Goal: Task Accomplishment & Management: Manage account settings

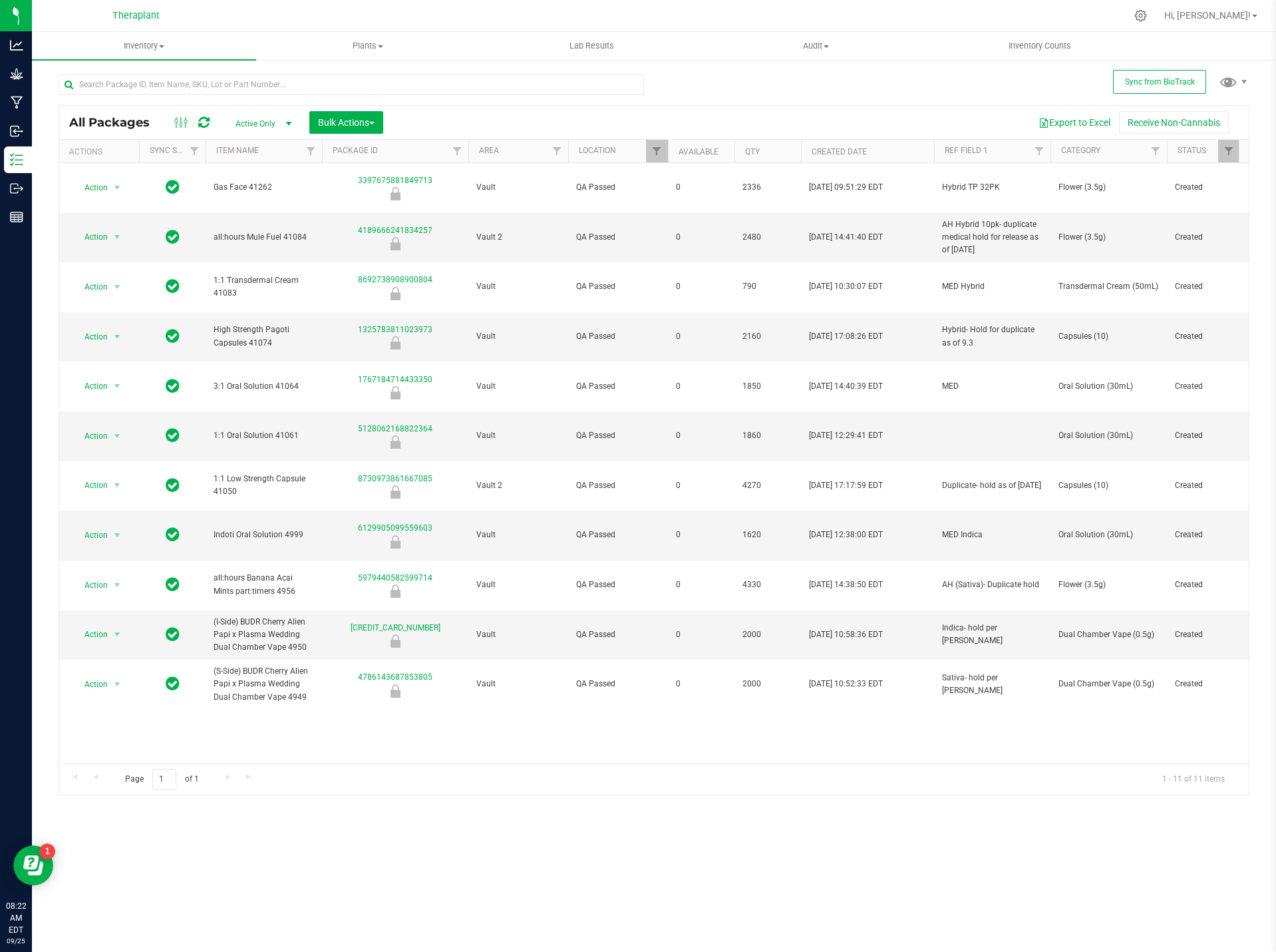
click at [203, 124] on icon at bounding box center [203, 122] width 11 height 13
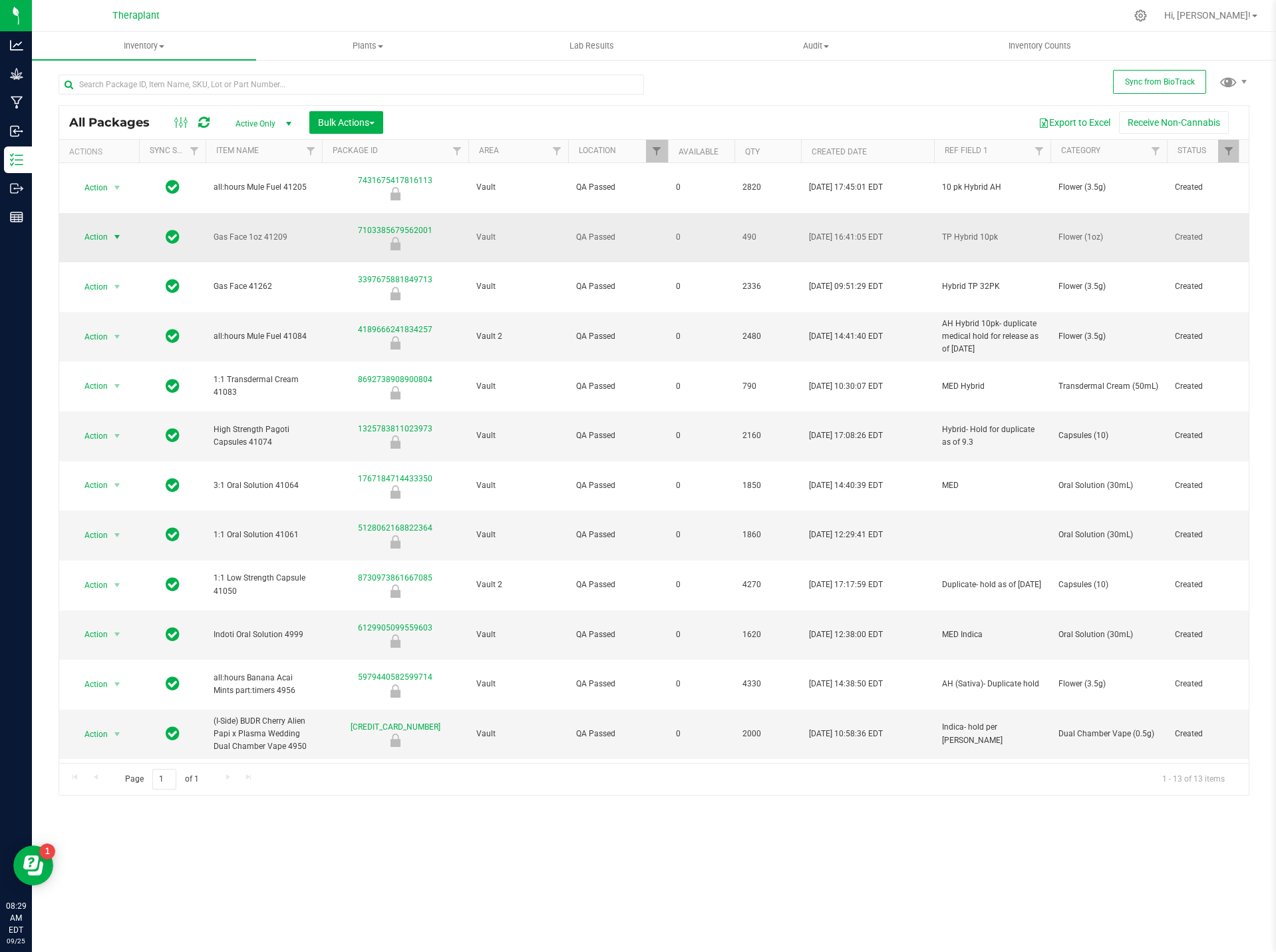
click at [110, 228] on span "select" at bounding box center [117, 236] width 17 height 18
click at [118, 387] on li "Unlock package" at bounding box center [115, 396] width 84 height 20
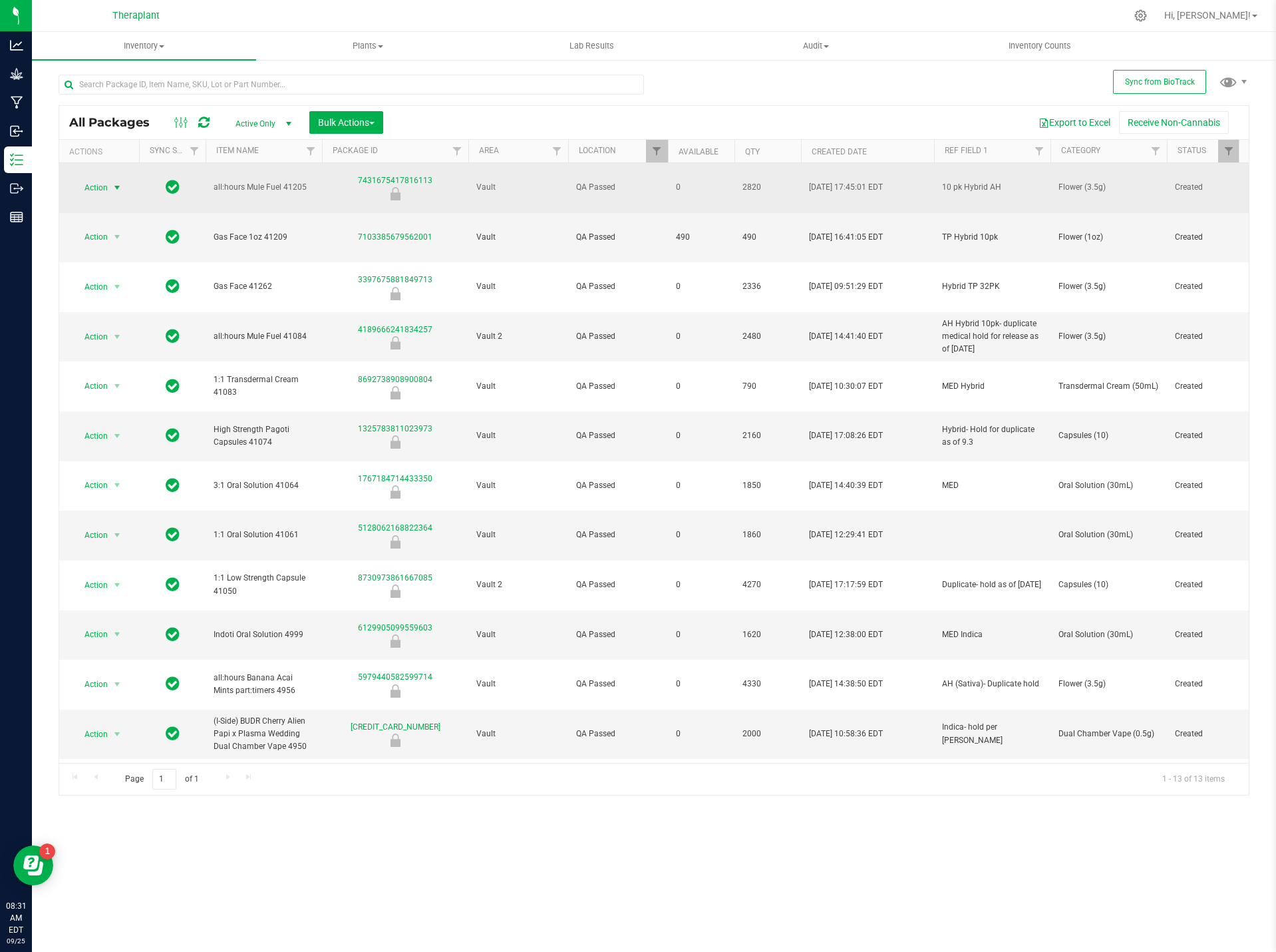
click at [98, 178] on span "Action" at bounding box center [90, 187] width 36 height 18
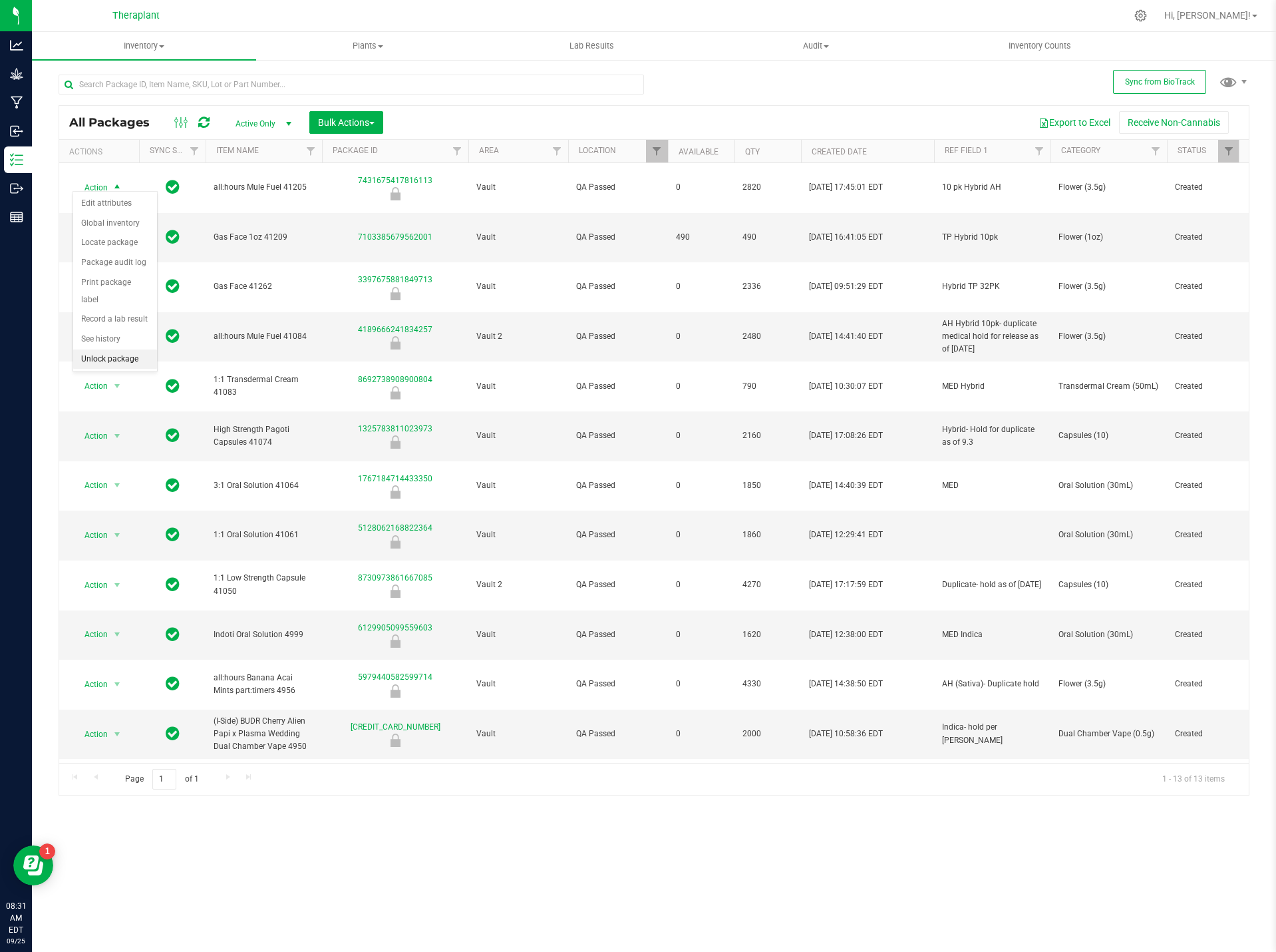
click at [112, 349] on li "Unlock package" at bounding box center [115, 359] width 84 height 20
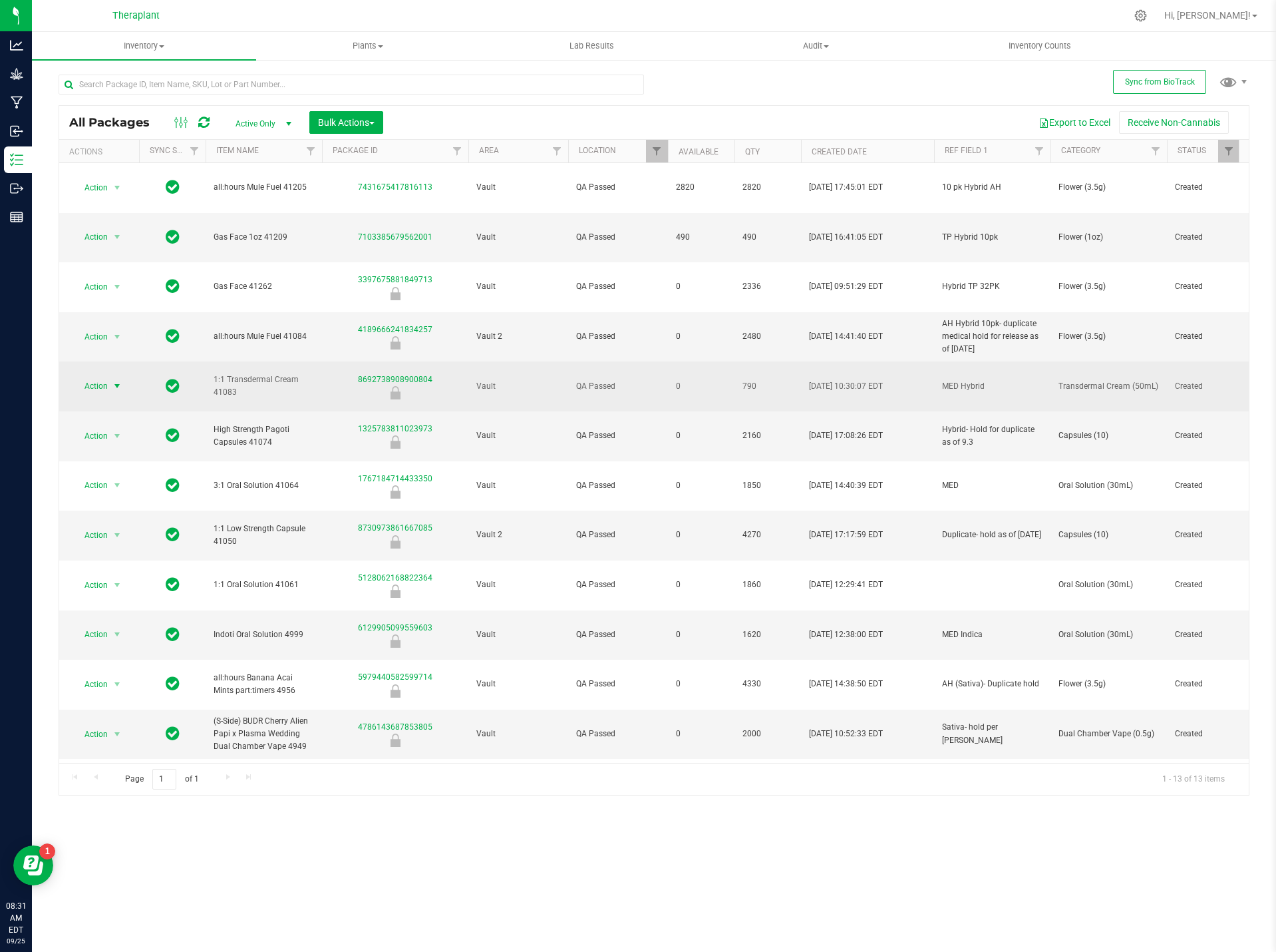
click at [107, 377] on span "Action" at bounding box center [90, 386] width 36 height 18
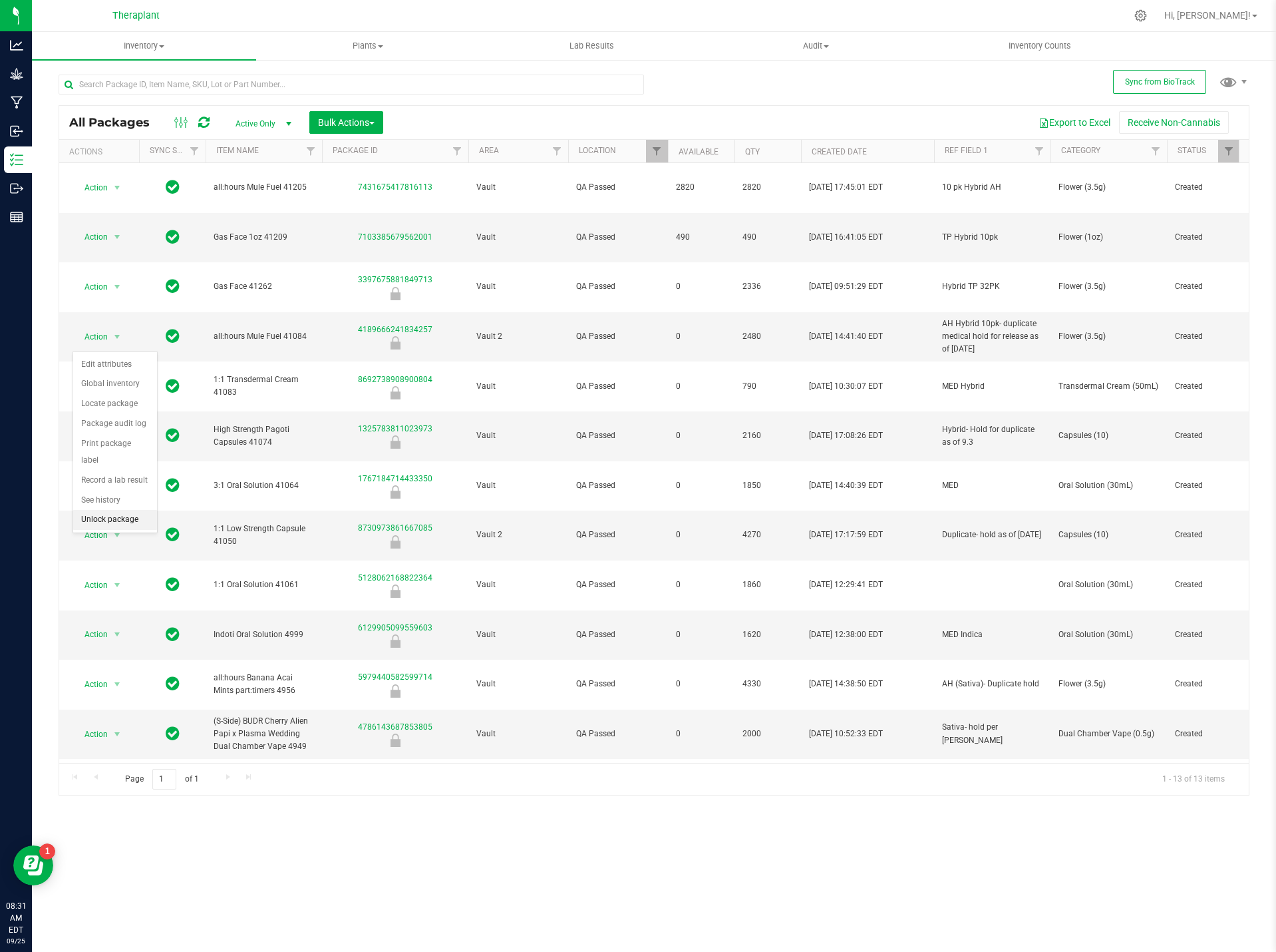
click at [117, 510] on li "Unlock package" at bounding box center [115, 519] width 84 height 20
click at [116, 629] on span "select" at bounding box center [117, 634] width 10 height 10
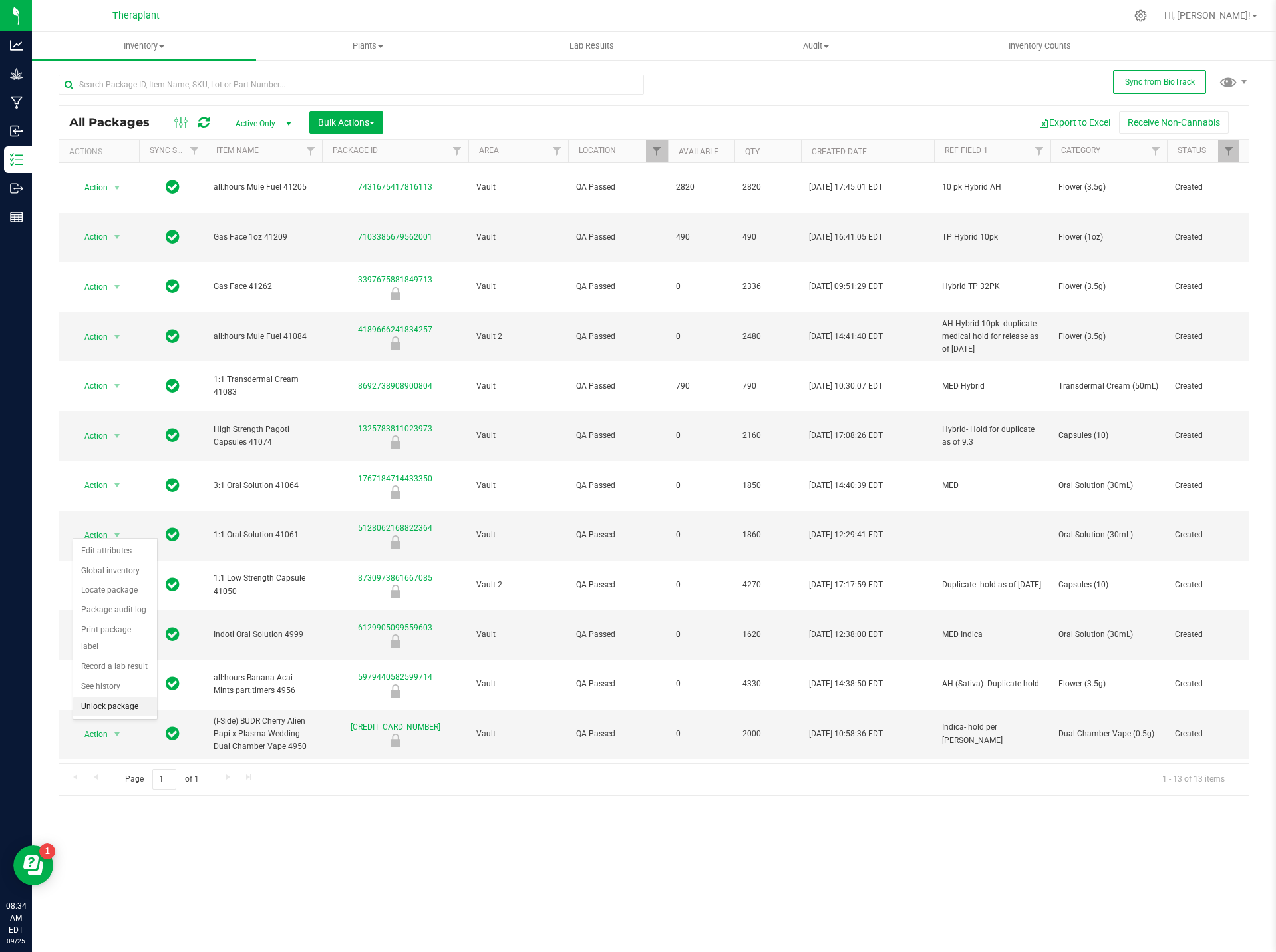
click at [120, 697] on li "Unlock package" at bounding box center [115, 706] width 84 height 20
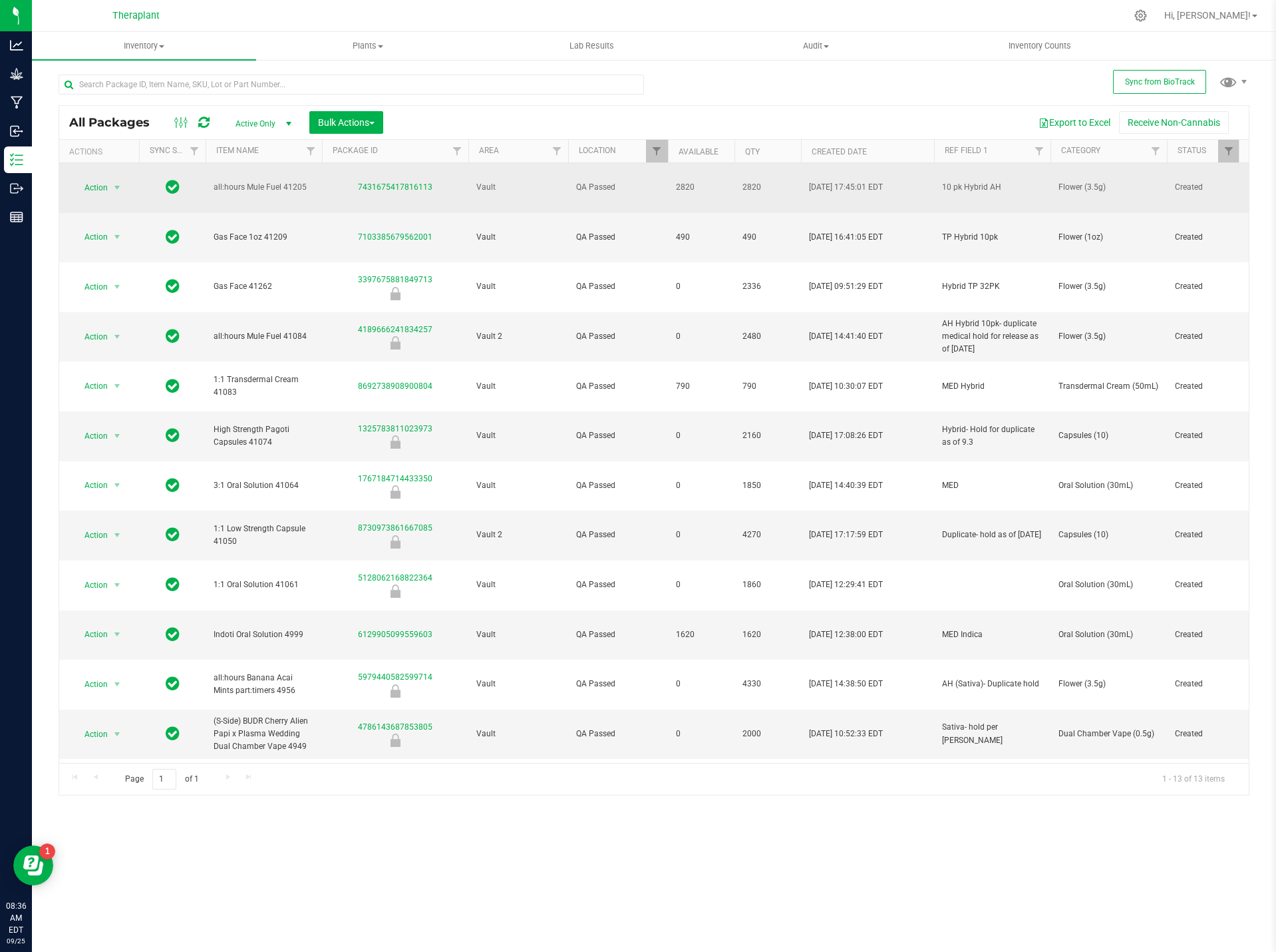
click at [235, 181] on span "all:hours Mule Fuel 41205" at bounding box center [264, 187] width 101 height 13
copy tr "all:hours Mule Fuel 41205"
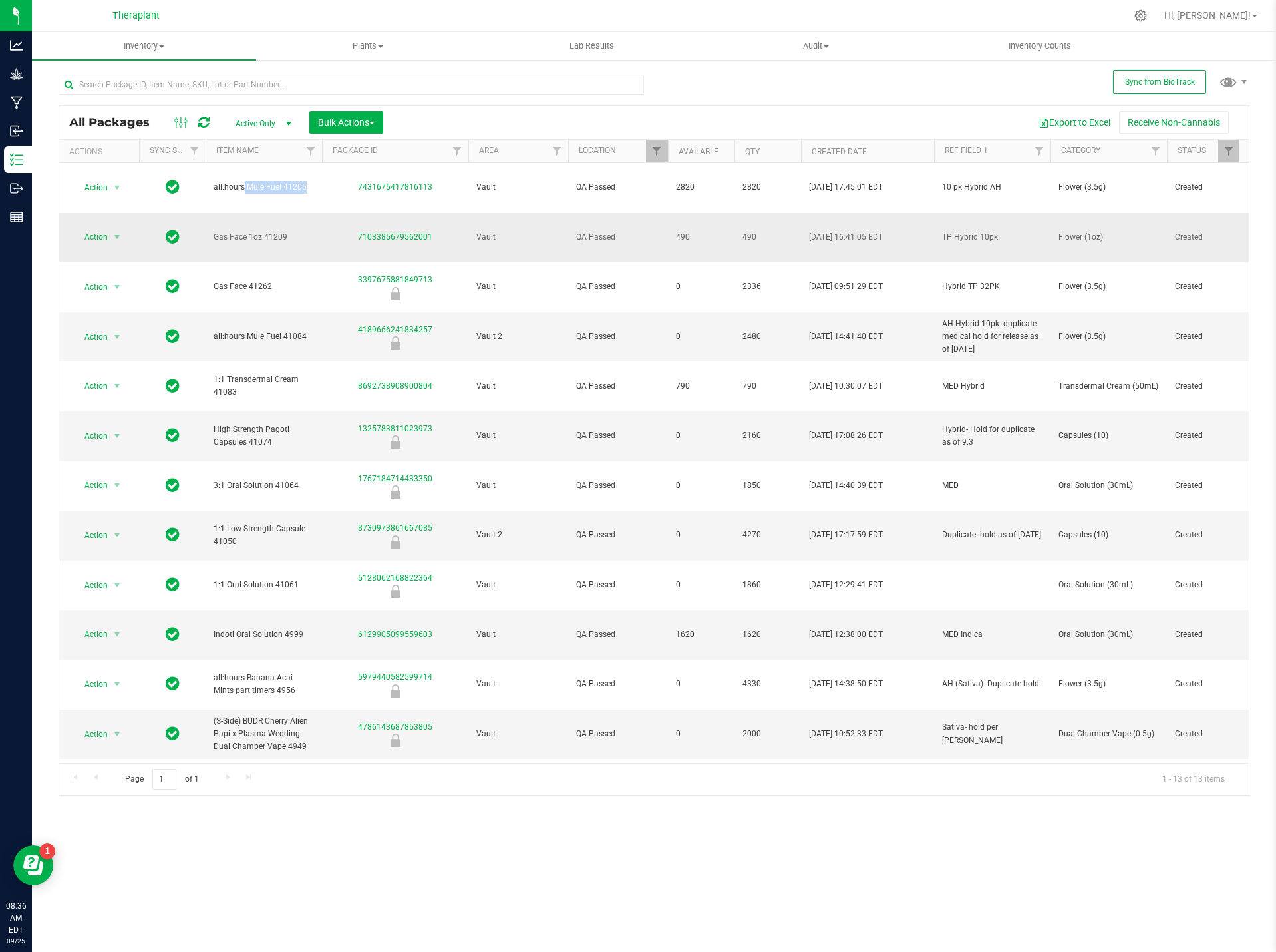
click at [1066, 231] on span "Flower (1oz)" at bounding box center [1109, 237] width 101 height 13
copy tr "Flower (1oz)"
click at [251, 231] on span "Gas Face 1oz 41209" at bounding box center [264, 237] width 101 height 13
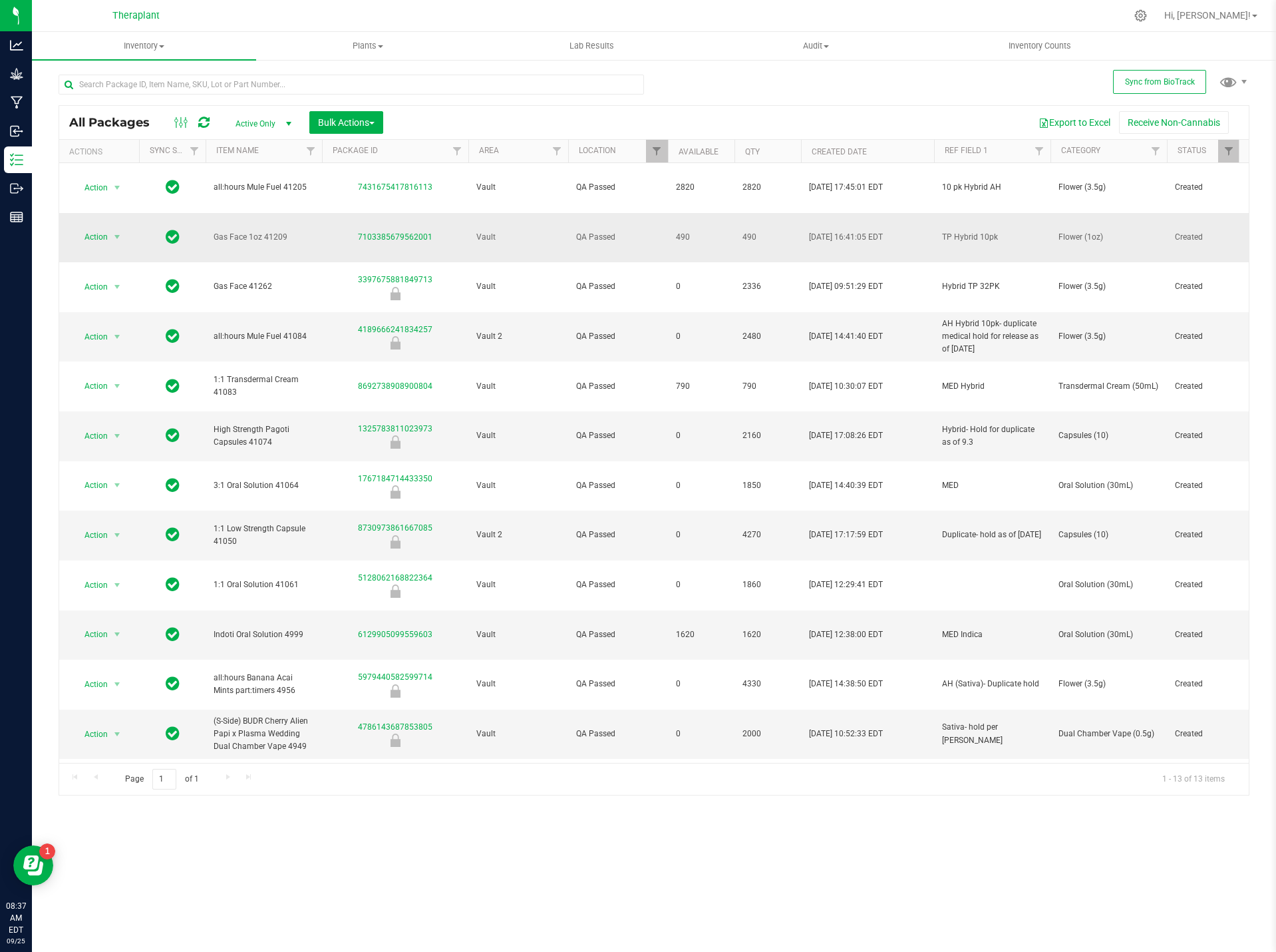
click at [251, 231] on span "Gas Face 1oz 41209" at bounding box center [264, 237] width 101 height 13
drag, startPoint x: 251, startPoint y: 218, endPoint x: 241, endPoint y: 214, distance: 10.8
click at [241, 231] on span "Gas Face 1oz 41209" at bounding box center [264, 237] width 101 height 13
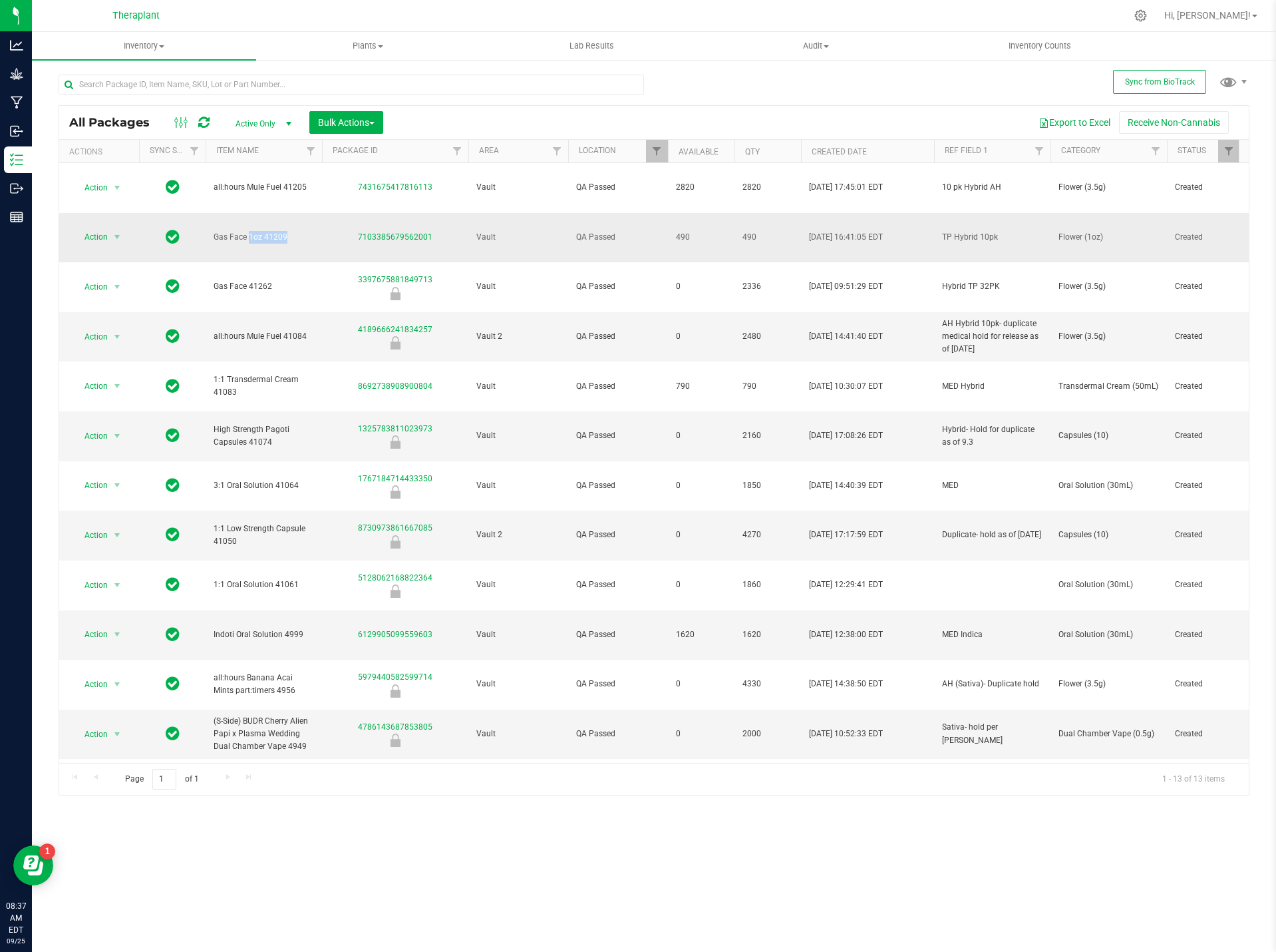
copy tr "Gas Face 1oz 41209"
click at [330, 314] on td "4189666241834257" at bounding box center [395, 336] width 147 height 50
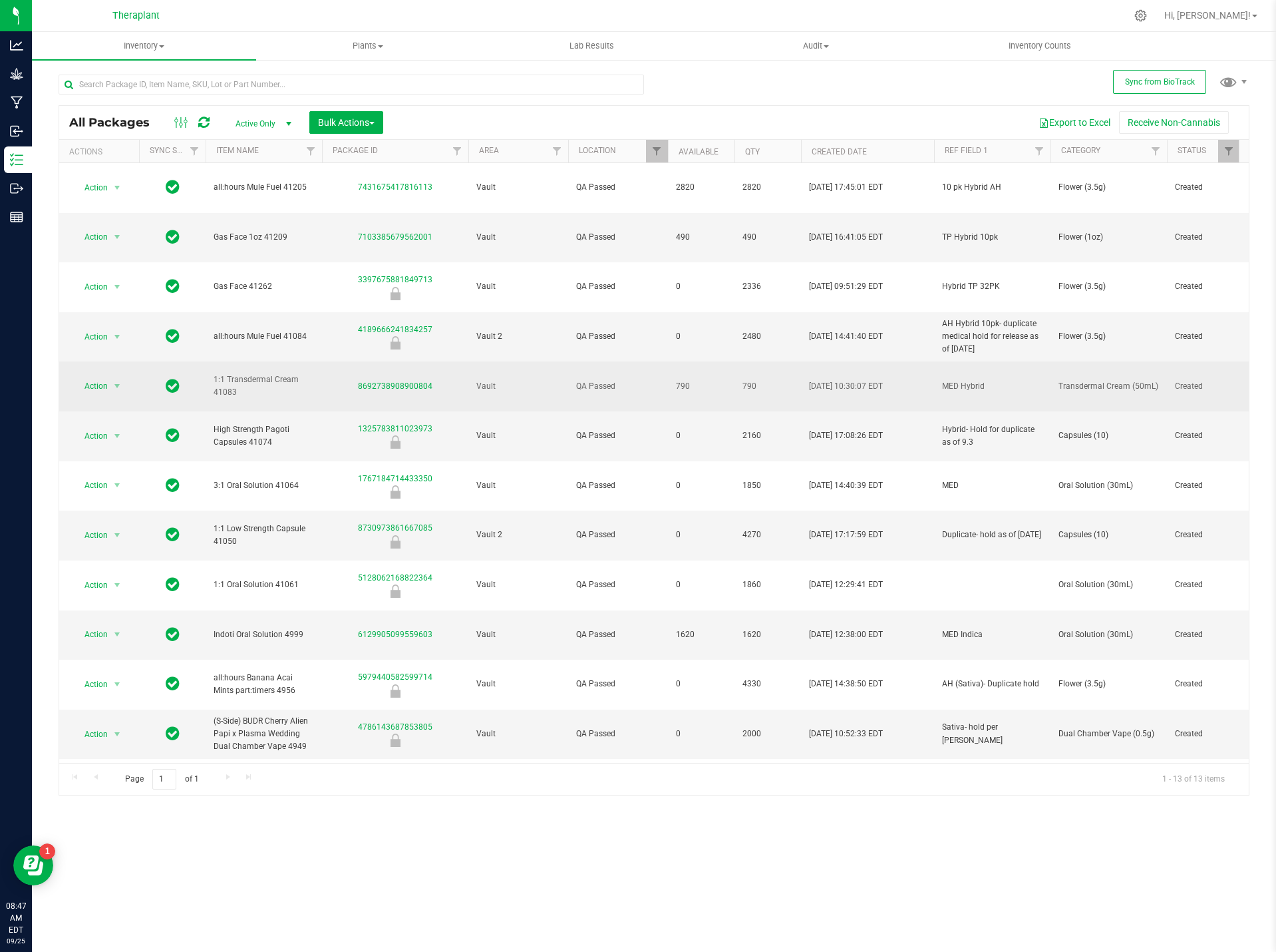
click at [1094, 380] on span "Transdermal Cream (50mL)" at bounding box center [1109, 386] width 101 height 13
copy tr "Transdermal Cream (50mL)"
click at [268, 374] on span "1:1 Transdermal Cream 41083" at bounding box center [264, 386] width 101 height 25
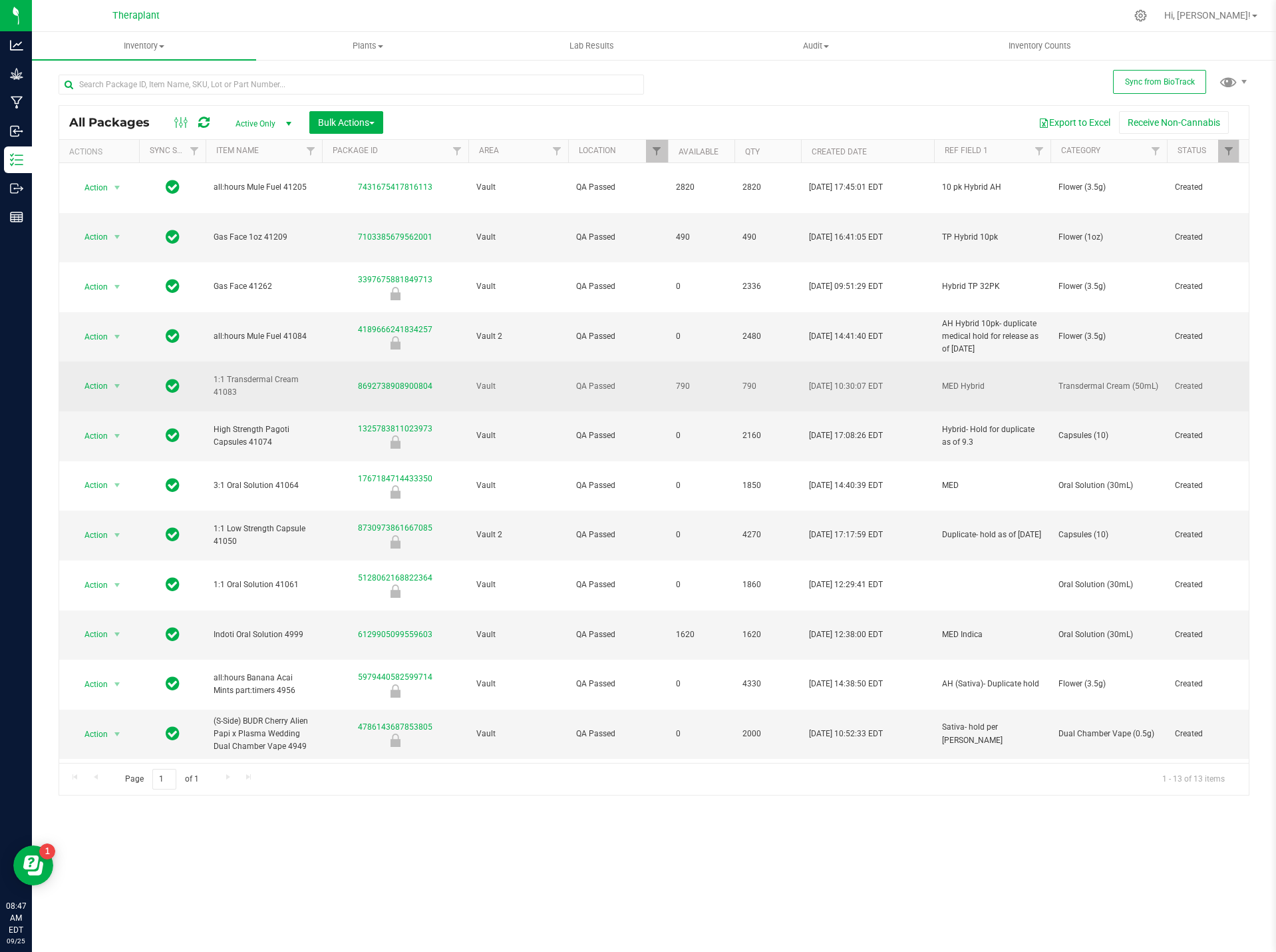
click at [268, 374] on span "1:1 Transdermal Cream 41083" at bounding box center [264, 386] width 101 height 25
copy tr "1:1 Transdermal Cream 41083"
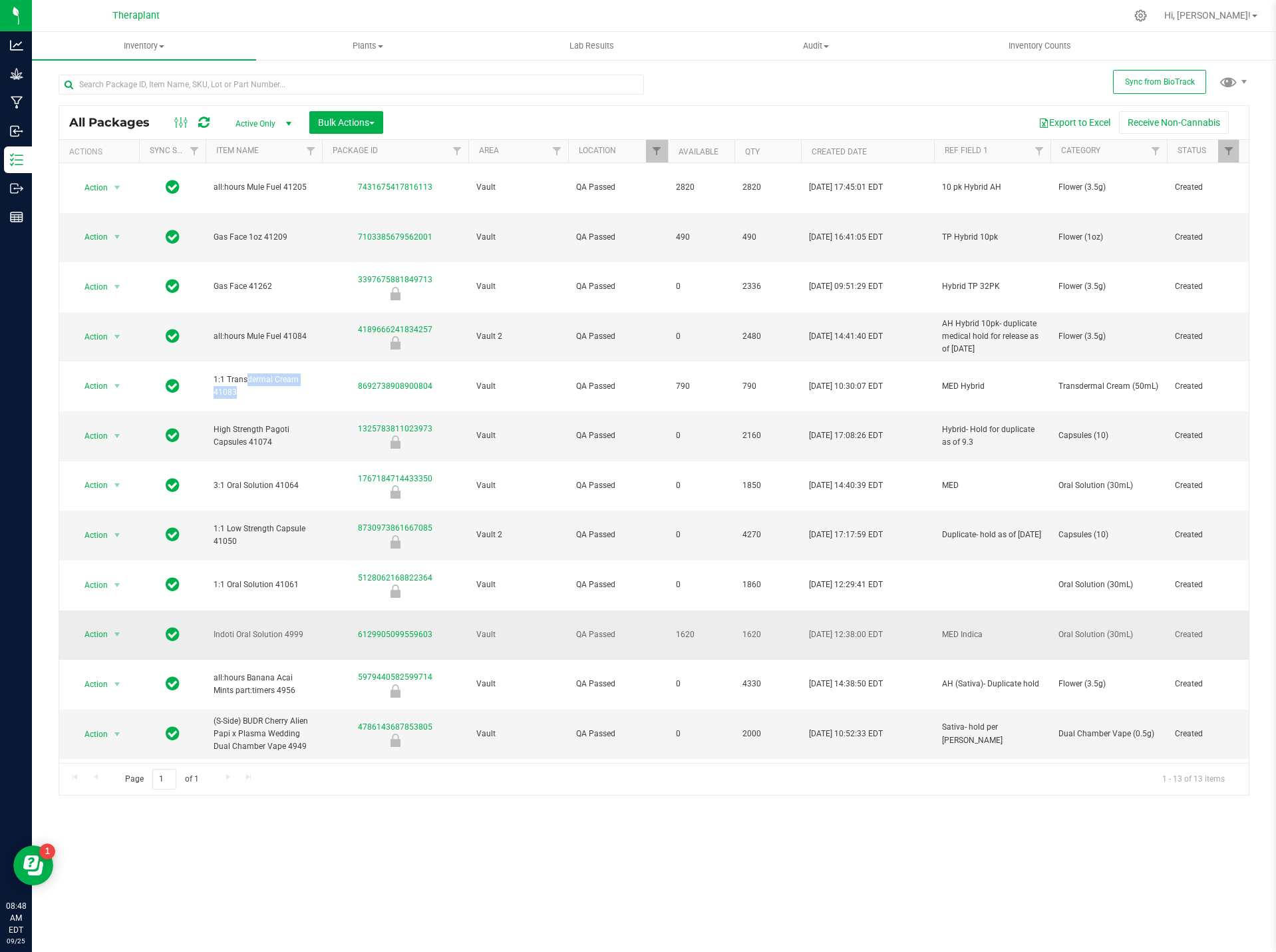
click at [1081, 628] on span "Oral Solution (30mL)" at bounding box center [1109, 634] width 101 height 13
copy tr "Oral Solution (30mL)"
click at [270, 628] on span "Indoti Oral Solution 4999" at bounding box center [264, 634] width 101 height 13
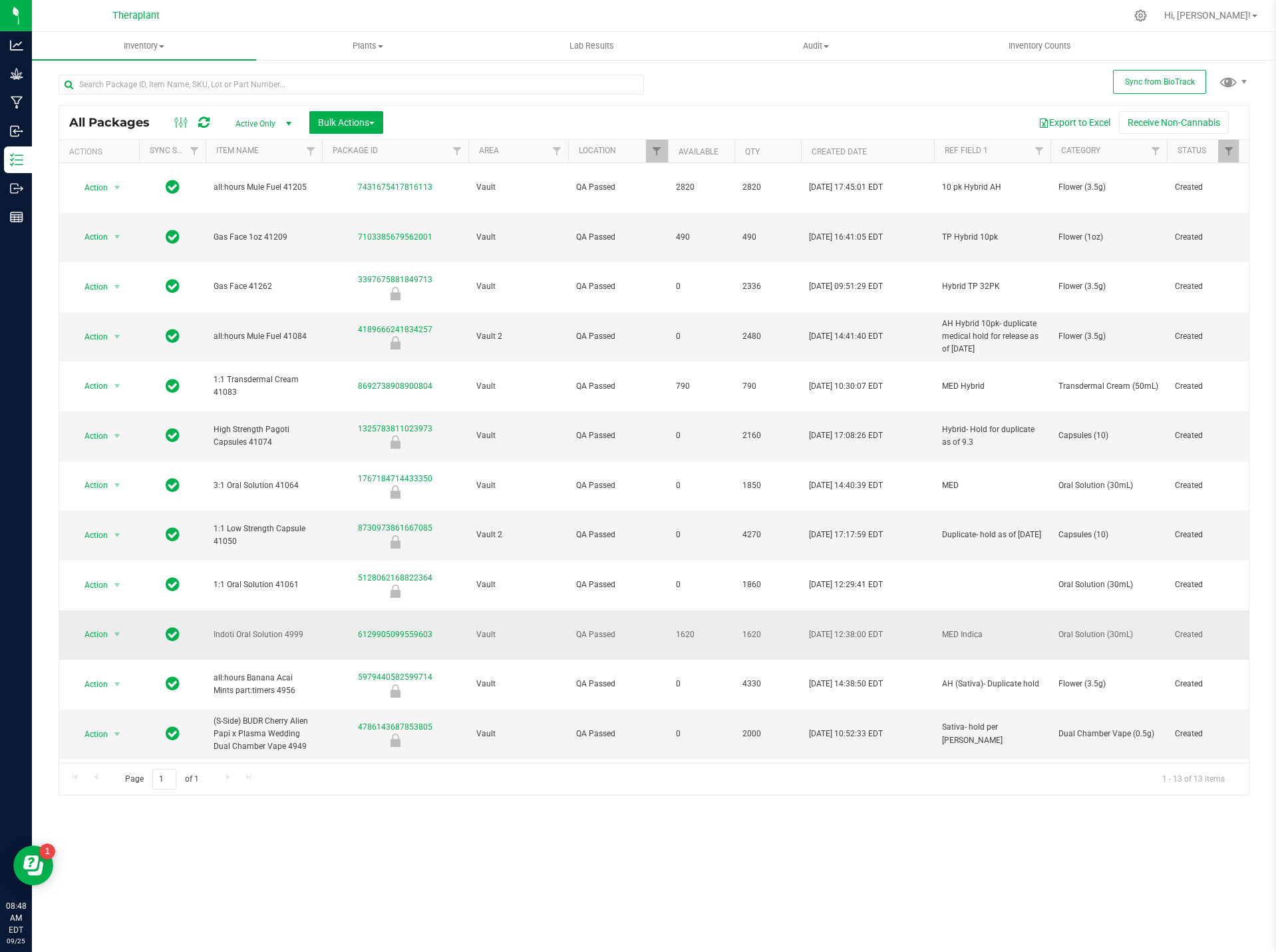
click at [270, 628] on span "Indoti Oral Solution 4999" at bounding box center [264, 634] width 101 height 13
copy tr "Indoti Oral Solution 4999"
click at [297, 721] on div "Action Action Adjust qty Create package Edit attributes Global inventory Locate…" at bounding box center [654, 463] width 1190 height 599
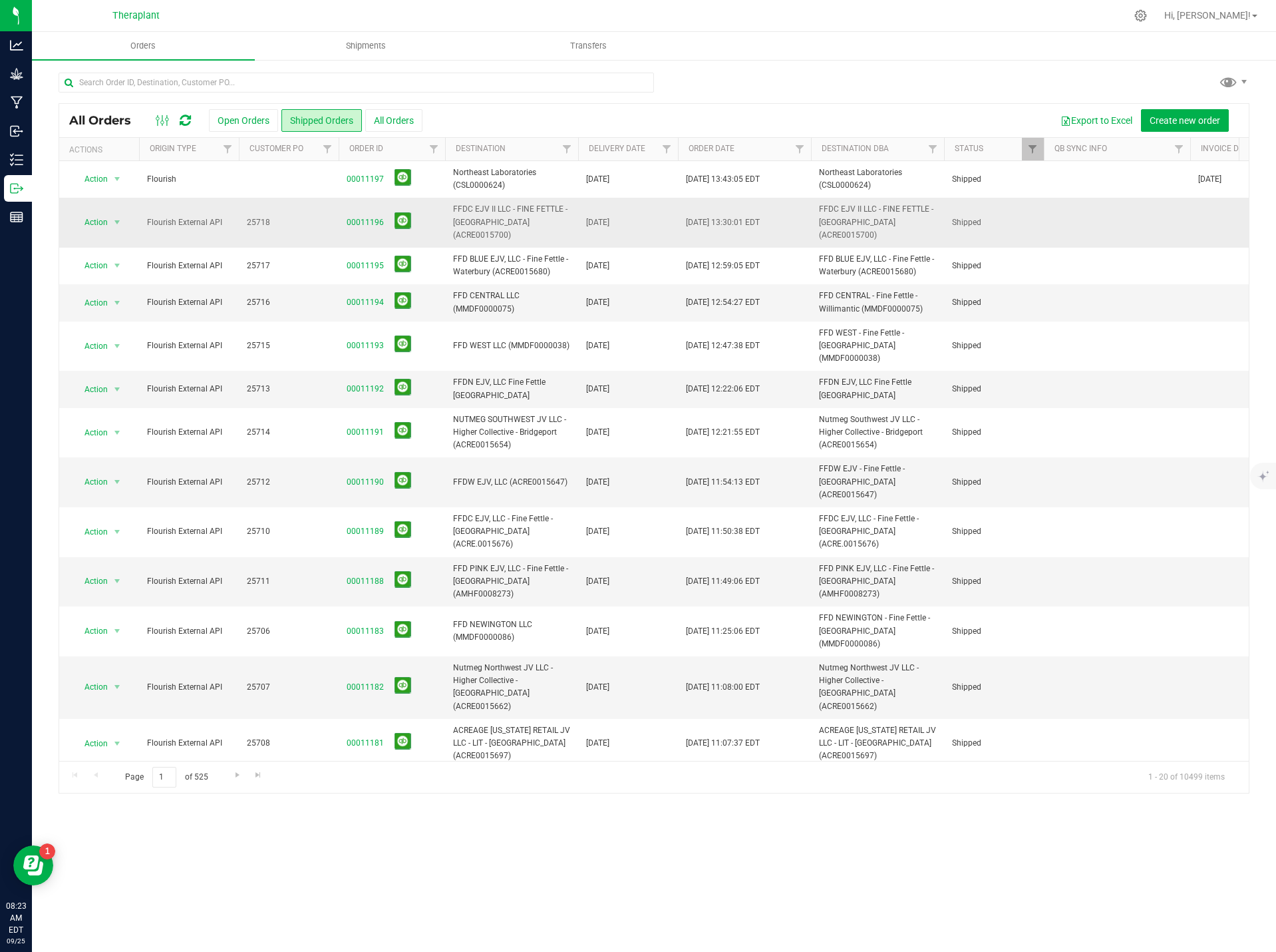
scroll to position [0, 129]
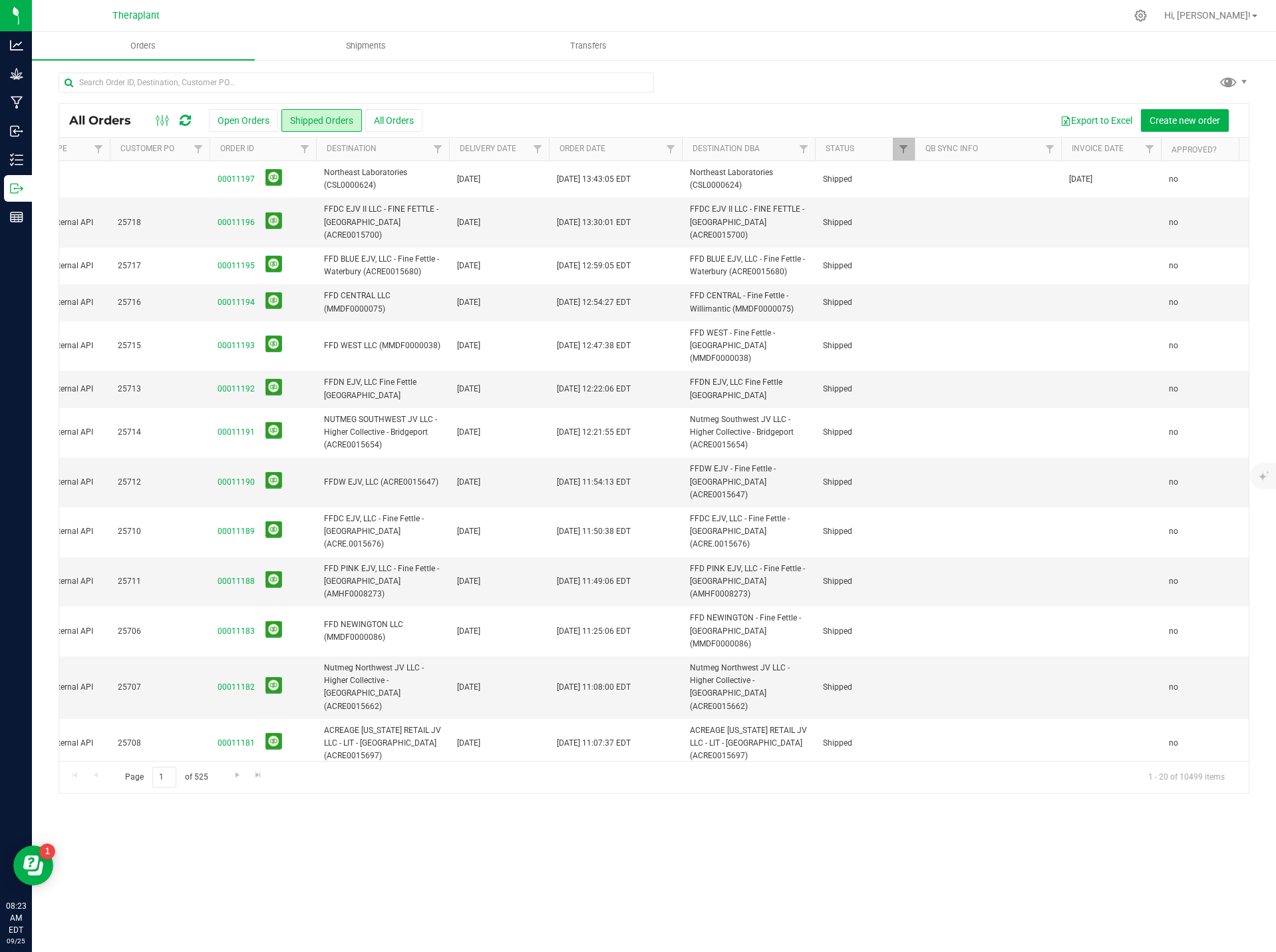
click at [192, 118] on div at bounding box center [173, 120] width 44 height 16
click at [190, 118] on icon at bounding box center [185, 120] width 11 height 13
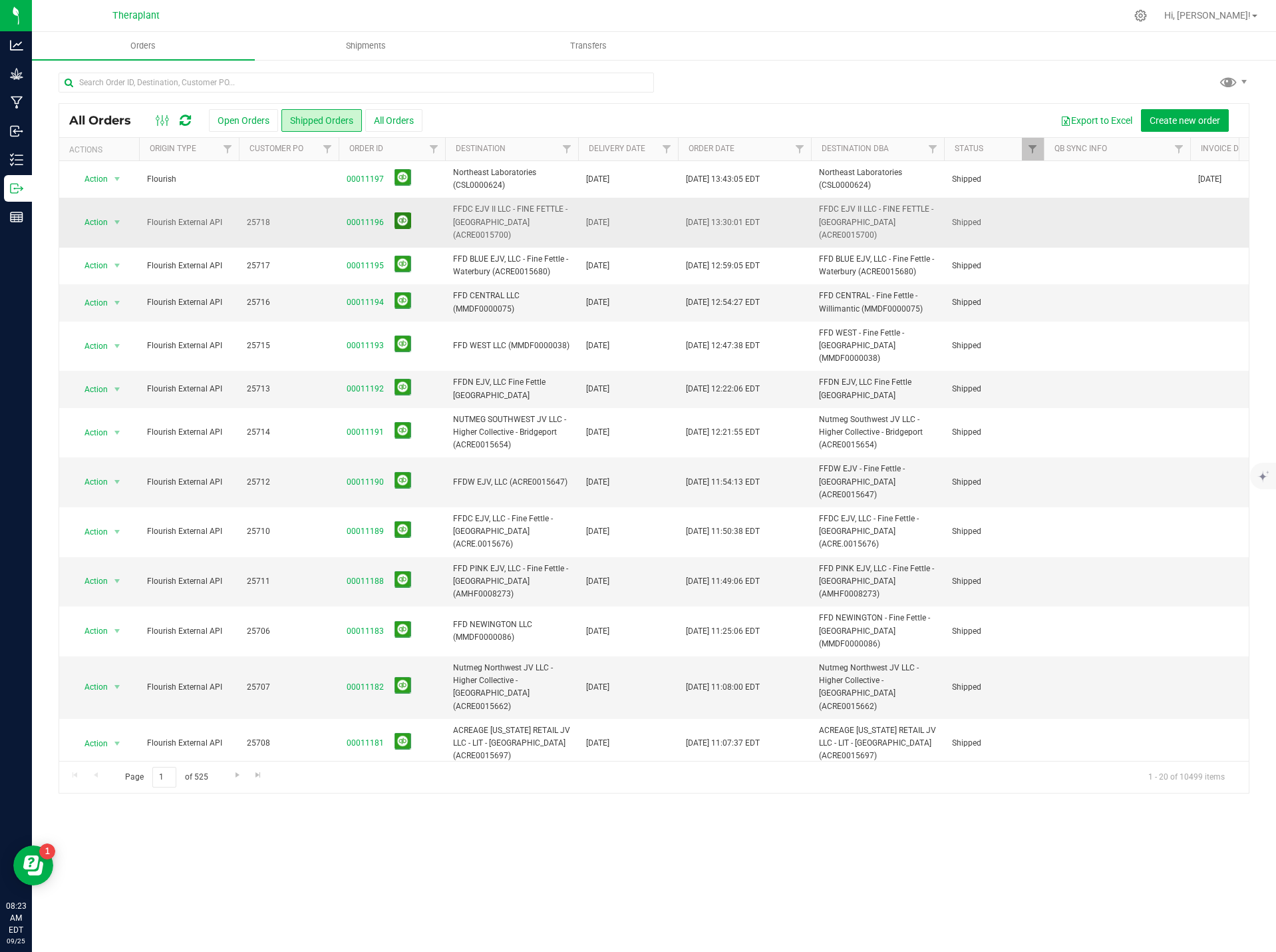
click at [399, 220] on button at bounding box center [402, 220] width 17 height 17
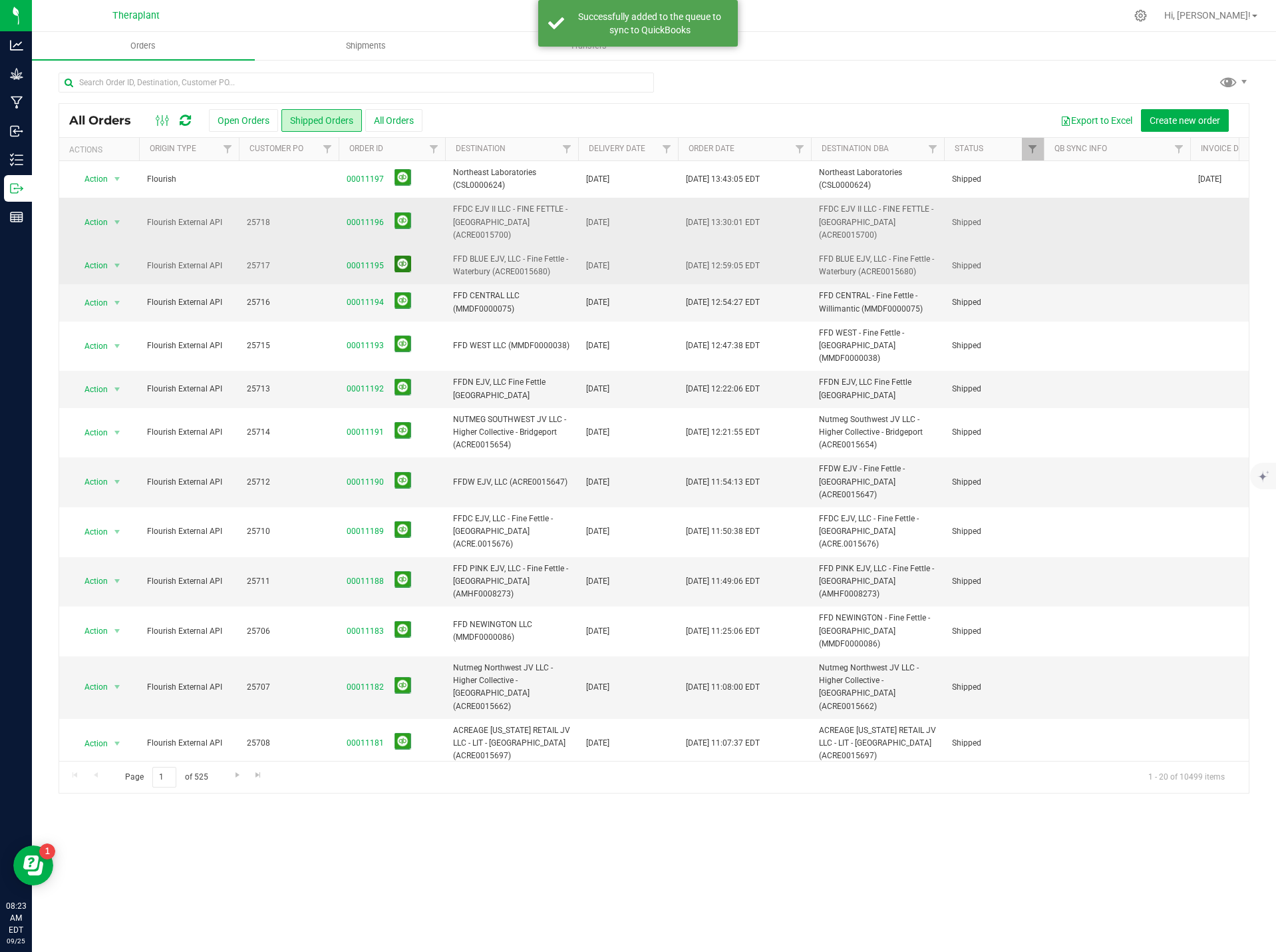
click at [399, 263] on button at bounding box center [402, 263] width 17 height 17
click at [401, 303] on button at bounding box center [402, 300] width 17 height 17
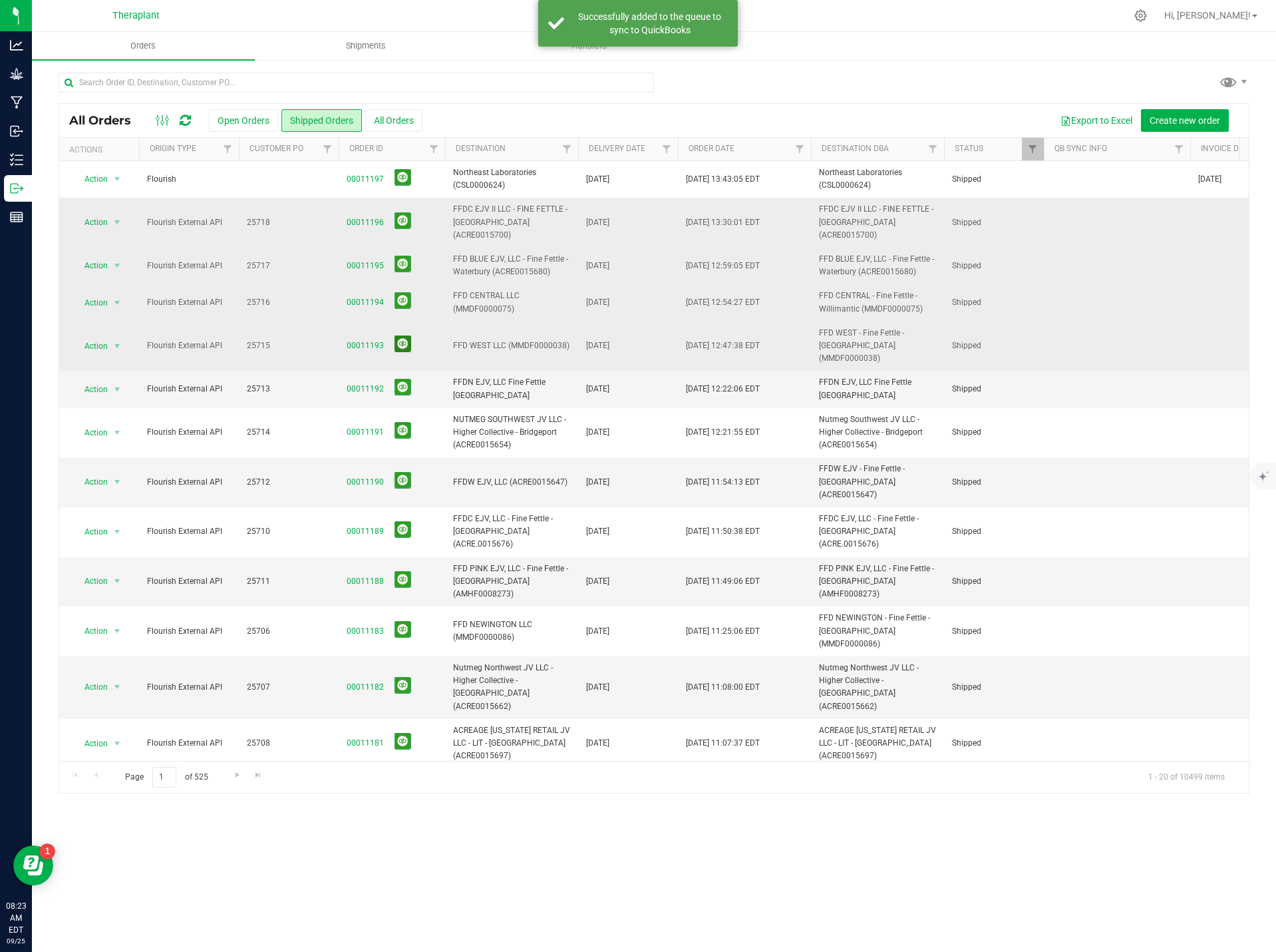
click at [399, 339] on button at bounding box center [402, 343] width 17 height 17
click at [400, 379] on button at bounding box center [402, 387] width 17 height 17
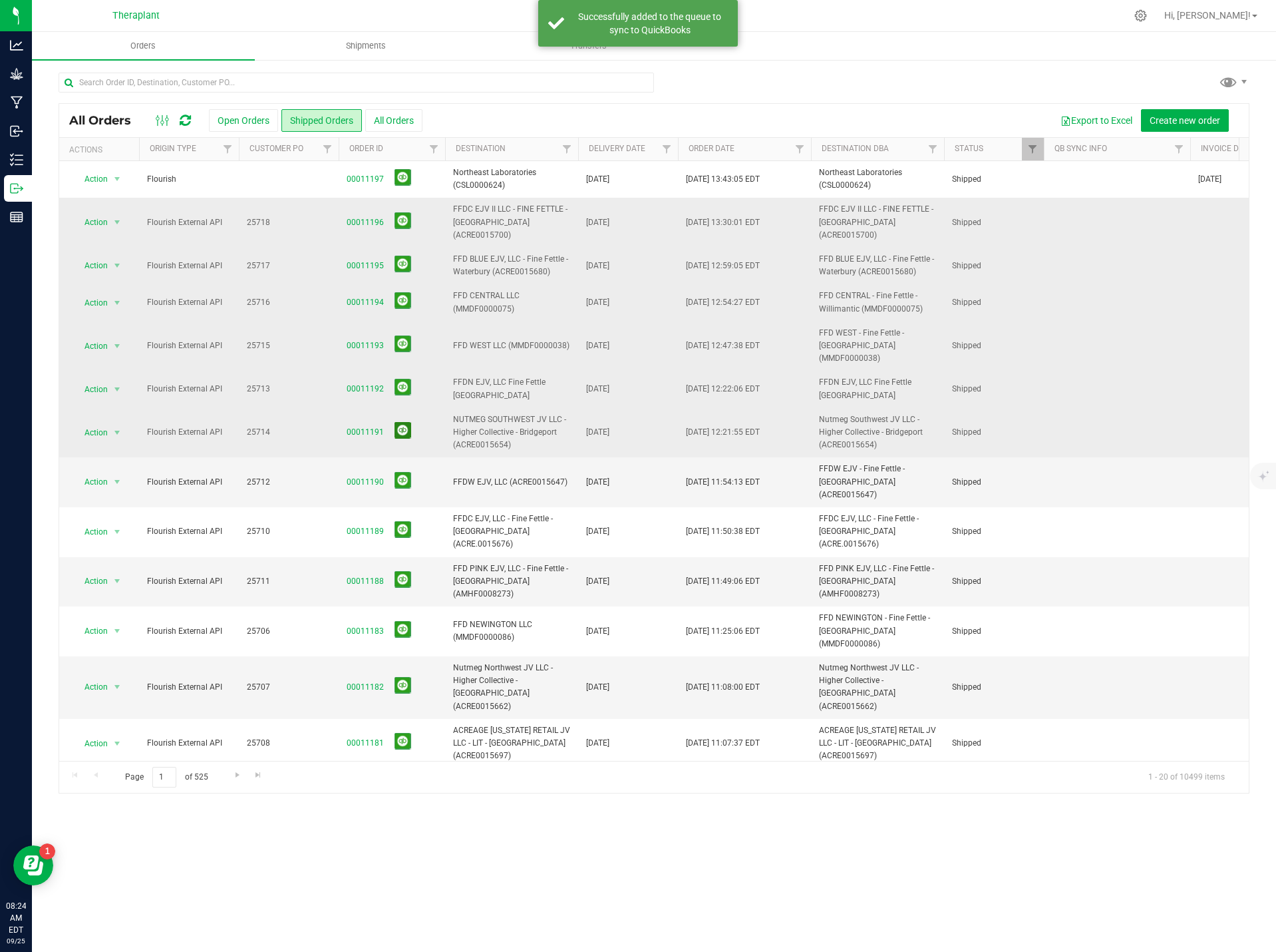
click at [400, 422] on button at bounding box center [402, 430] width 17 height 17
click at [402, 472] on button at bounding box center [402, 479] width 17 height 17
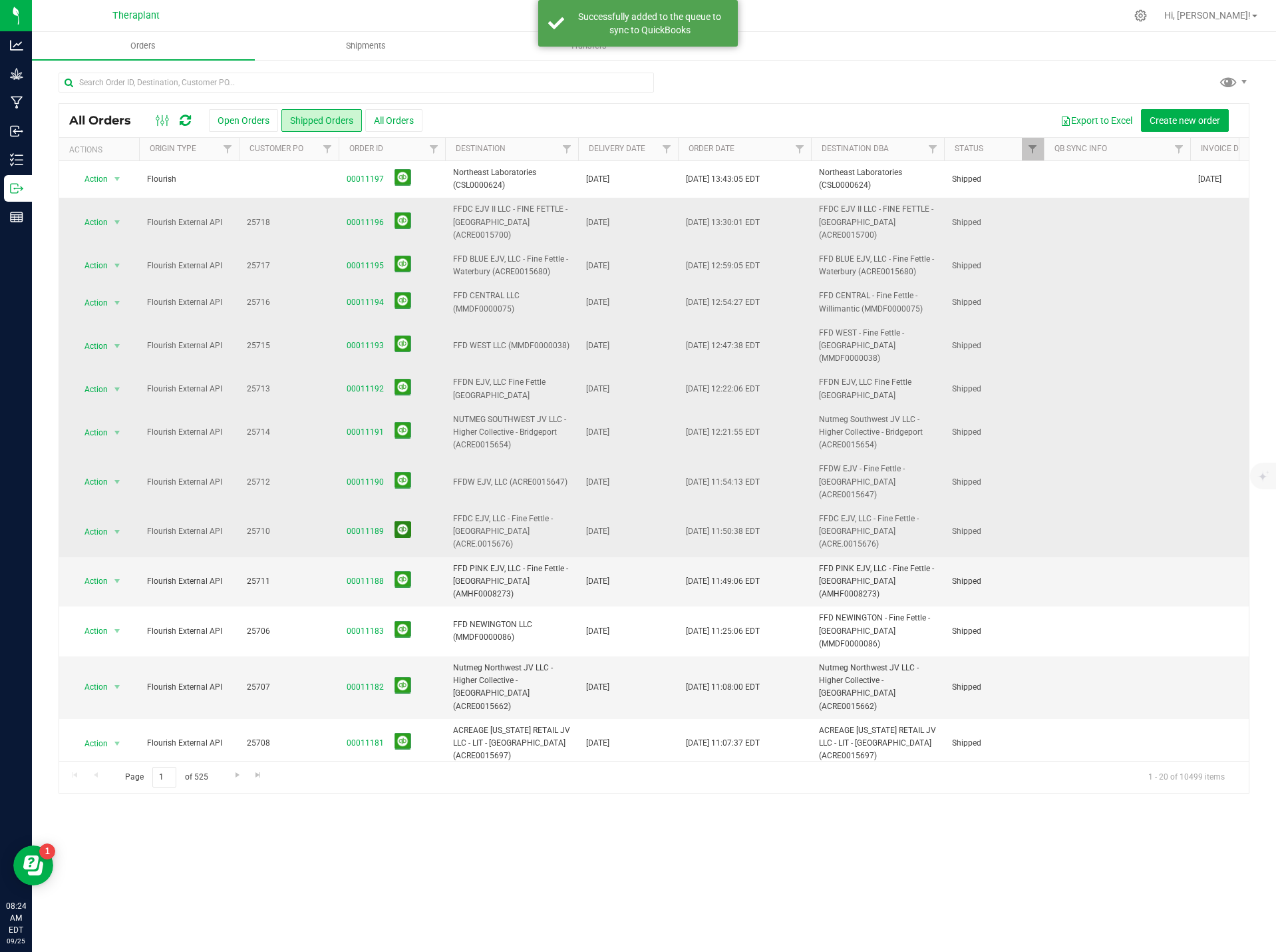
click at [400, 521] on button at bounding box center [402, 529] width 17 height 17
click at [400, 571] on button at bounding box center [402, 578] width 17 height 17
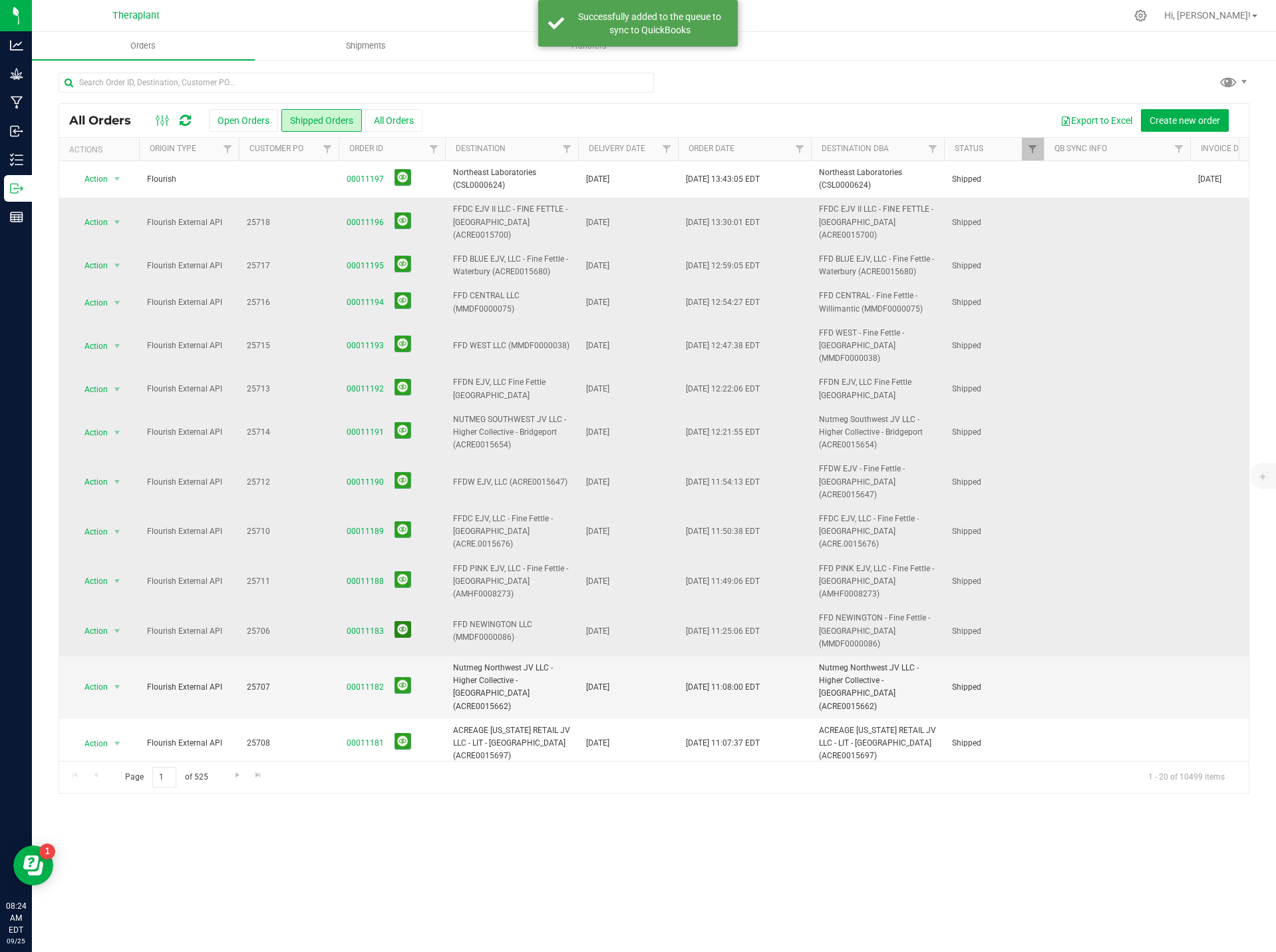
click at [404, 621] on button at bounding box center [402, 629] width 17 height 17
click at [400, 677] on button at bounding box center [402, 684] width 17 height 17
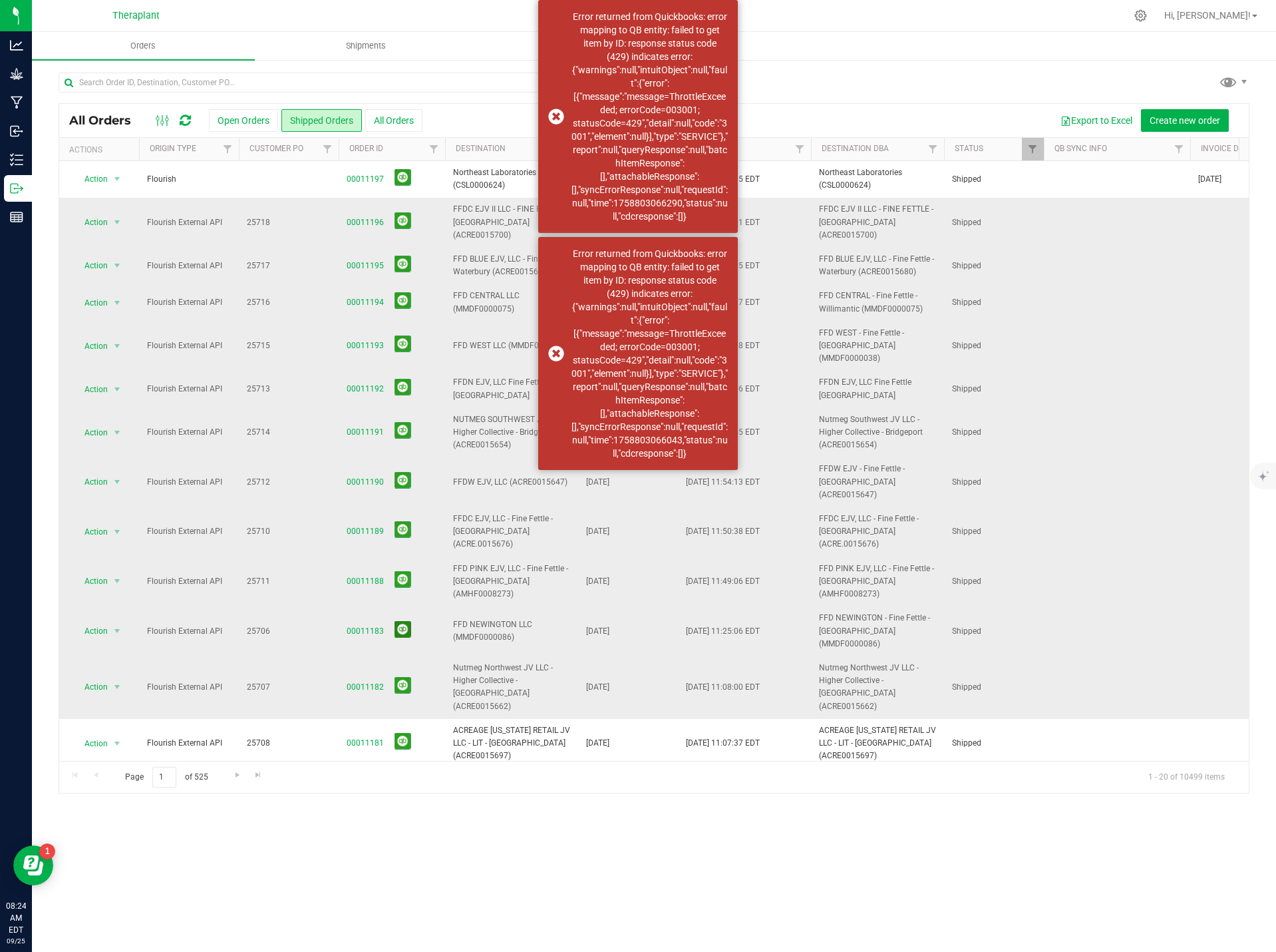
click at [403, 621] on button at bounding box center [402, 629] width 17 height 17
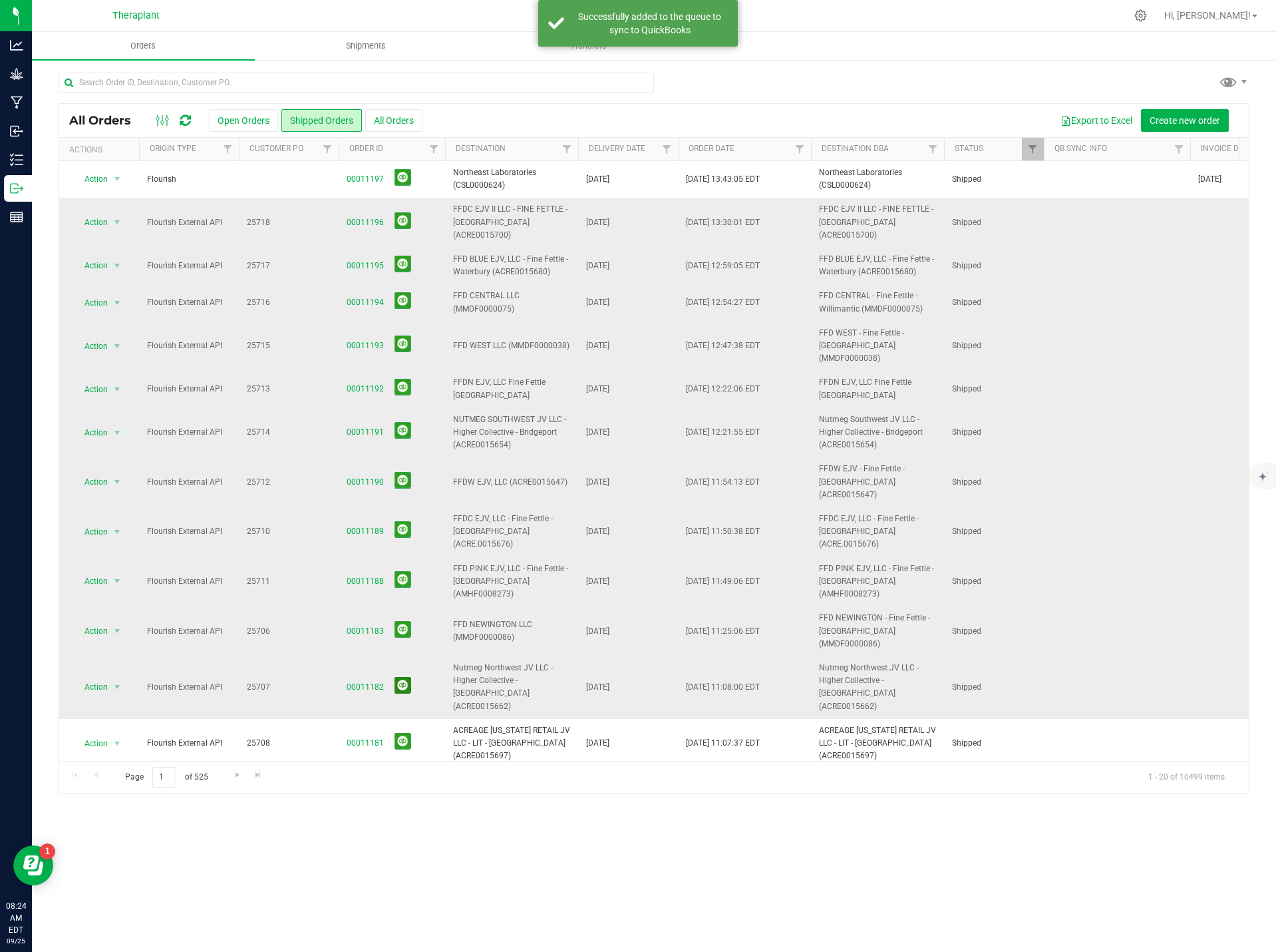
click at [400, 677] on button at bounding box center [402, 684] width 17 height 17
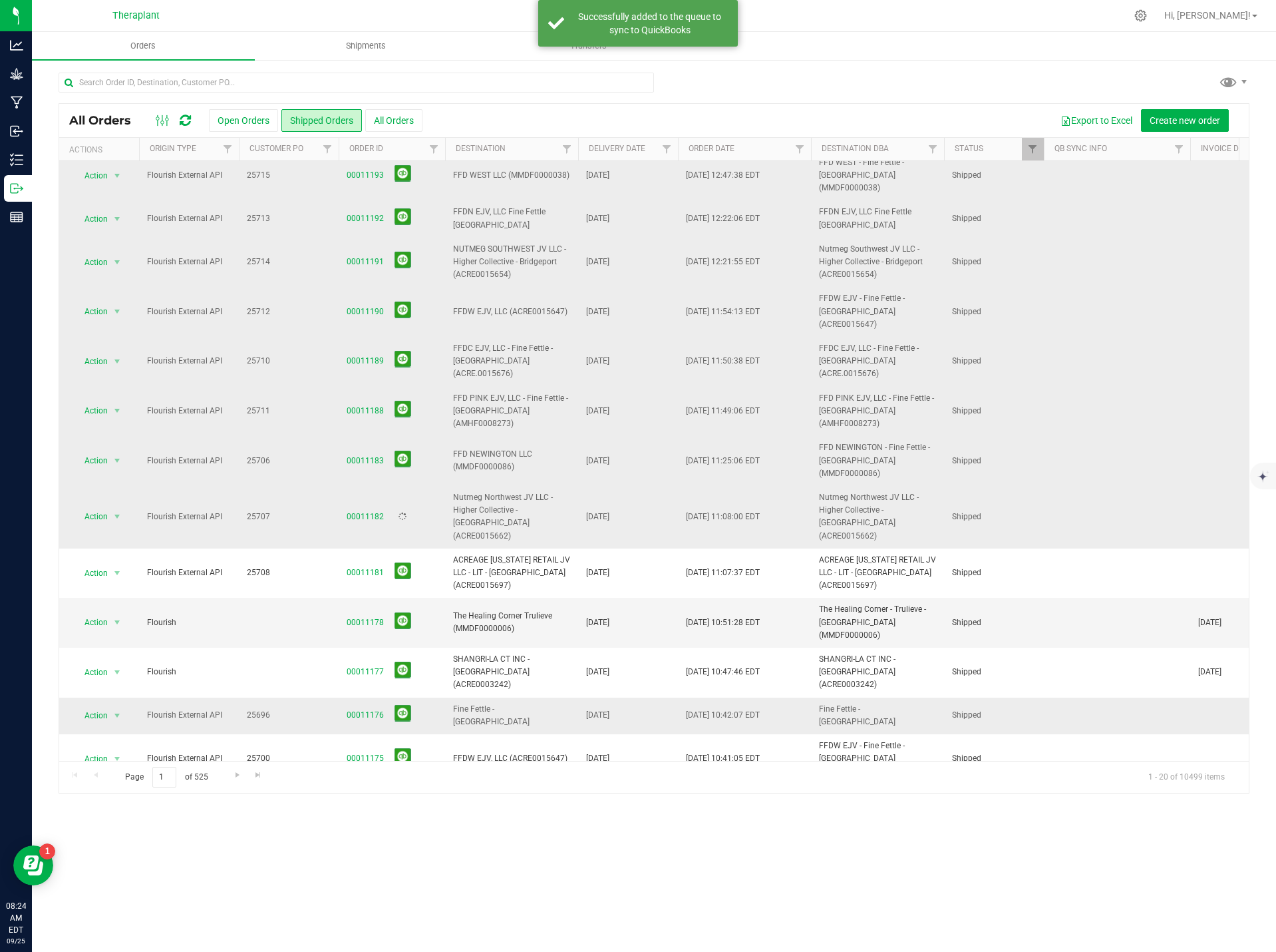
scroll to position [198, 0]
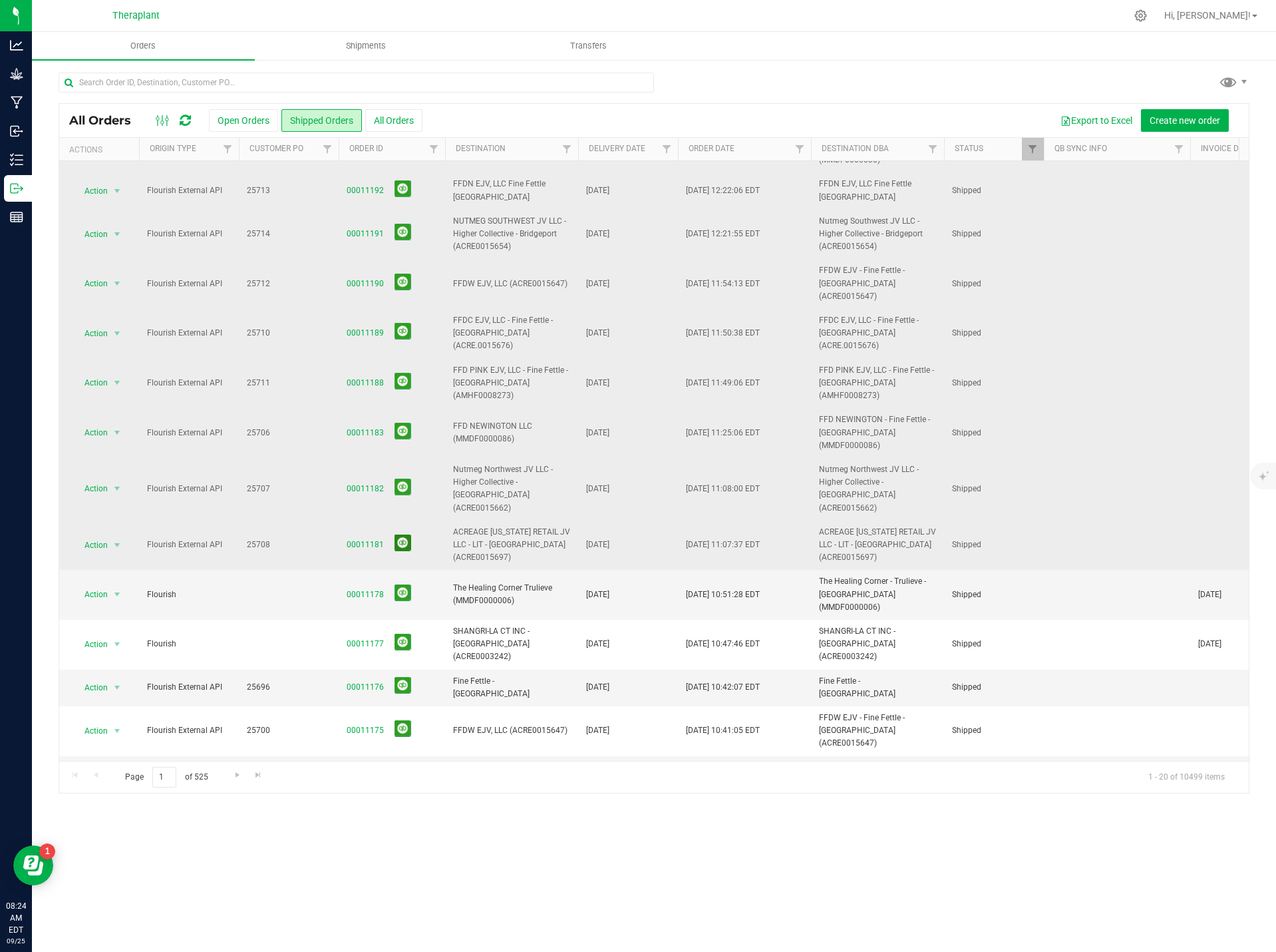
click at [395, 534] on button at bounding box center [402, 542] width 17 height 17
click at [405, 585] on button at bounding box center [402, 592] width 17 height 17
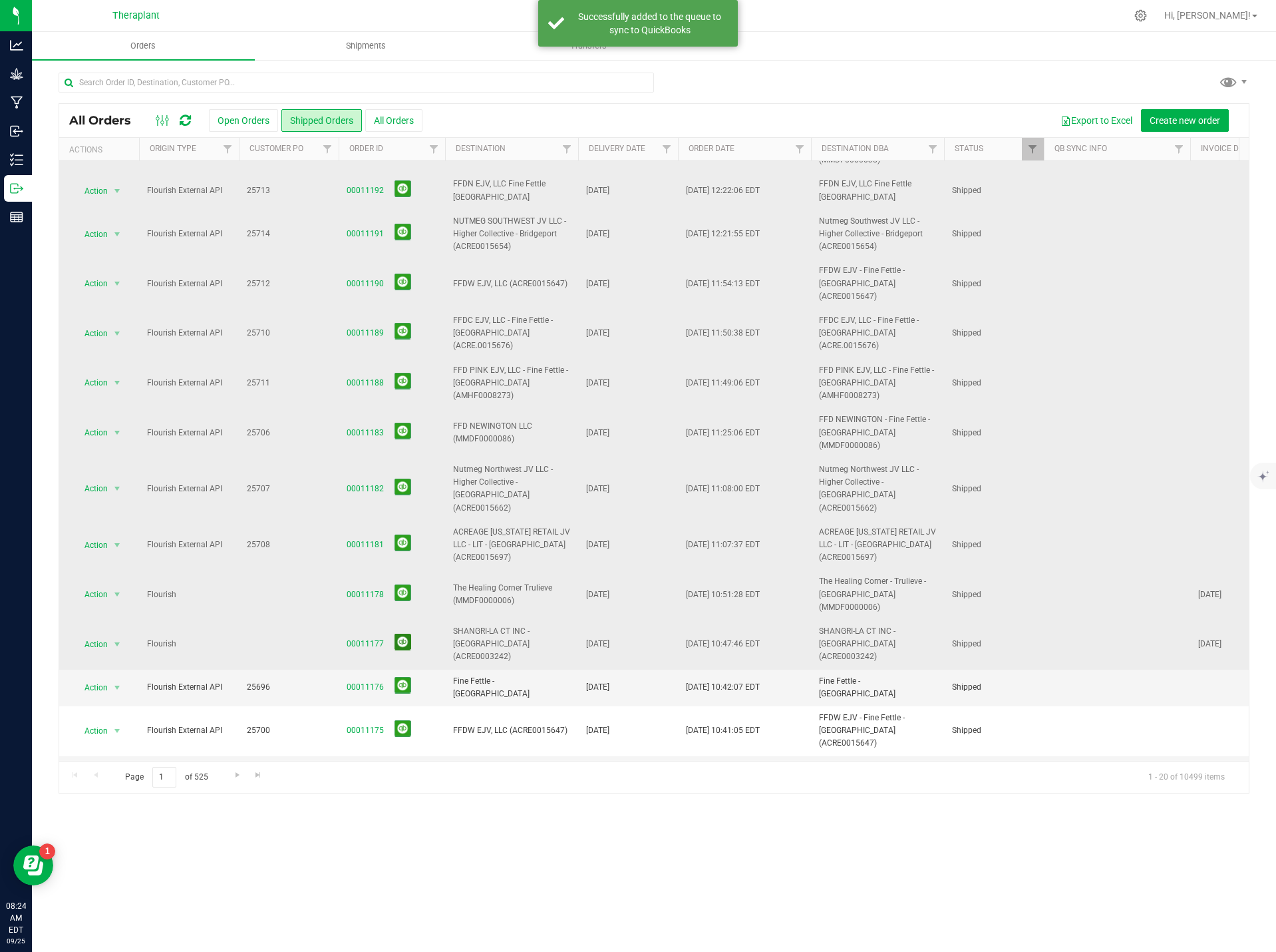
click at [408, 633] on button at bounding box center [402, 641] width 17 height 17
click at [400, 677] on button at bounding box center [402, 684] width 17 height 17
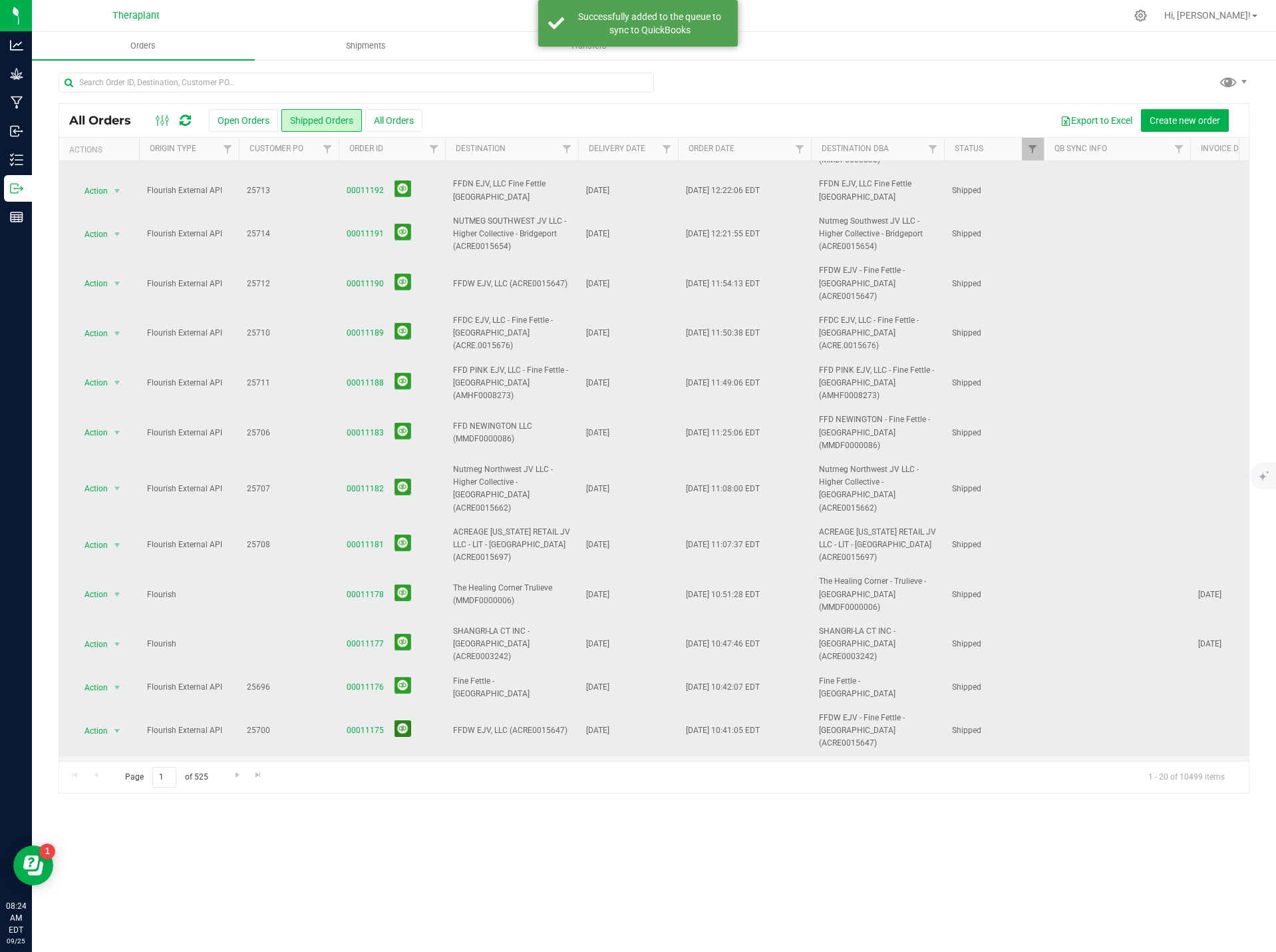
click at [405, 720] on button at bounding box center [402, 728] width 17 height 17
click at [406, 807] on button at bounding box center [402, 815] width 17 height 17
click at [406, 850] on span at bounding box center [400, 860] width 22 height 21
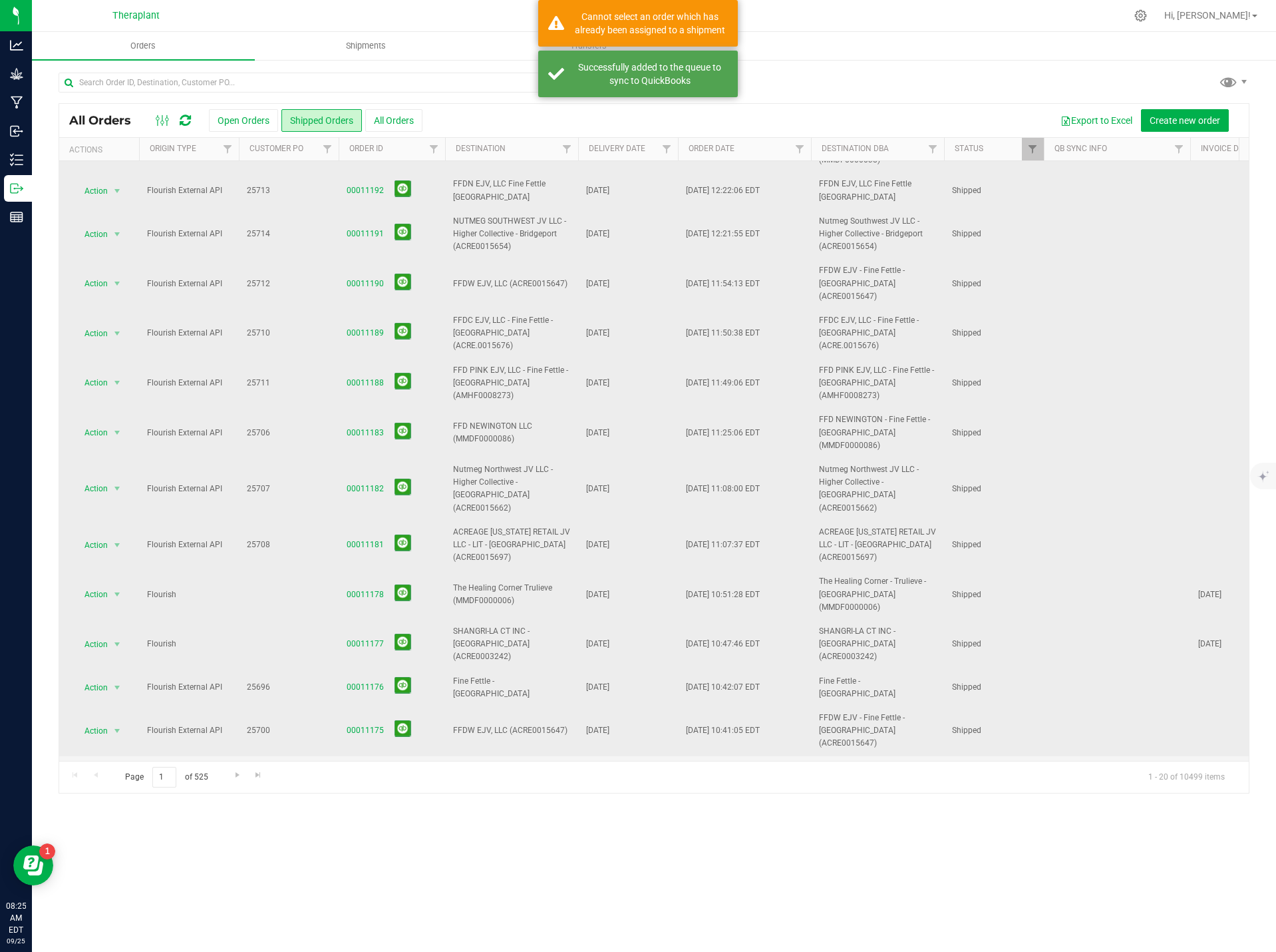
click at [406, 850] on button at bounding box center [402, 857] width 17 height 17
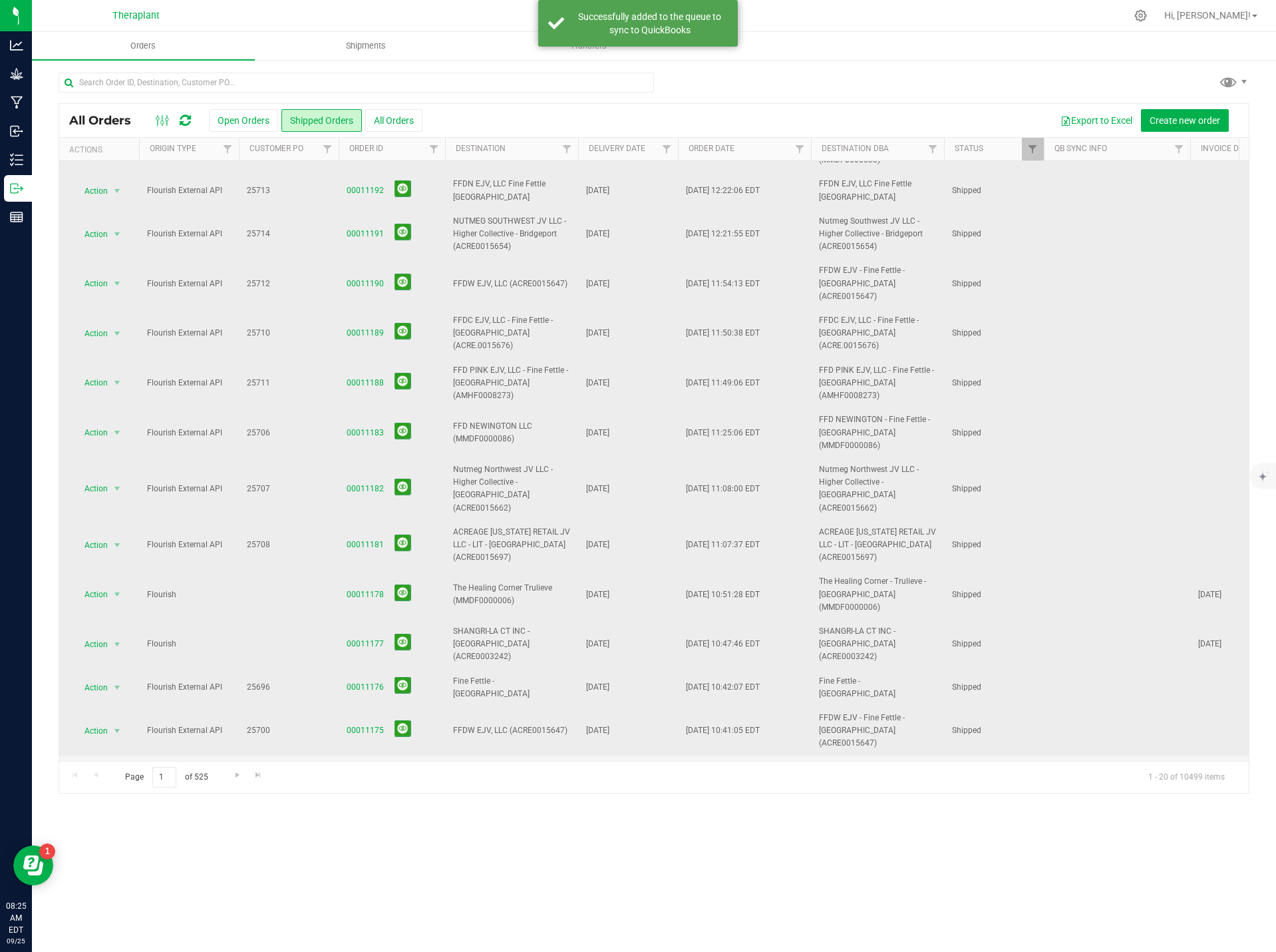
click at [189, 118] on icon at bounding box center [185, 120] width 11 height 13
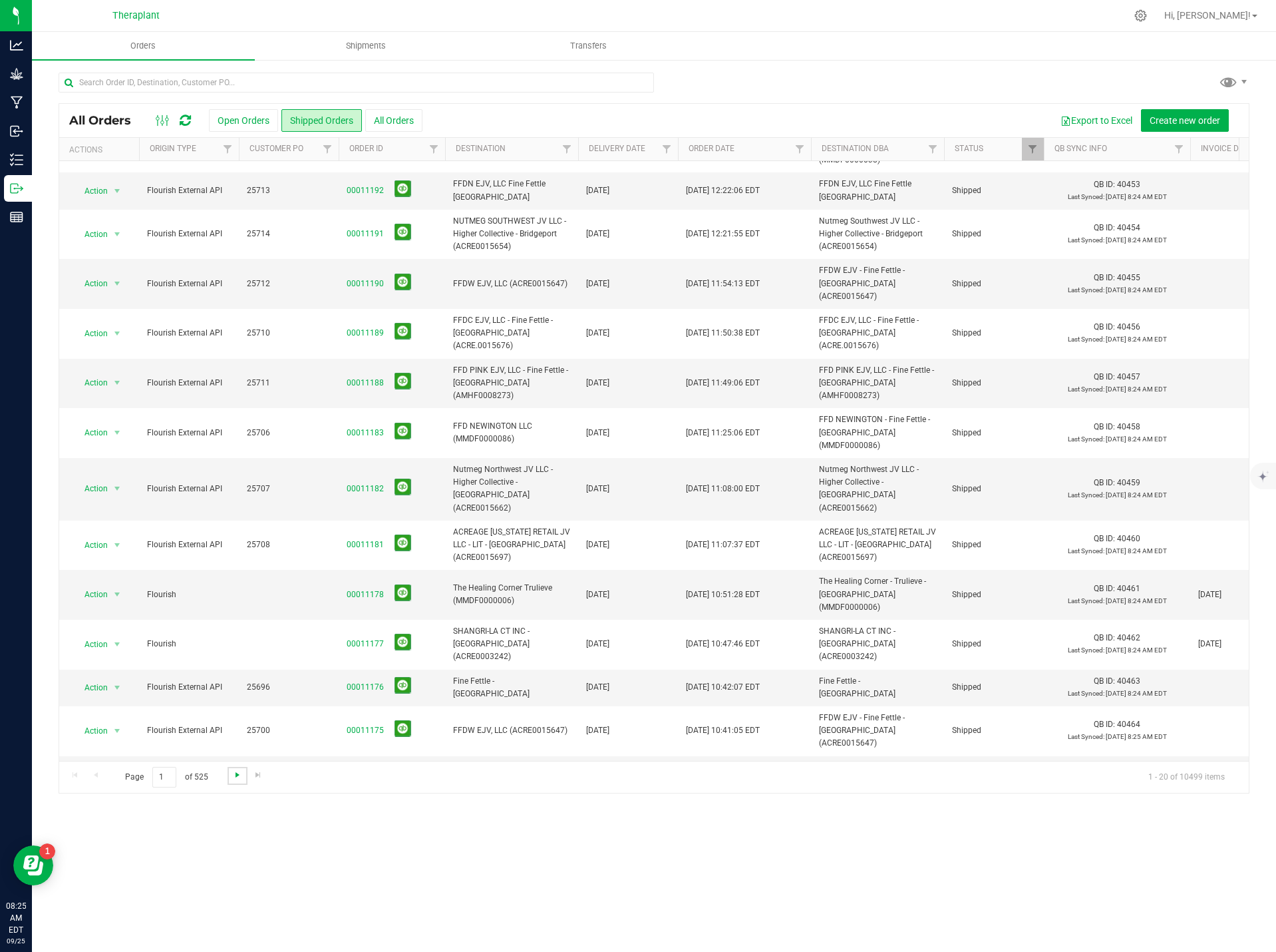
click at [238, 777] on span "Go to the next page" at bounding box center [237, 775] width 10 height 10
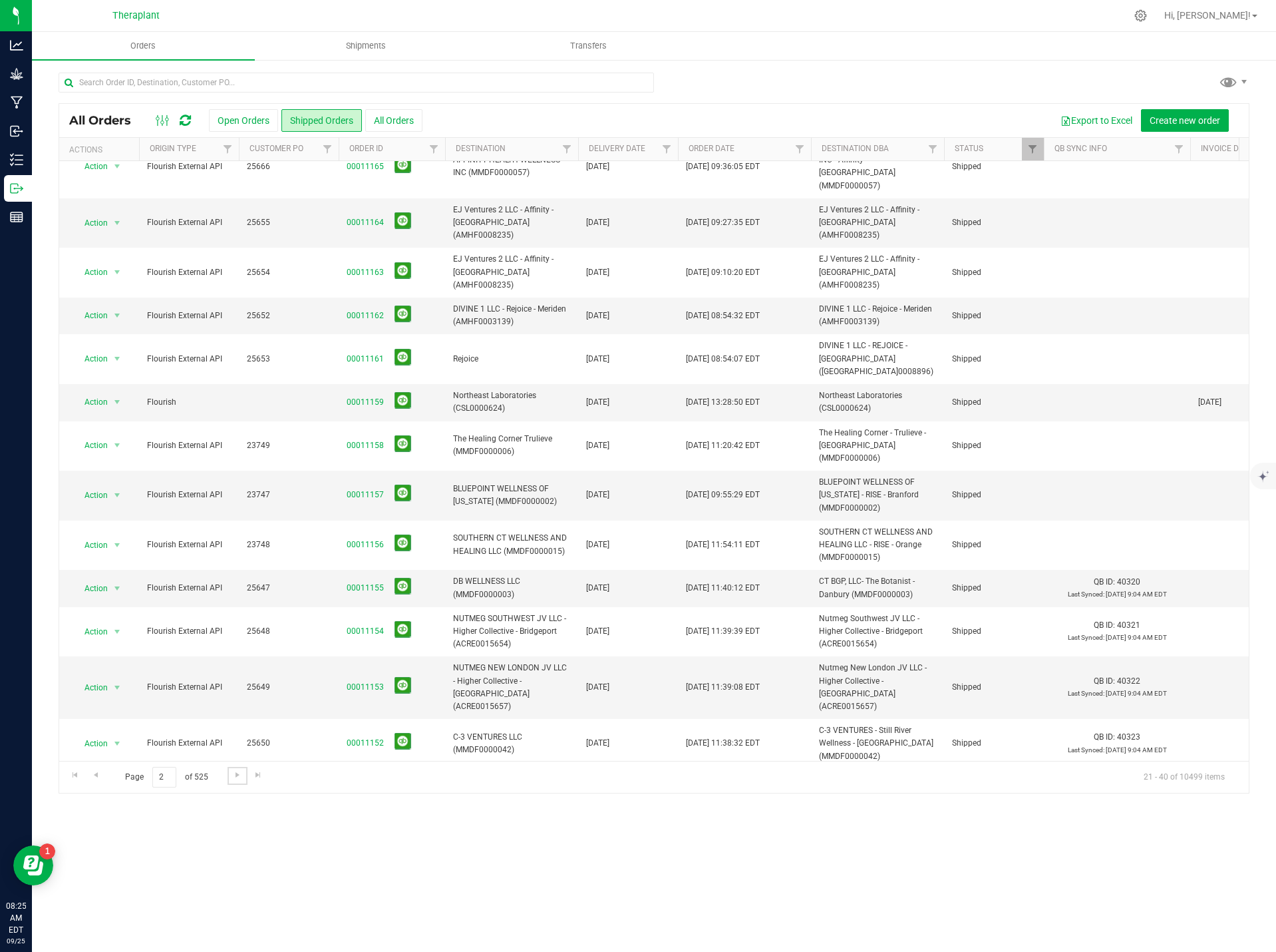
scroll to position [0, 0]
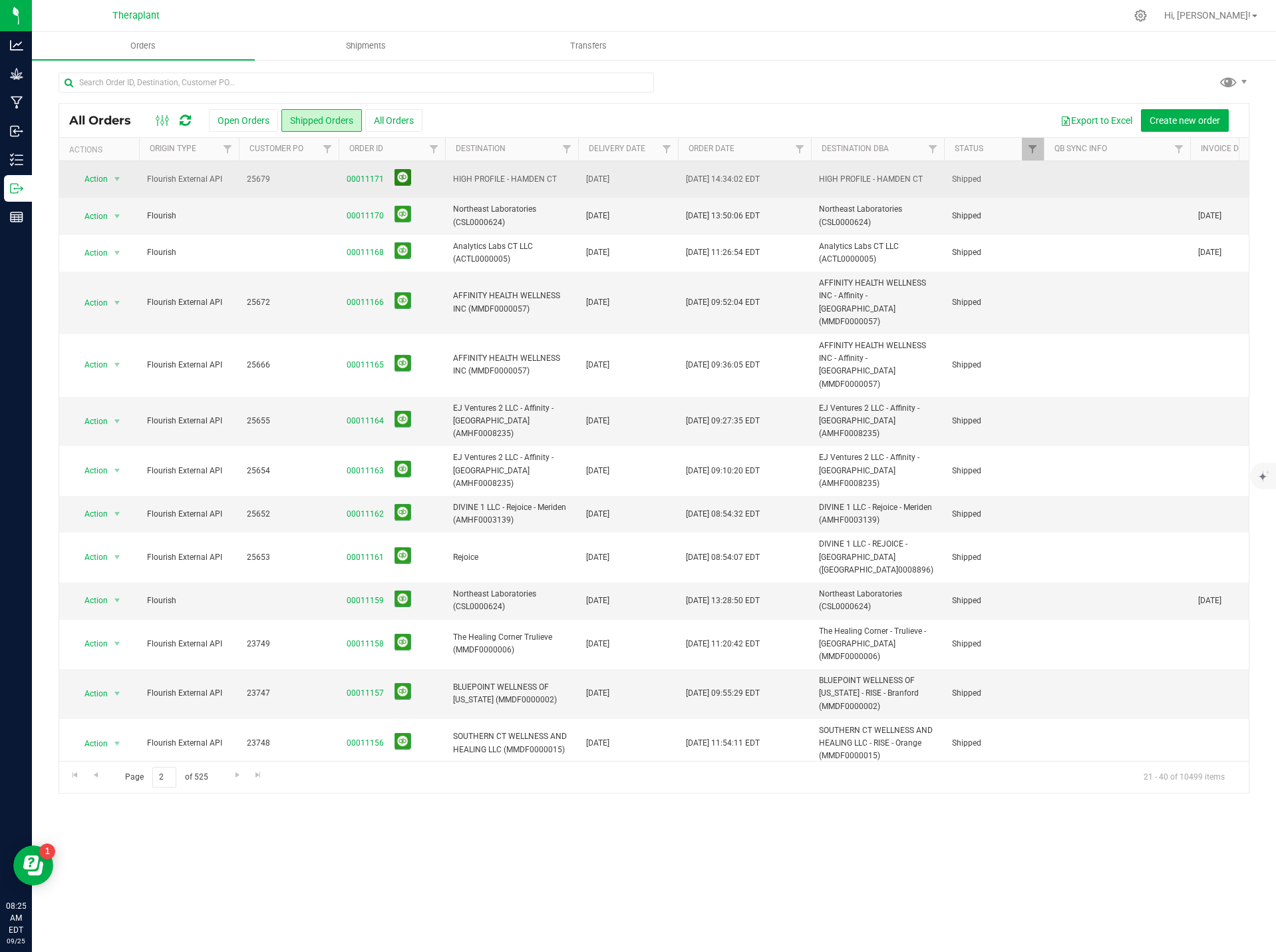
click at [399, 181] on button at bounding box center [402, 177] width 17 height 17
click at [400, 292] on button at bounding box center [402, 300] width 17 height 17
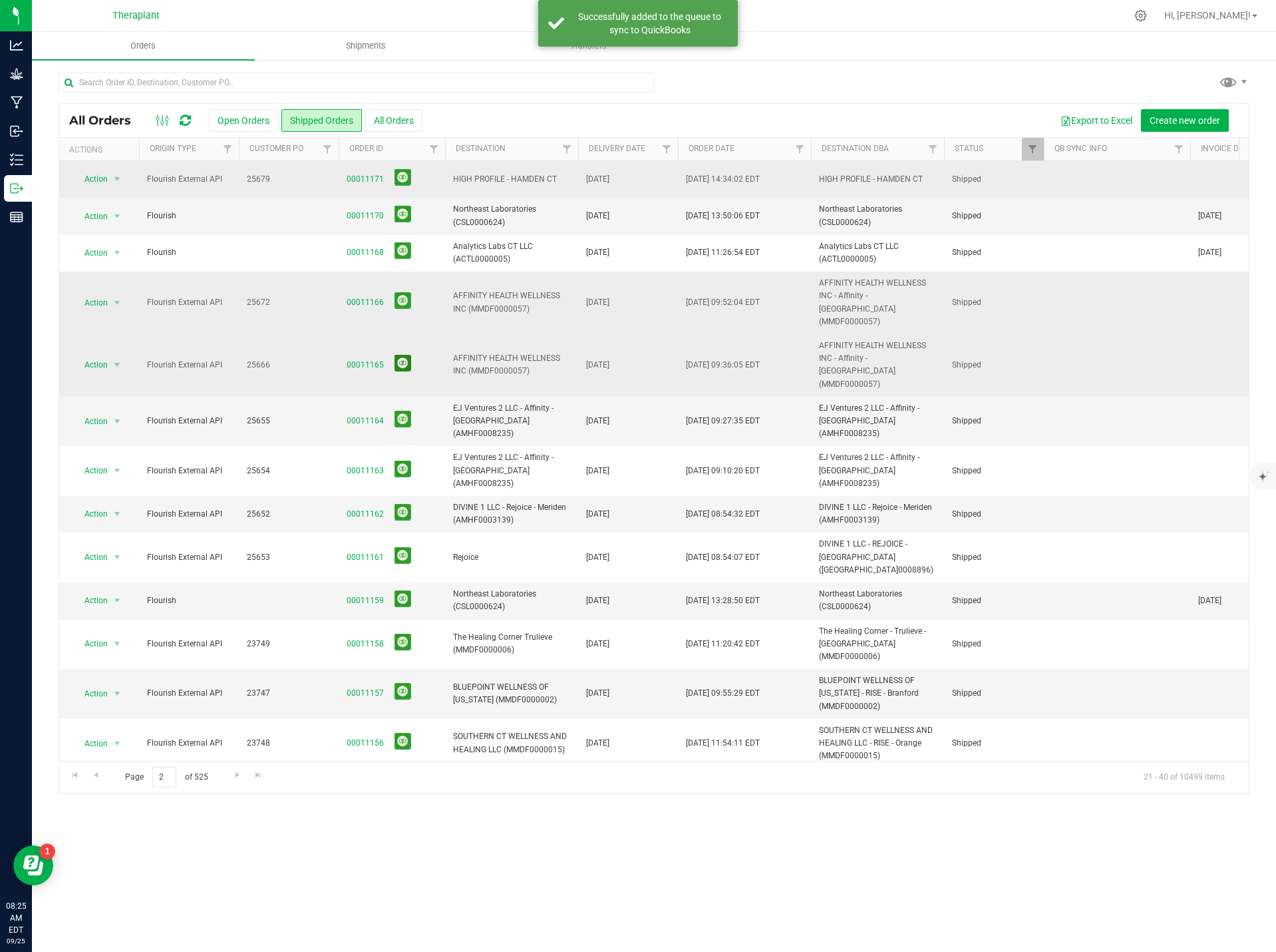
click at [399, 354] on button at bounding box center [402, 362] width 17 height 17
click at [403, 411] on button at bounding box center [402, 419] width 17 height 17
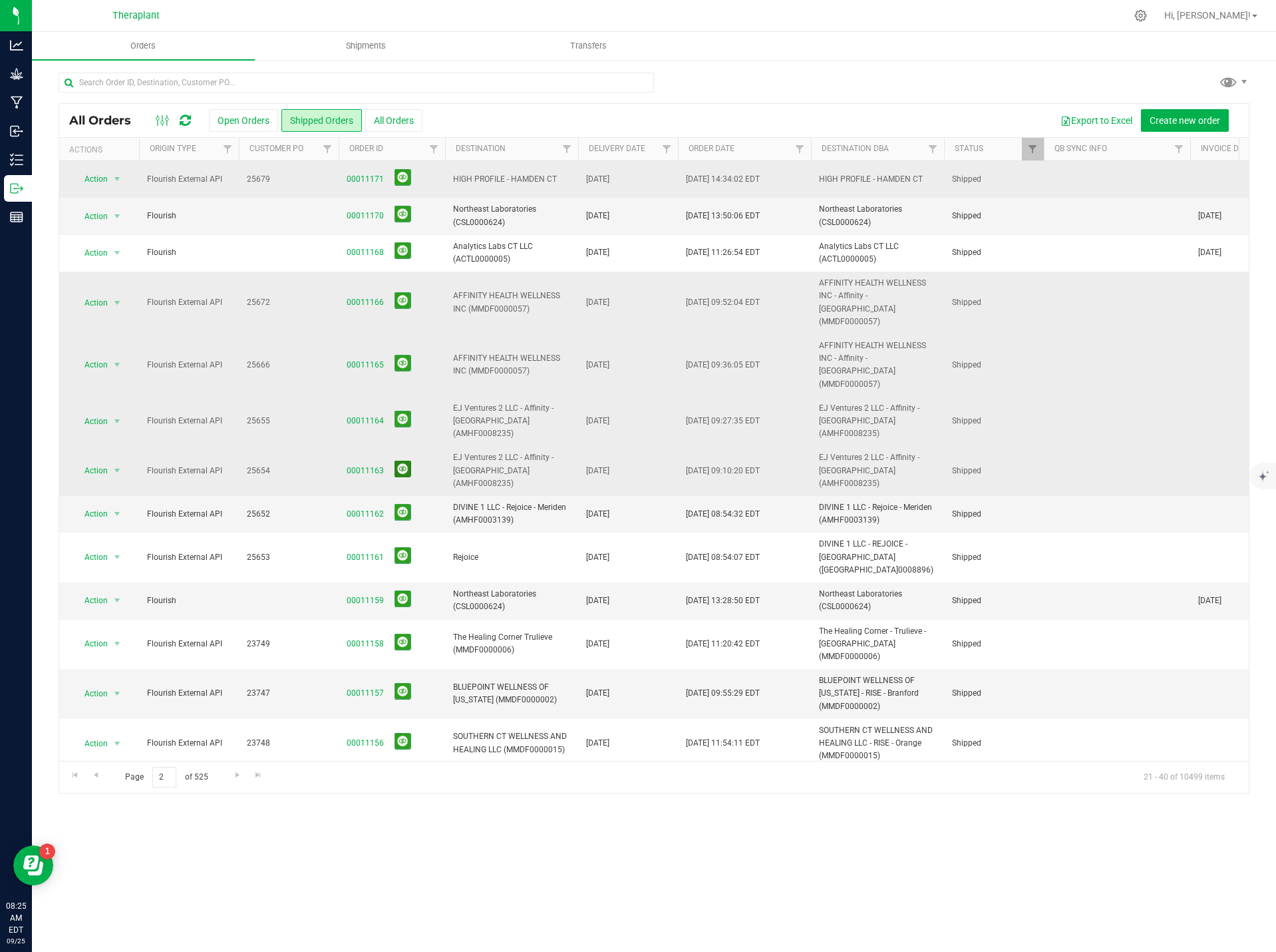
click at [400, 460] on button at bounding box center [402, 468] width 17 height 17
click at [406, 504] on button at bounding box center [402, 512] width 17 height 17
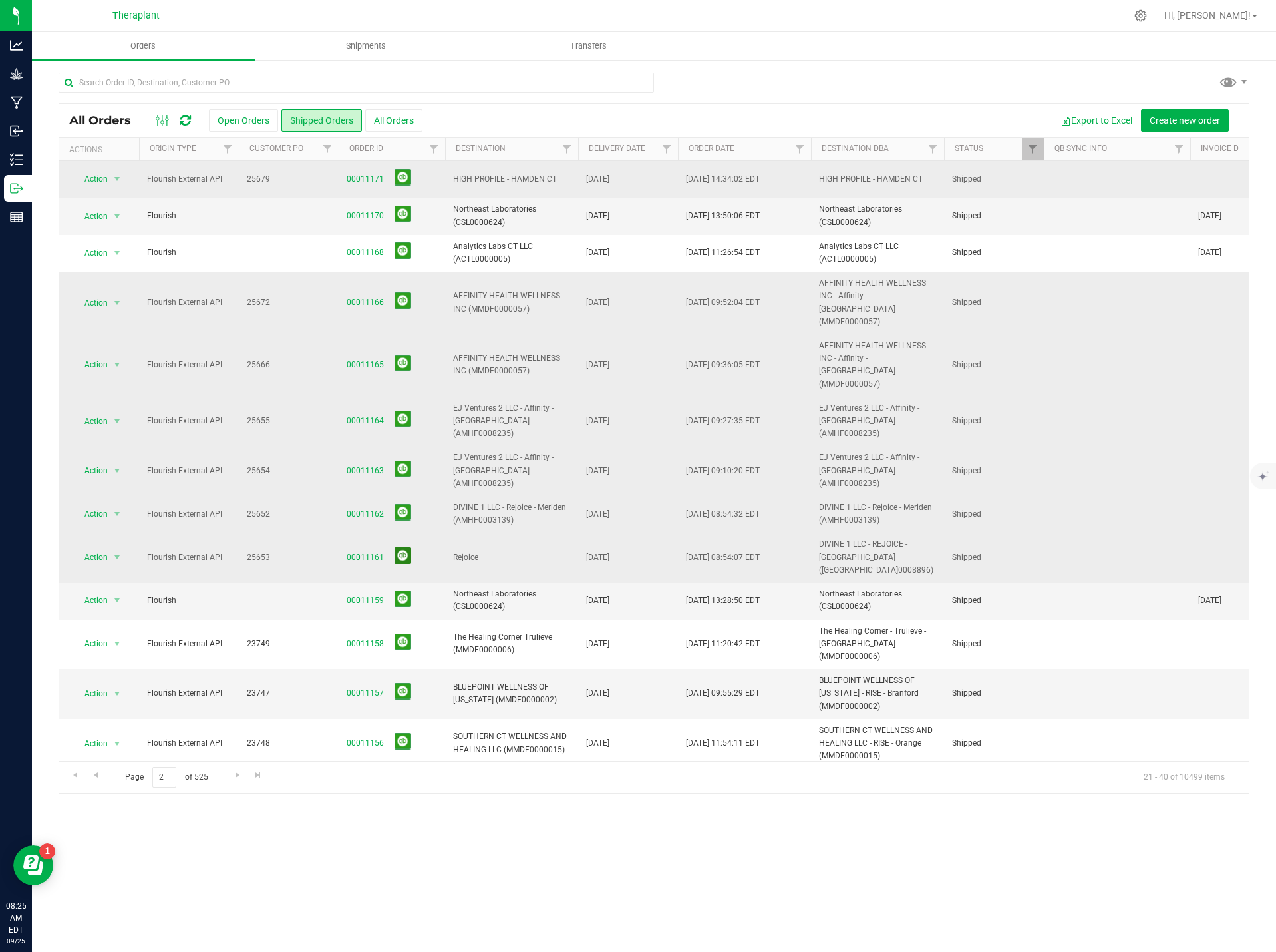
click at [398, 547] on button at bounding box center [402, 555] width 17 height 17
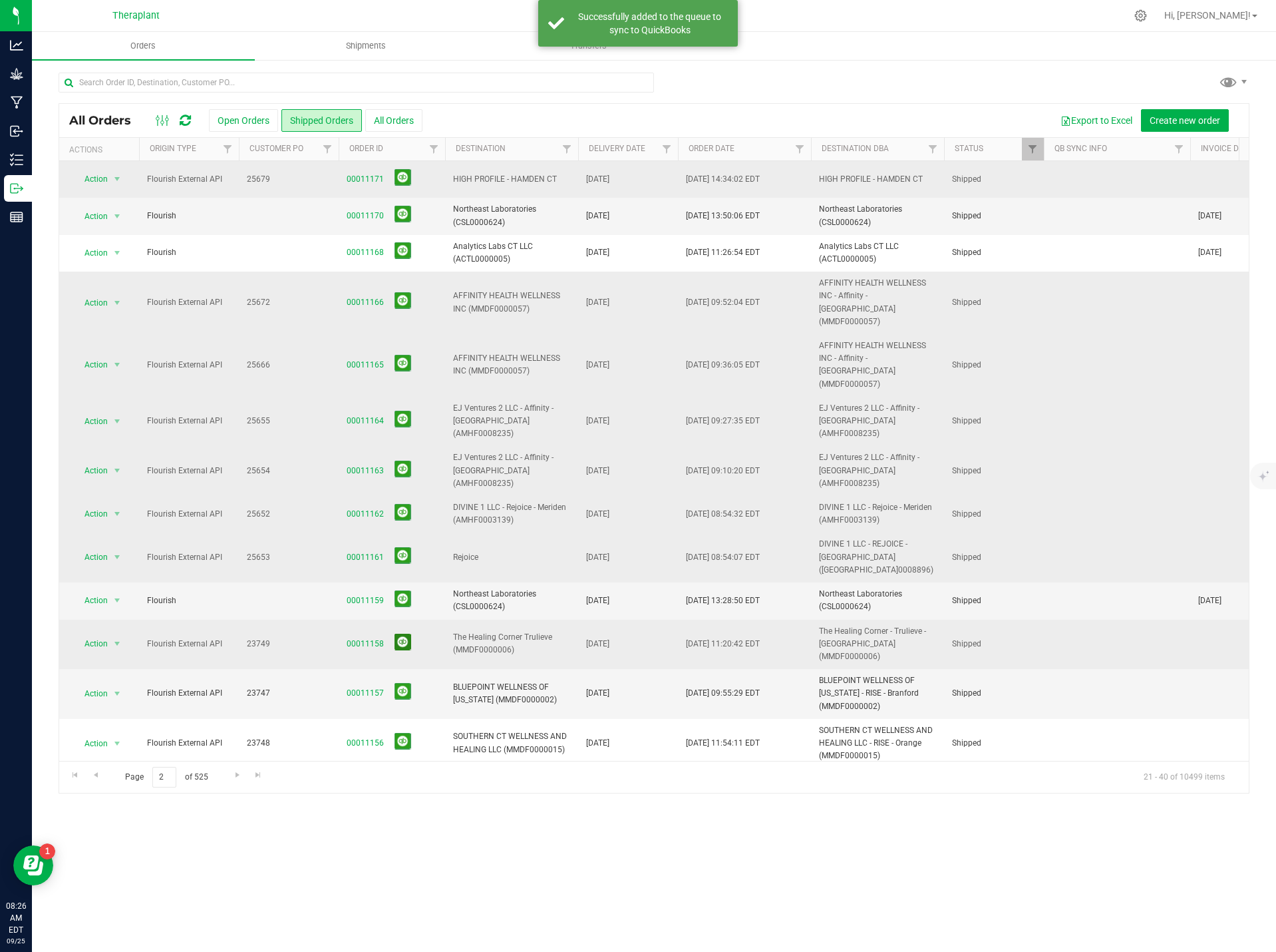
click at [400, 633] on button at bounding box center [402, 641] width 17 height 17
click at [404, 683] on button at bounding box center [402, 691] width 17 height 17
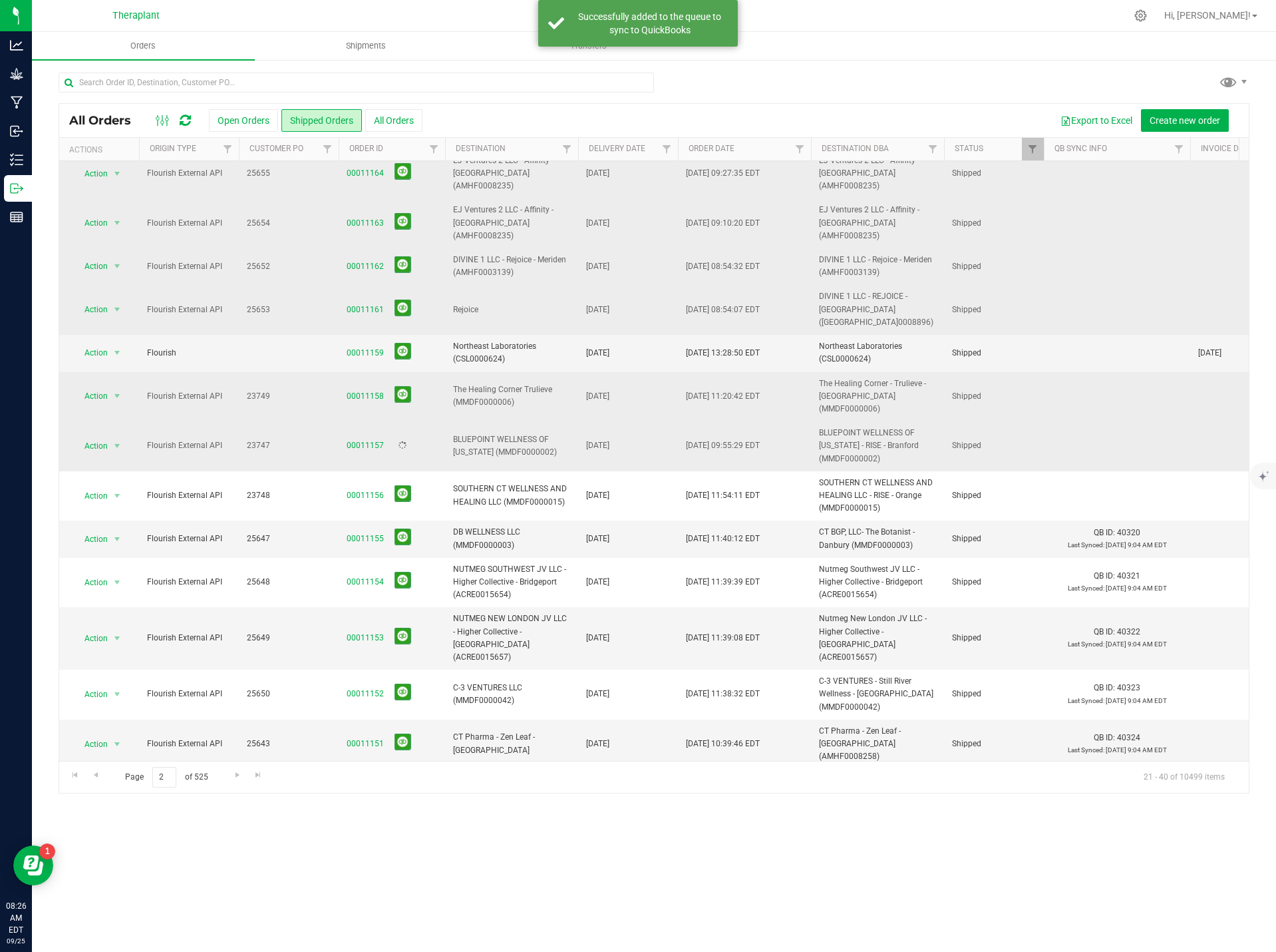
scroll to position [249, 0]
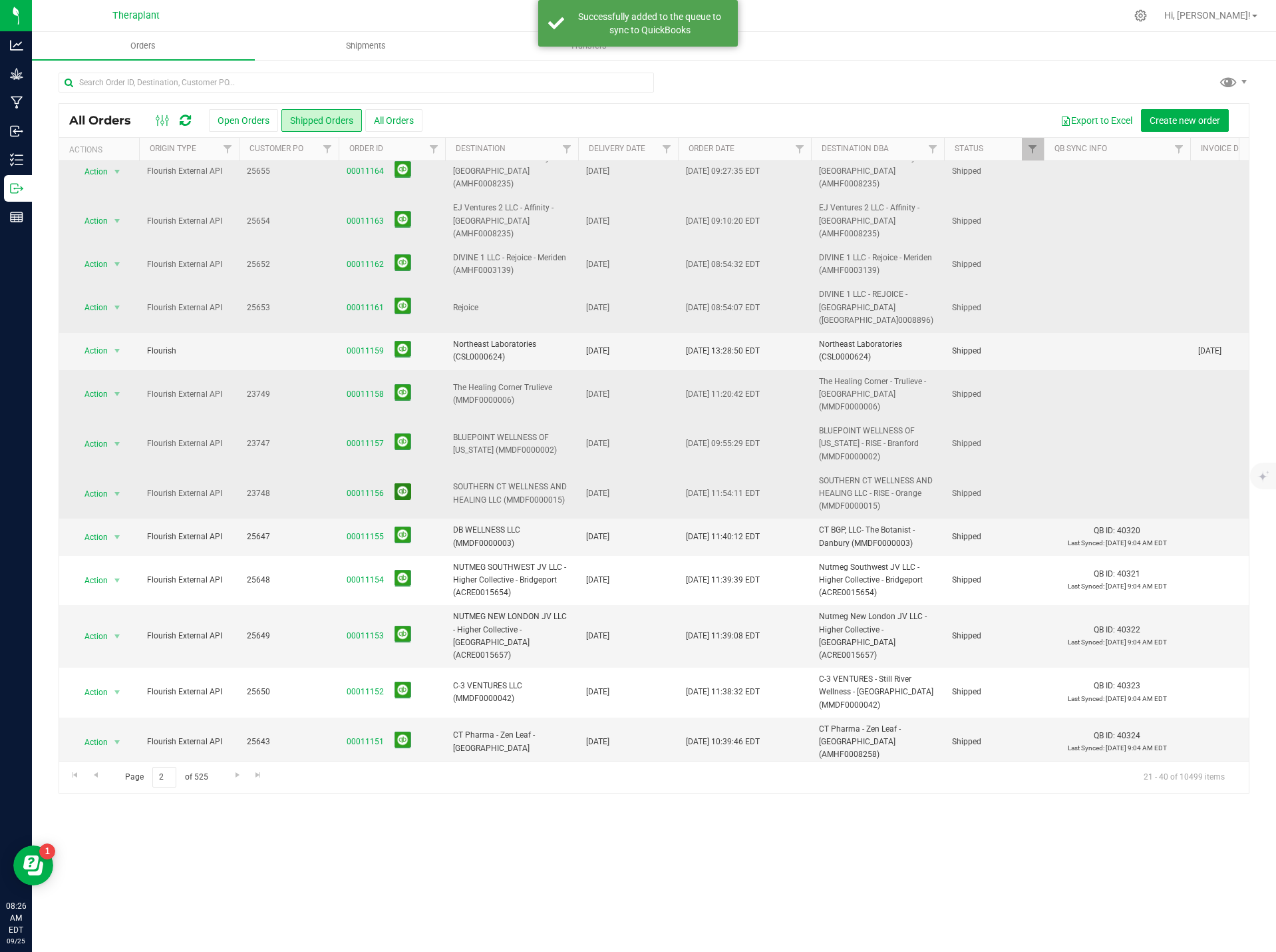
click at [406, 483] on button at bounding box center [402, 491] width 17 height 17
click at [398, 824] on button at bounding box center [402, 832] width 17 height 17
click at [234, 775] on span "Go to the next page" at bounding box center [237, 775] width 10 height 10
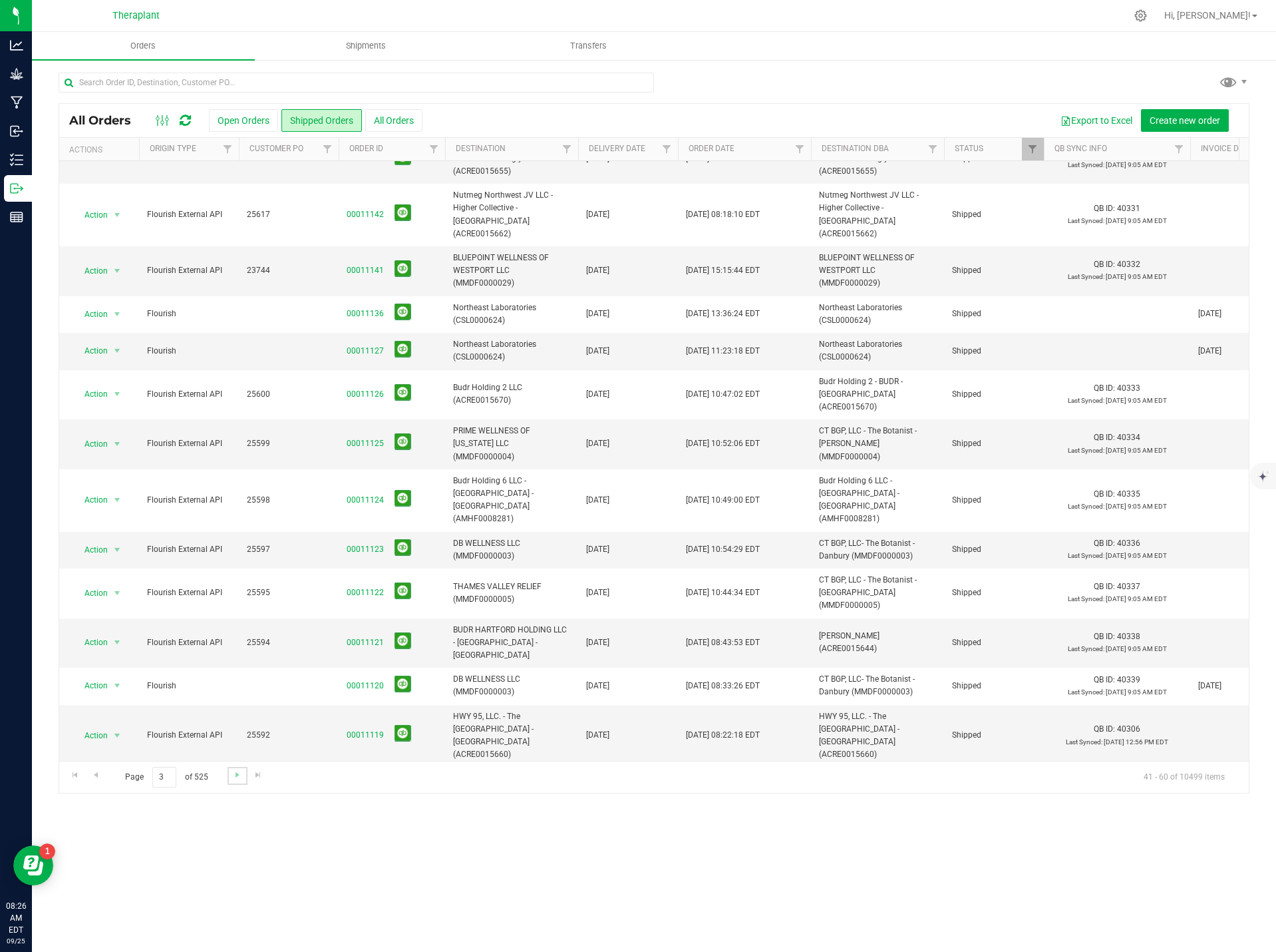
click at [230, 777] on link "Go to the next page" at bounding box center [237, 776] width 19 height 18
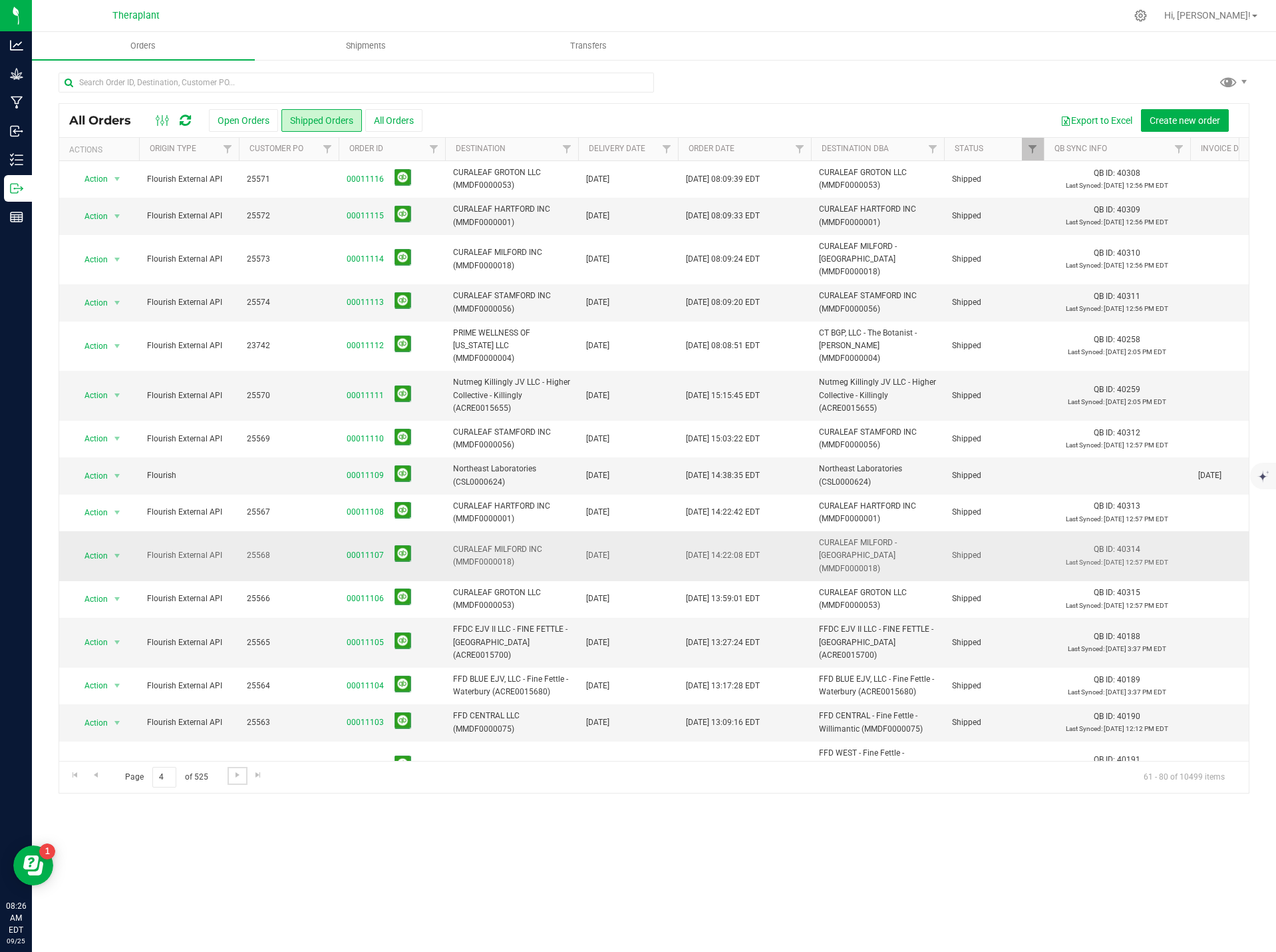
scroll to position [198, 0]
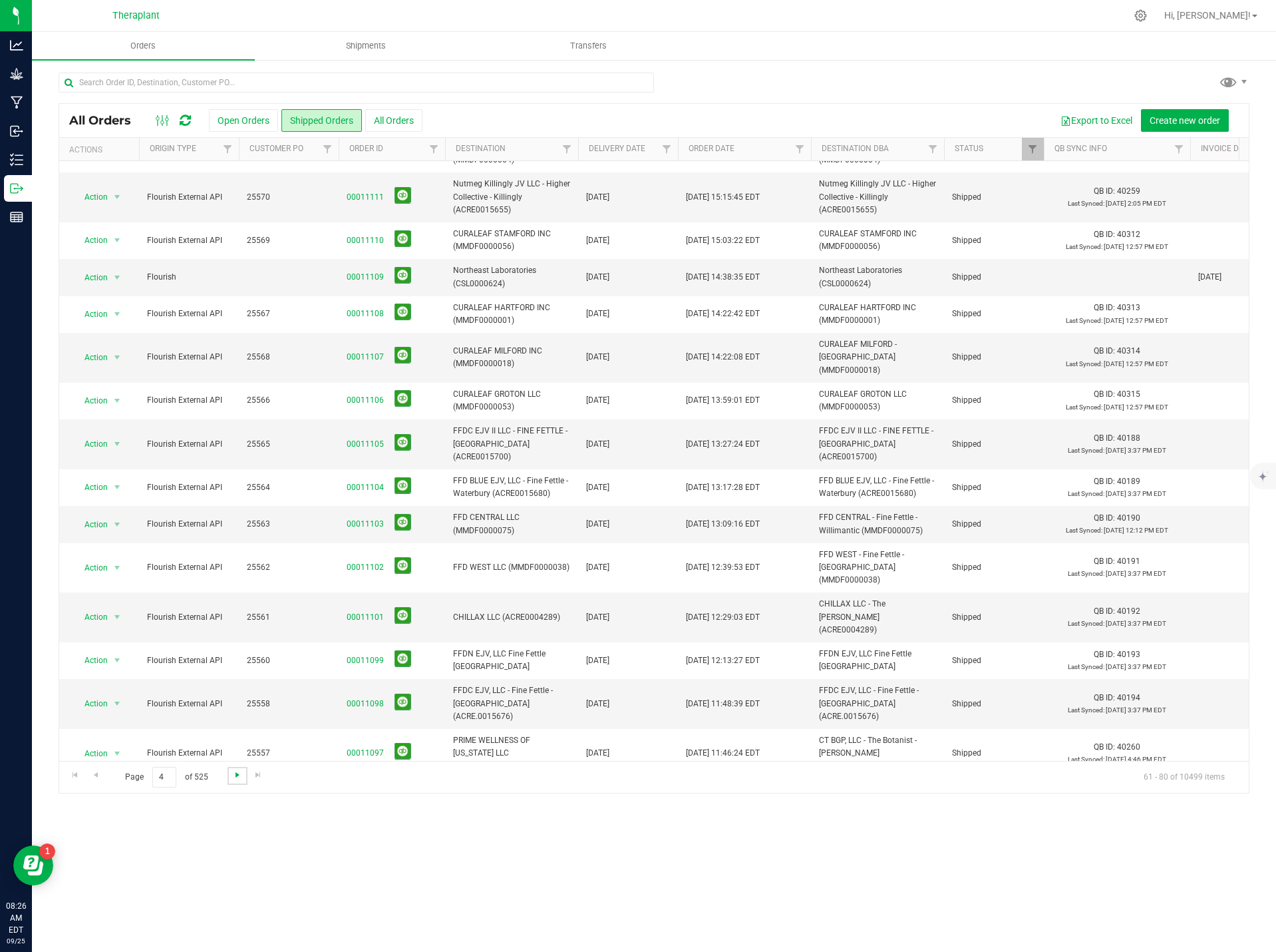
click at [232, 778] on span "Go to the next page" at bounding box center [237, 775] width 10 height 10
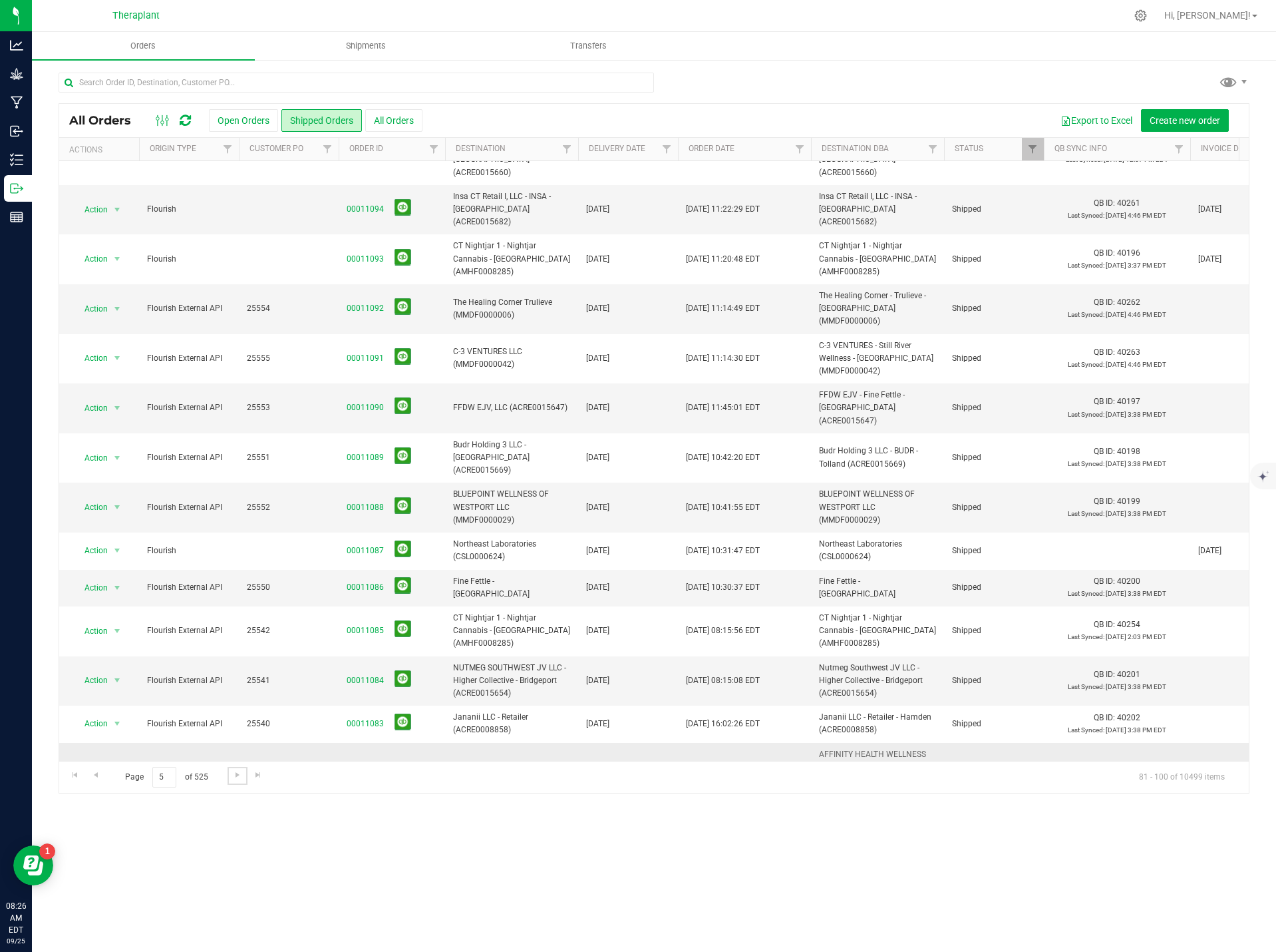
scroll to position [0, 0]
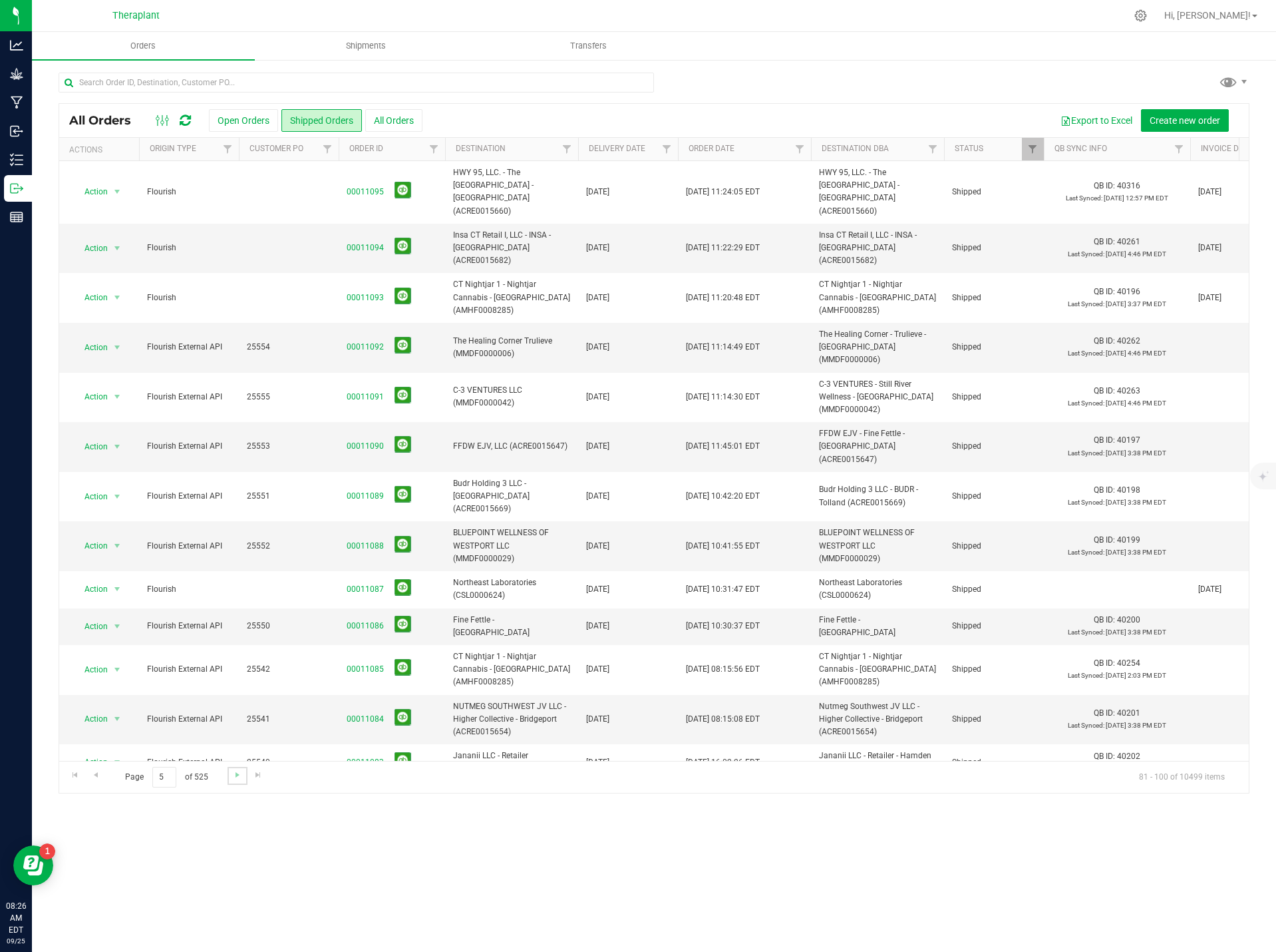
click at [235, 767] on link "Go to the next page" at bounding box center [237, 776] width 19 height 18
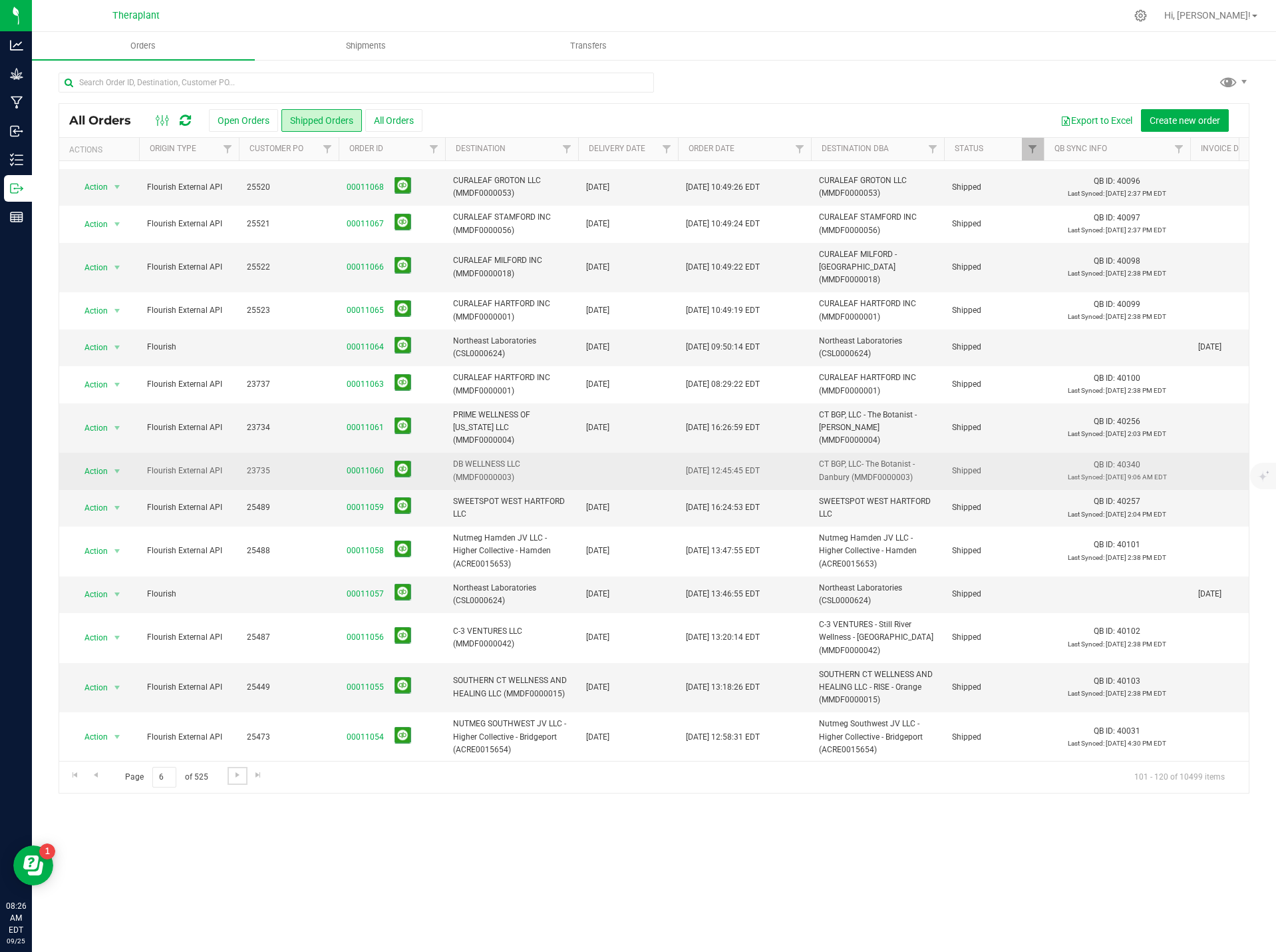
scroll to position [262, 0]
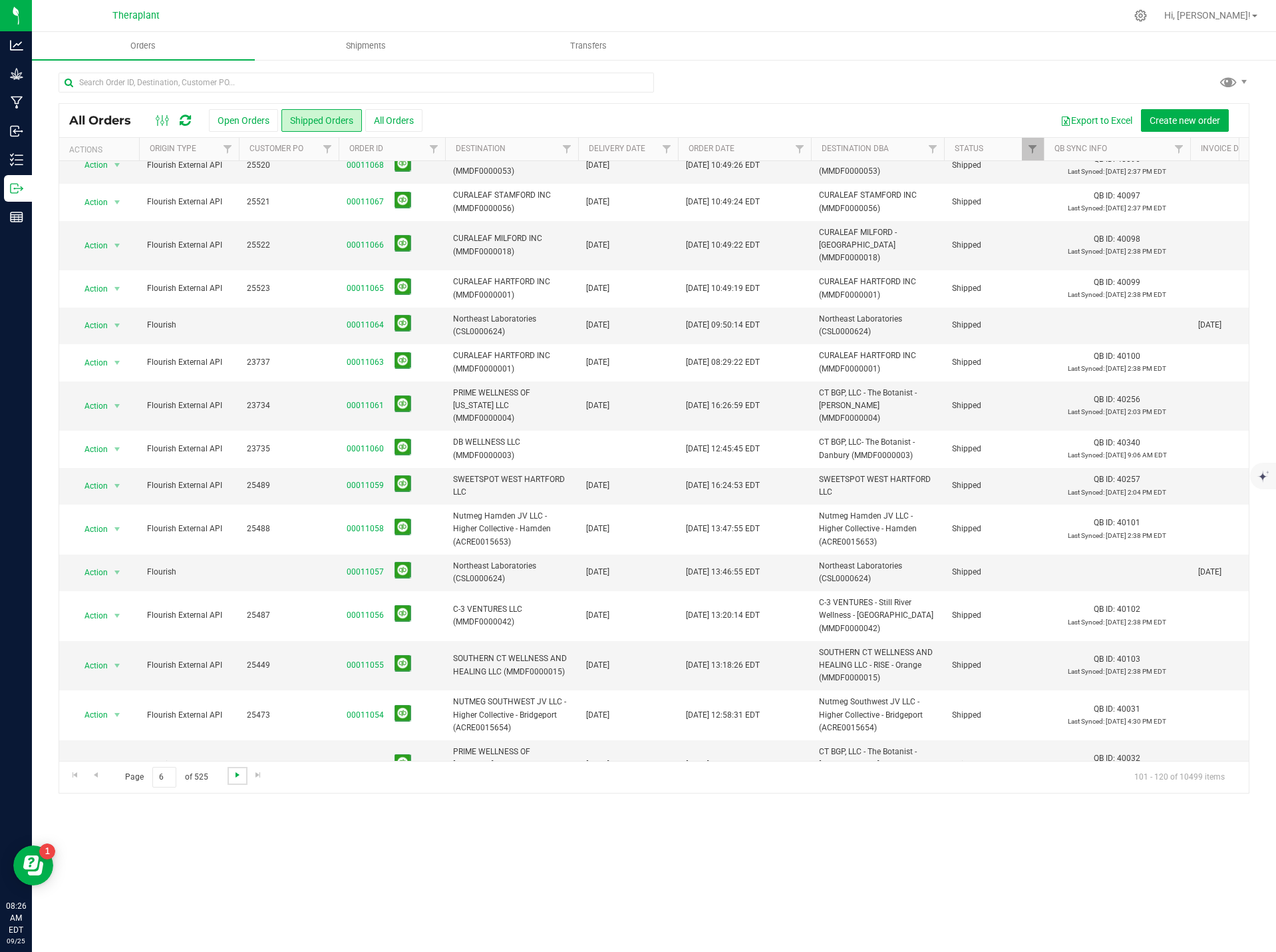
click at [240, 773] on span "Go to the next page" at bounding box center [237, 775] width 10 height 10
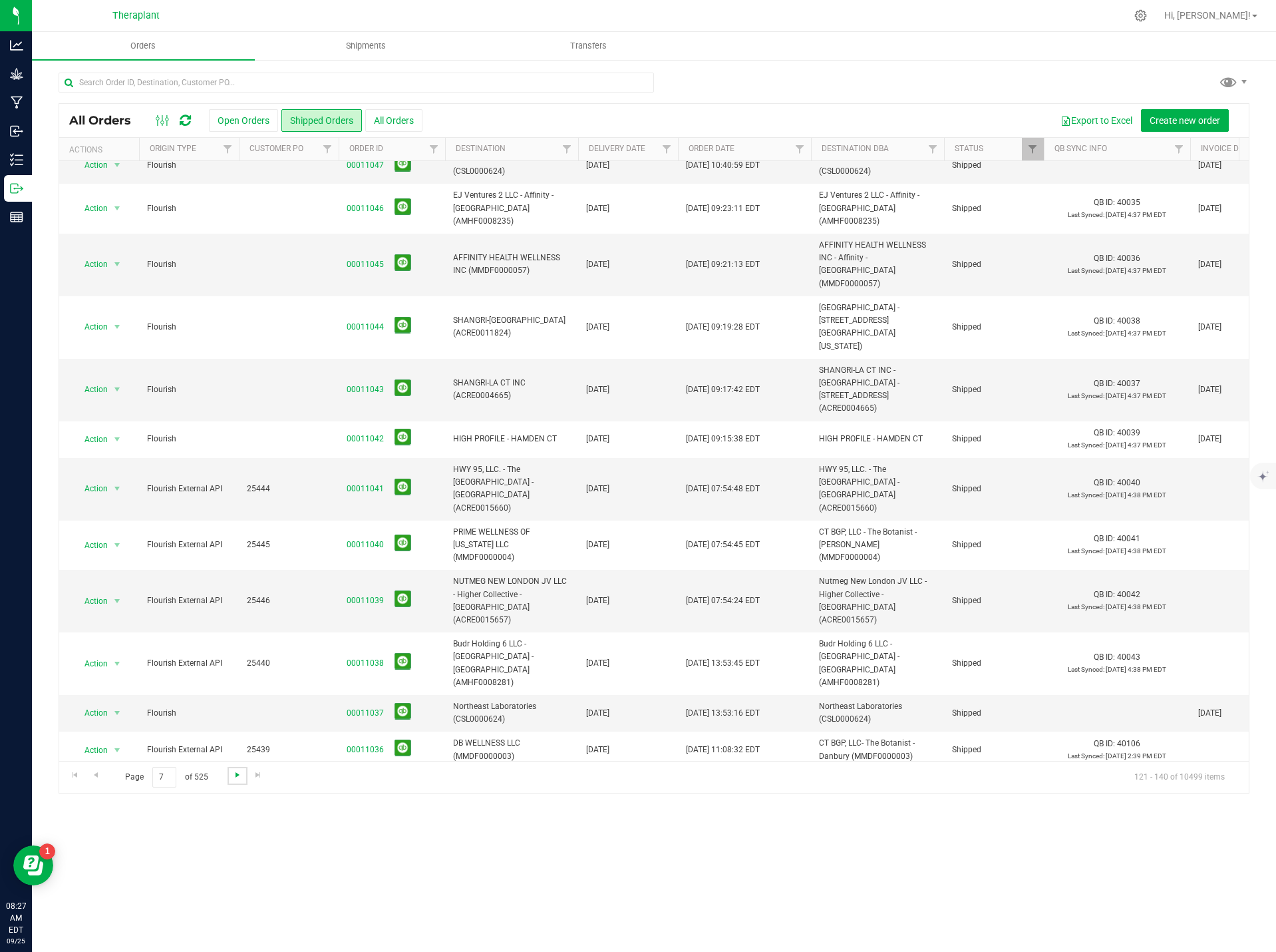
click at [238, 776] on span "Go to the next page" at bounding box center [237, 775] width 10 height 10
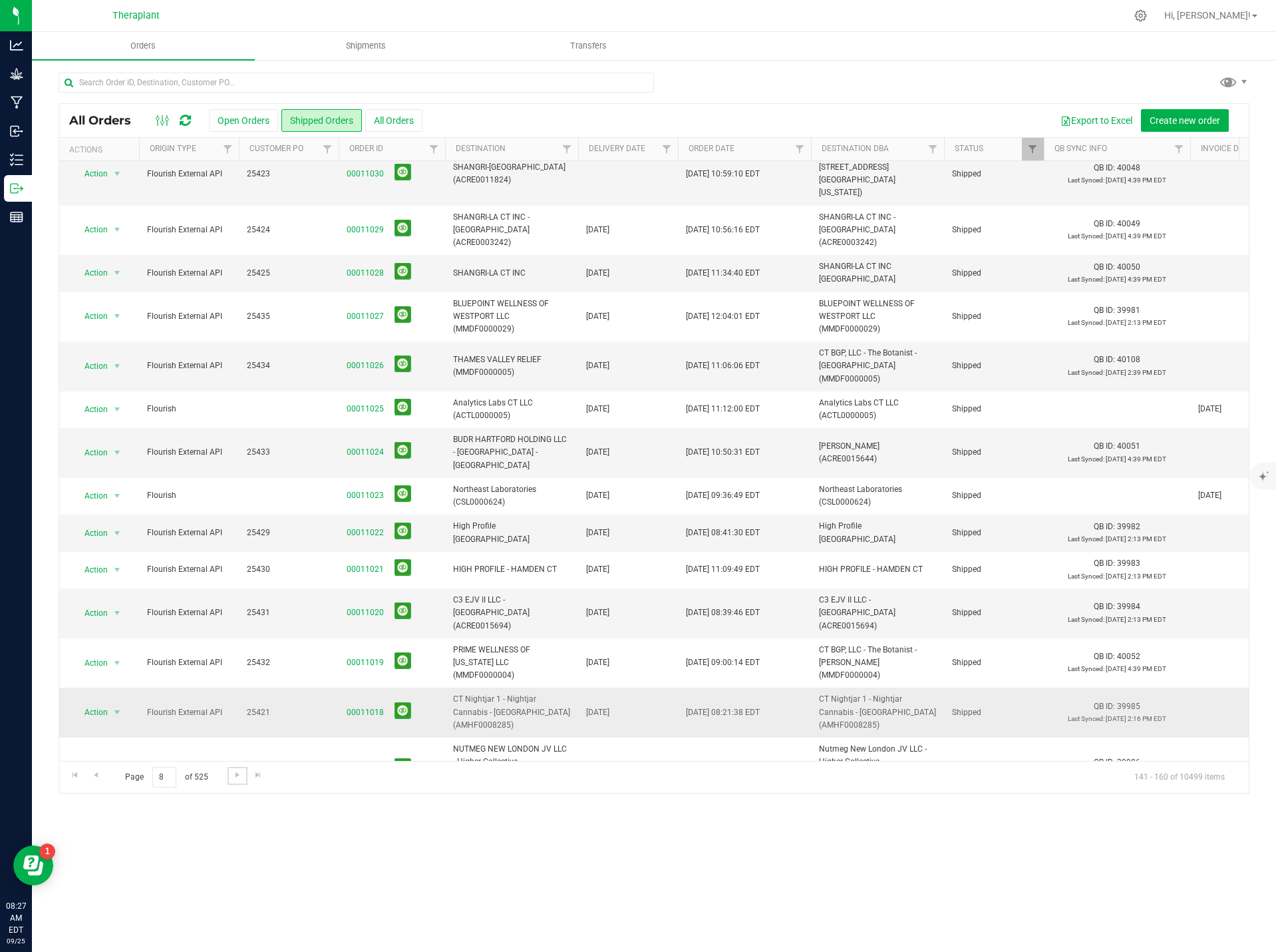
scroll to position [237, 0]
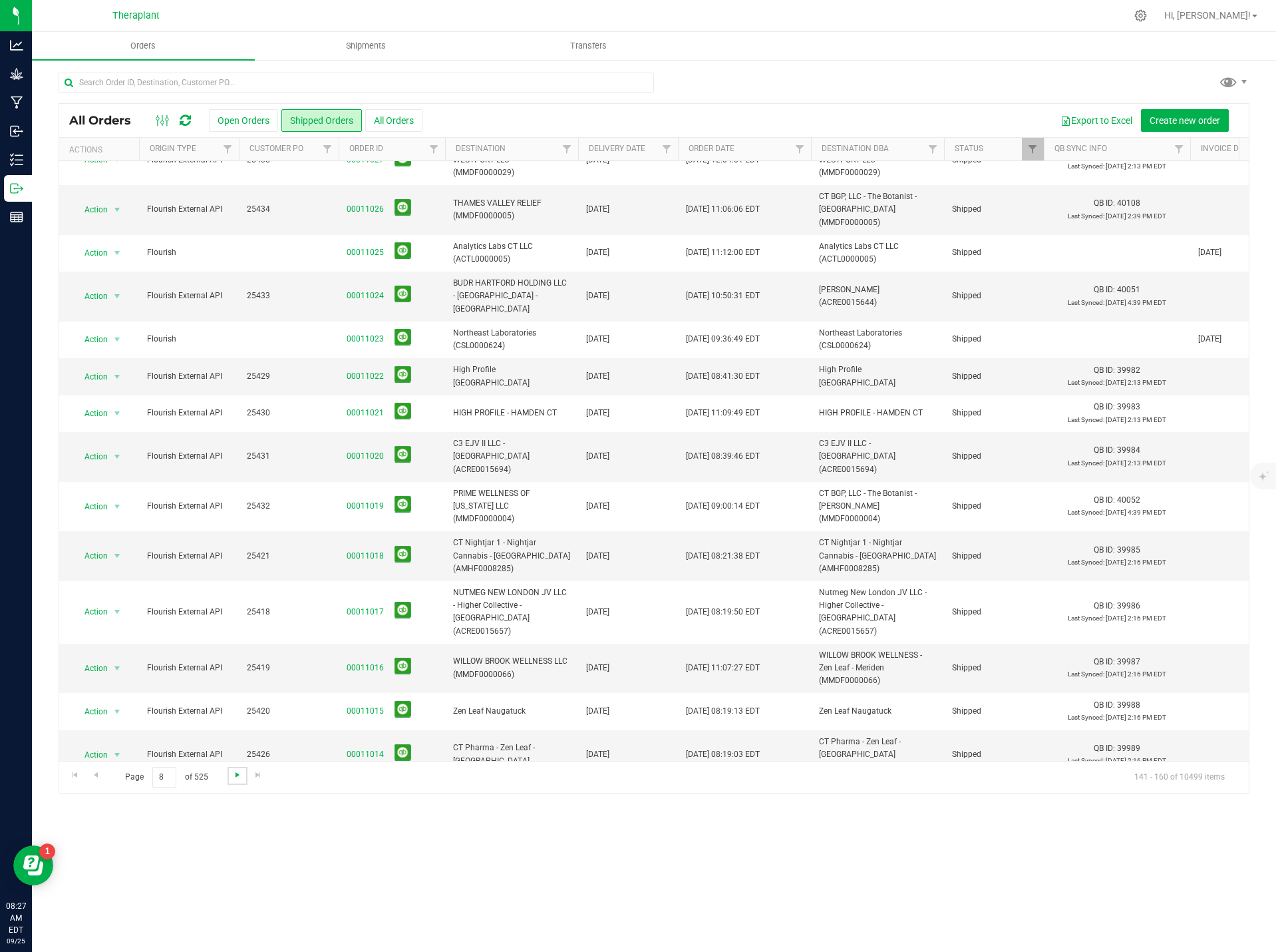
click at [235, 777] on span "Go to the next page" at bounding box center [237, 775] width 10 height 10
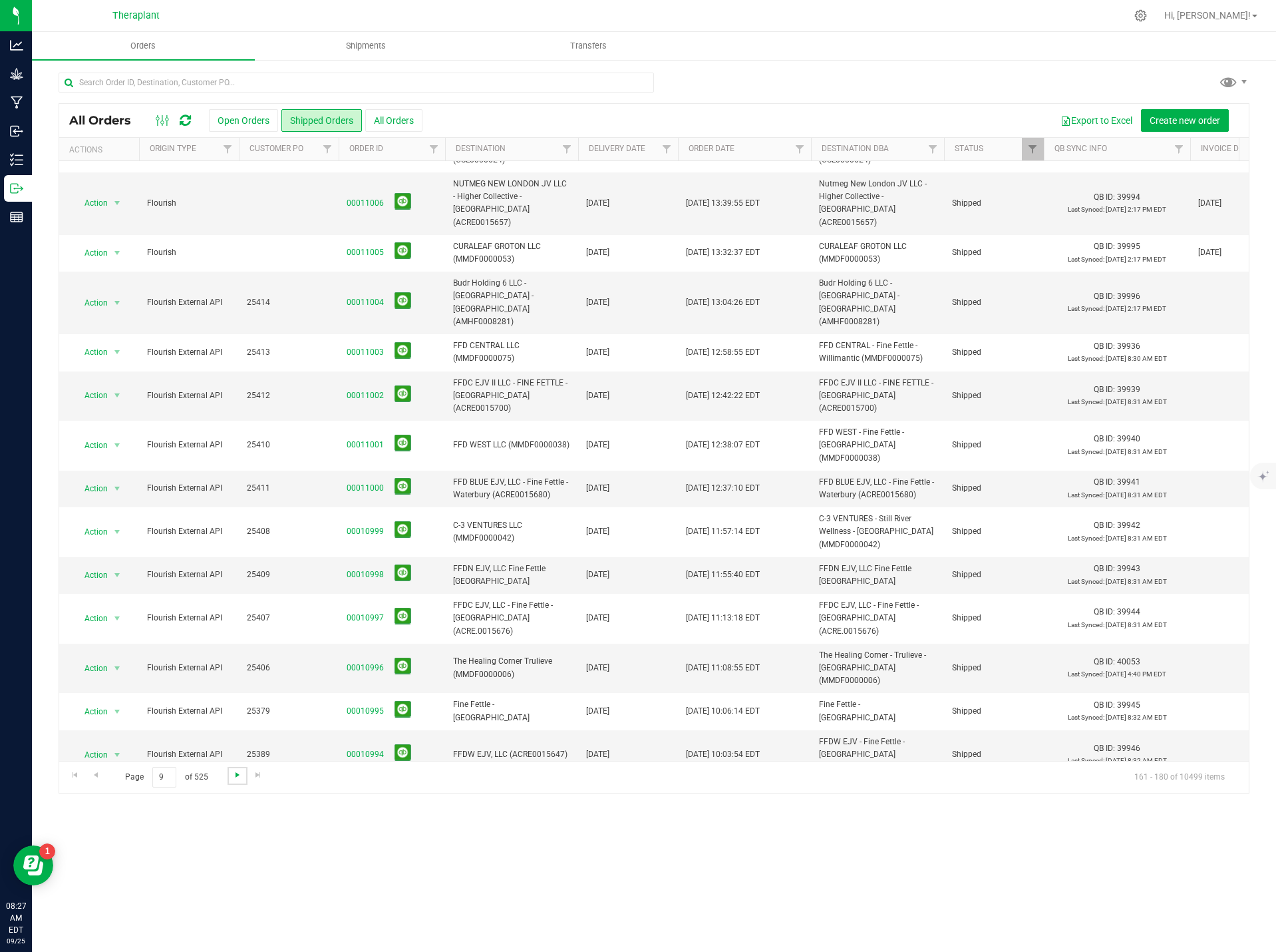
click at [236, 772] on span "Go to the next page" at bounding box center [237, 775] width 10 height 10
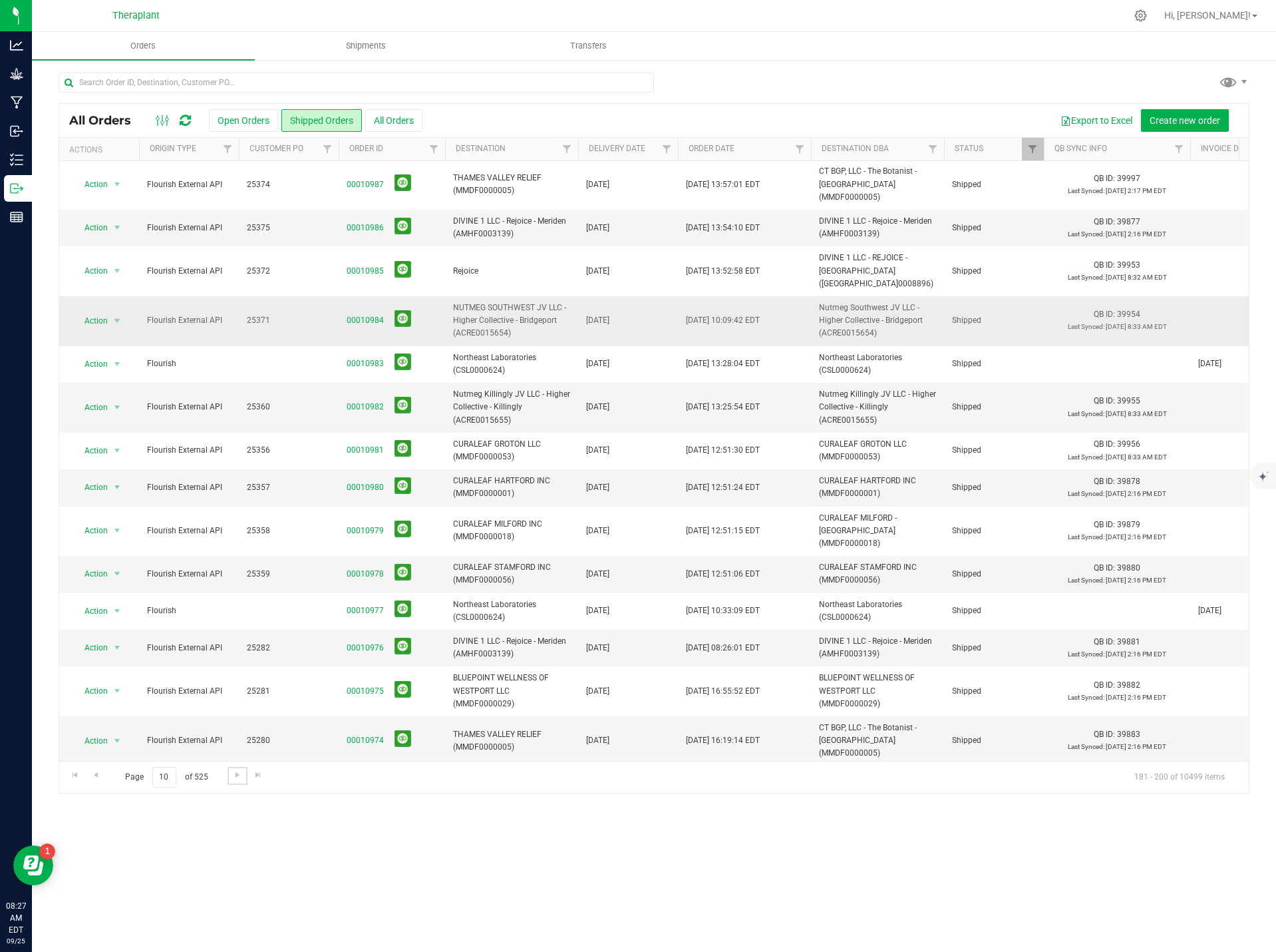
scroll to position [223, 0]
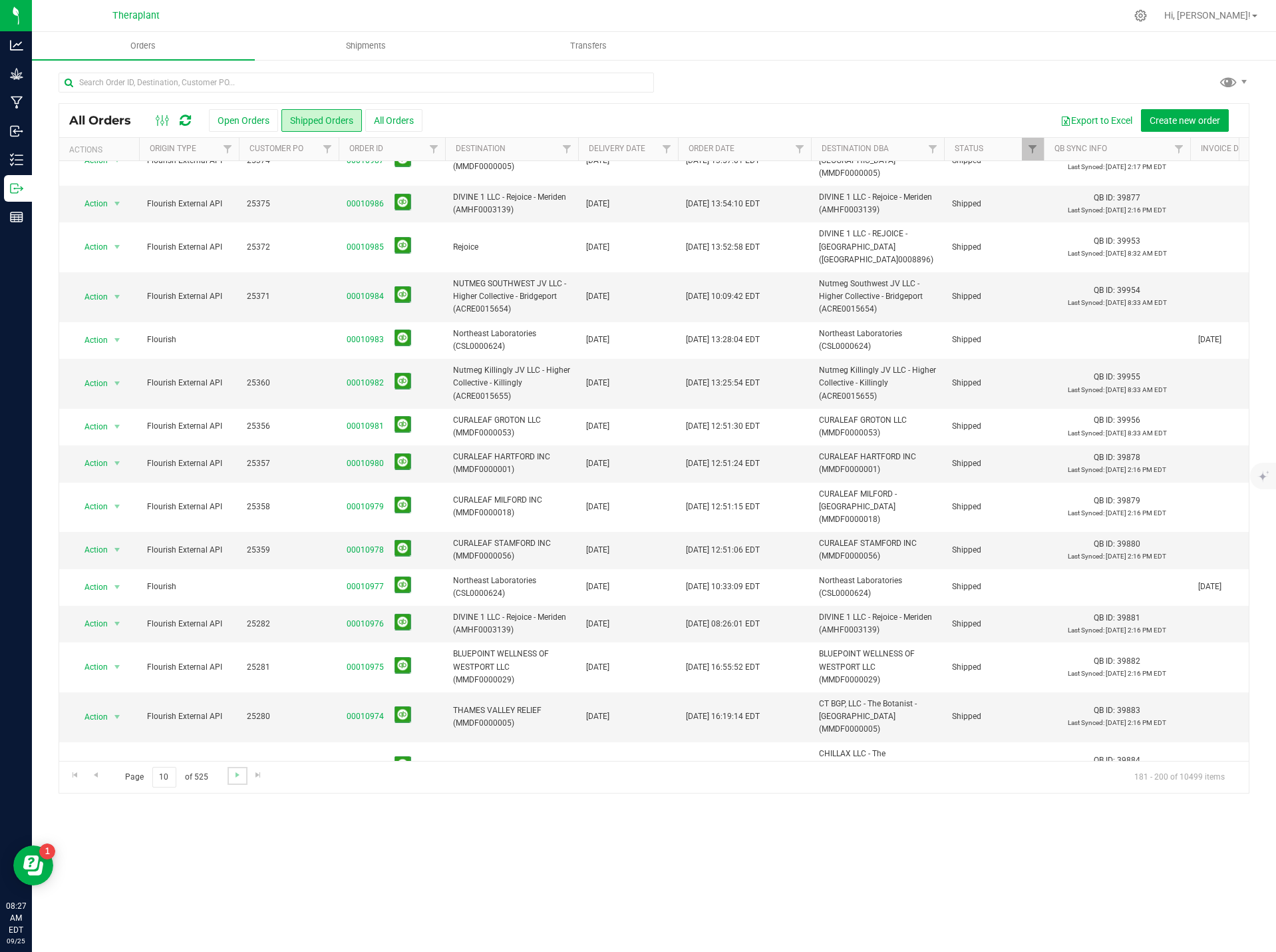
click at [230, 778] on link "Go to the next page" at bounding box center [237, 776] width 19 height 18
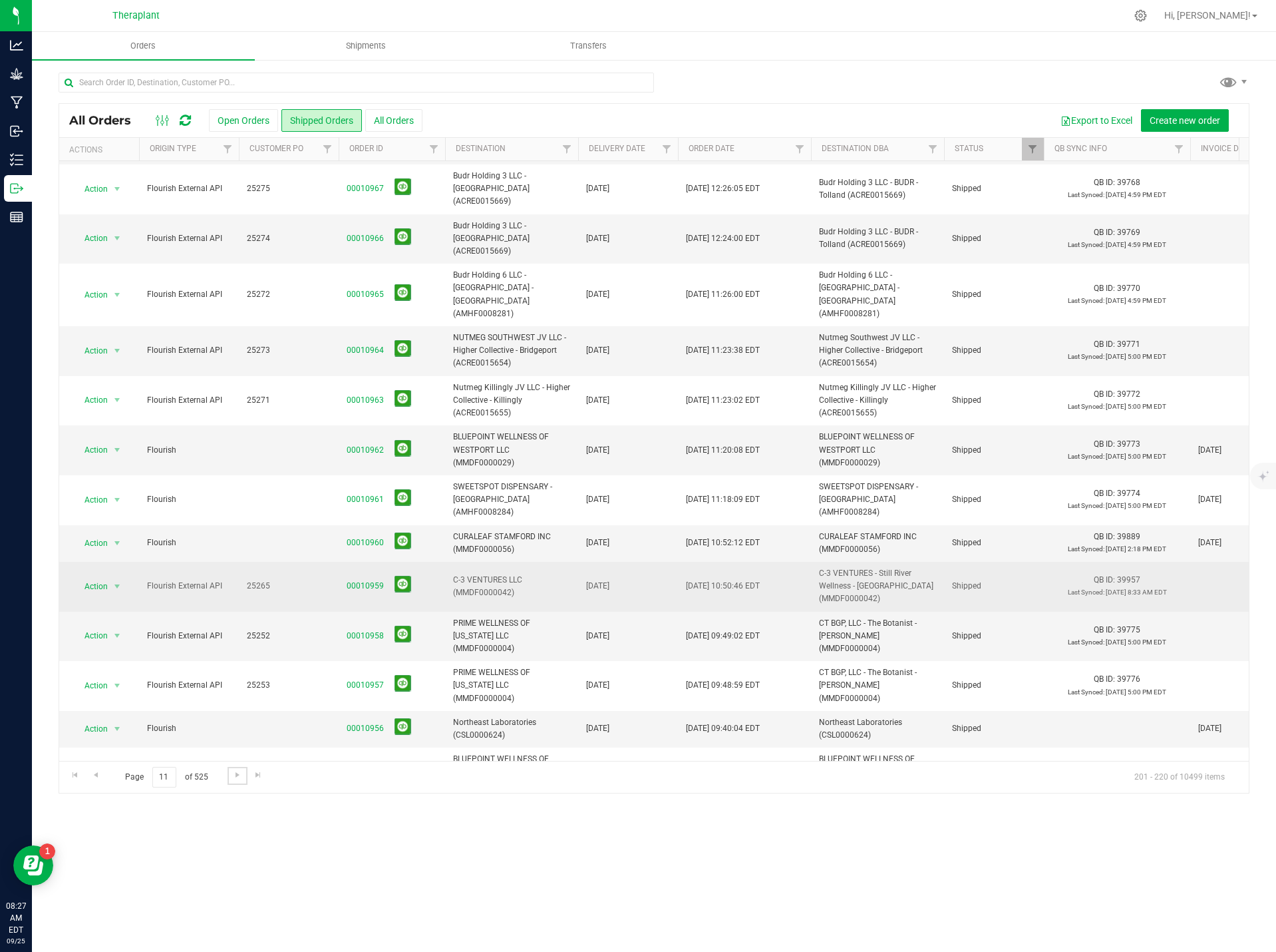
scroll to position [262, 0]
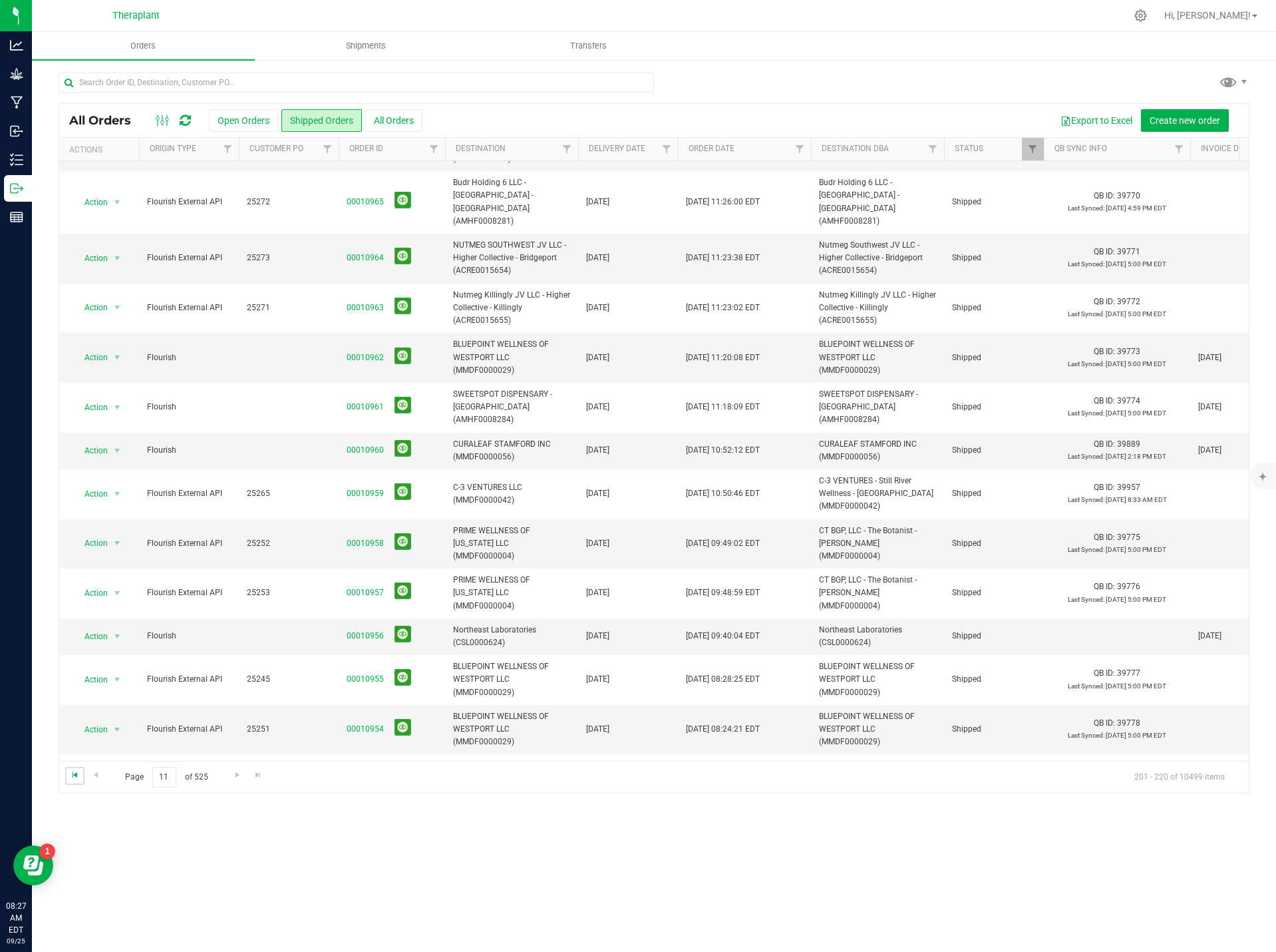
click at [74, 777] on span "Go to the first page" at bounding box center [75, 775] width 10 height 10
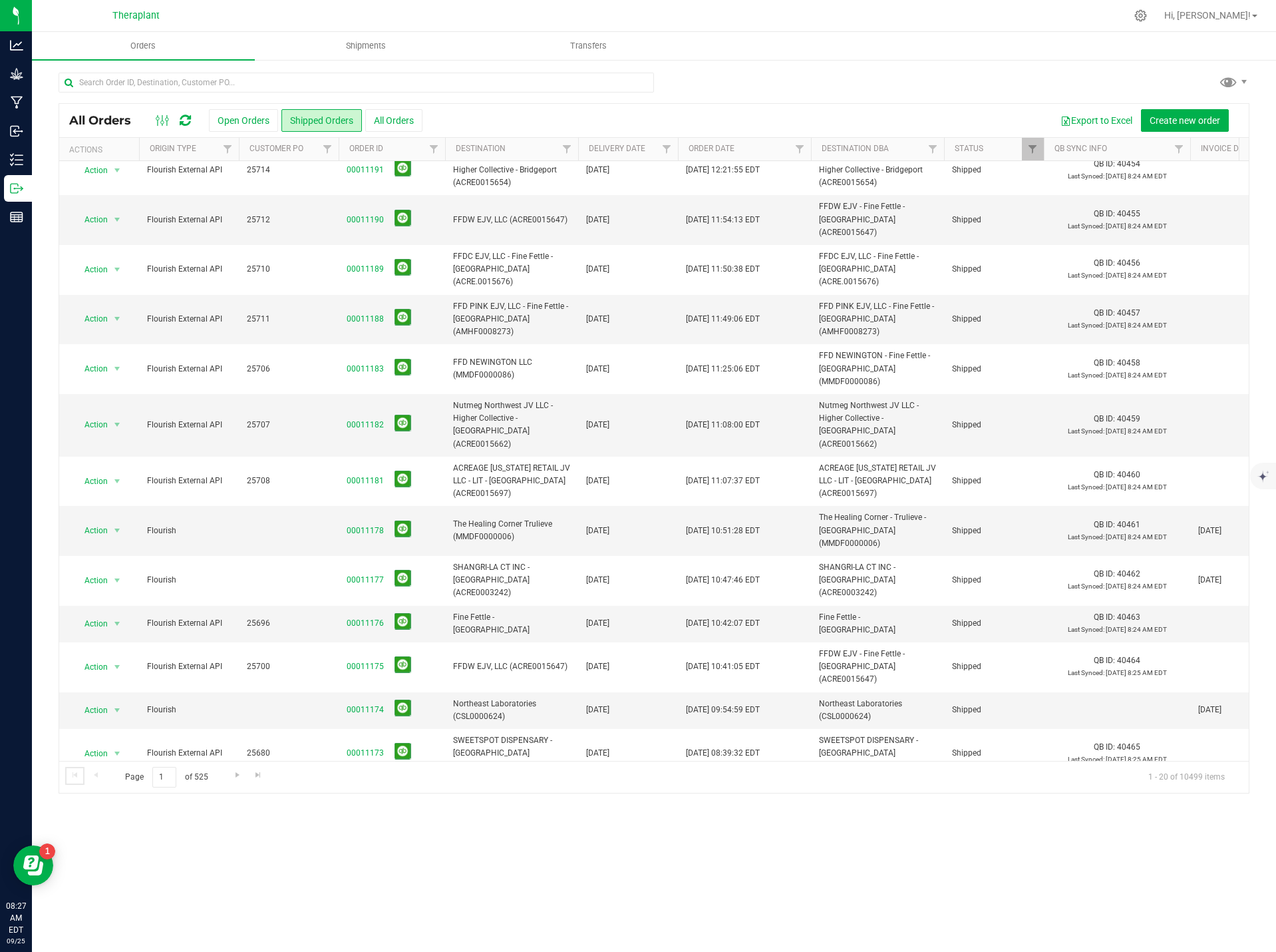
scroll to position [0, 0]
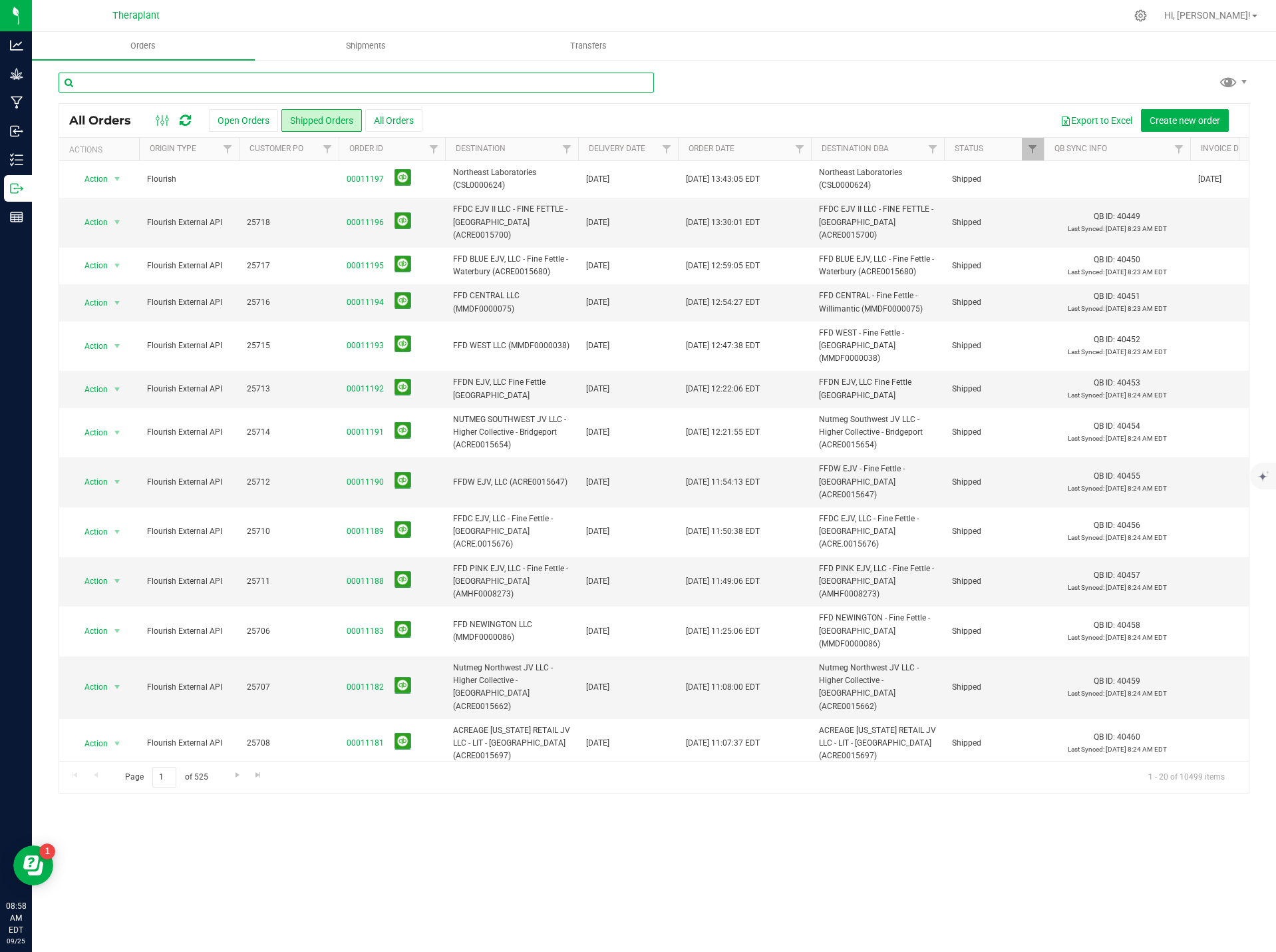
click at [210, 83] on input "text" at bounding box center [356, 83] width 596 height 20
type input "25677"
click at [223, 109] on button "Open Orders" at bounding box center [244, 121] width 69 height 23
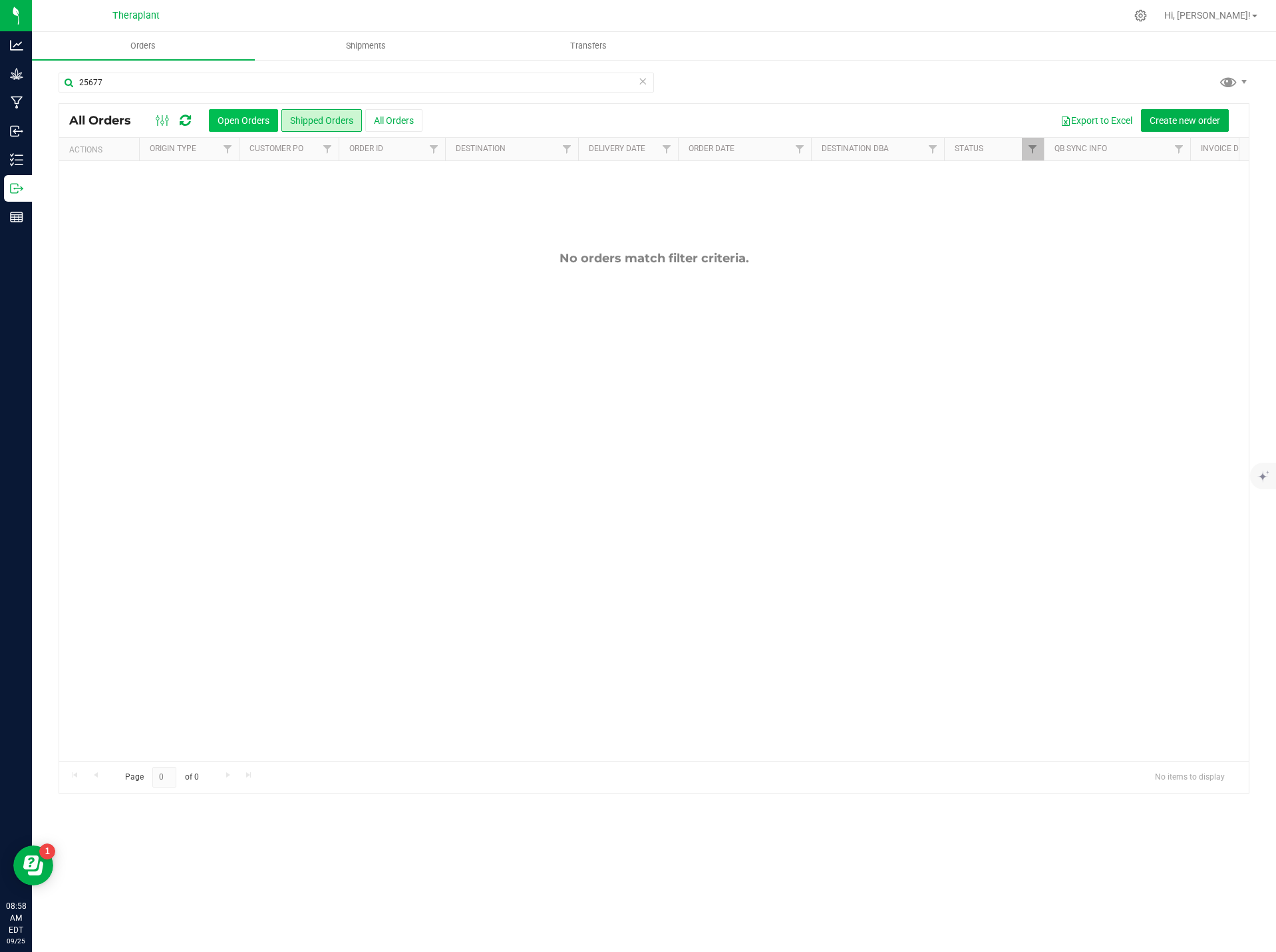
click at [243, 129] on button "Open Orders" at bounding box center [244, 121] width 69 height 23
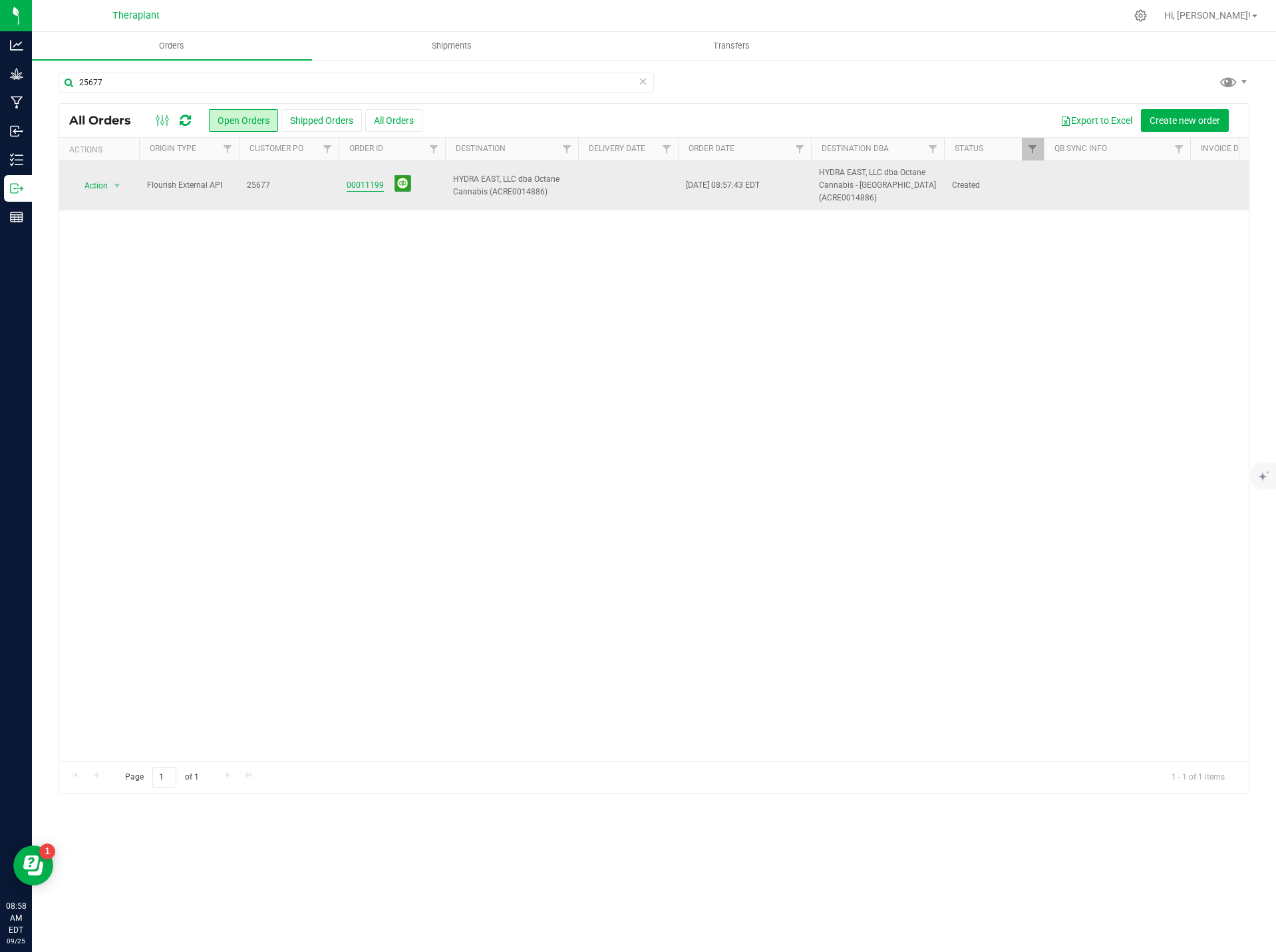
click at [363, 184] on link "00011199" at bounding box center [365, 185] width 37 height 13
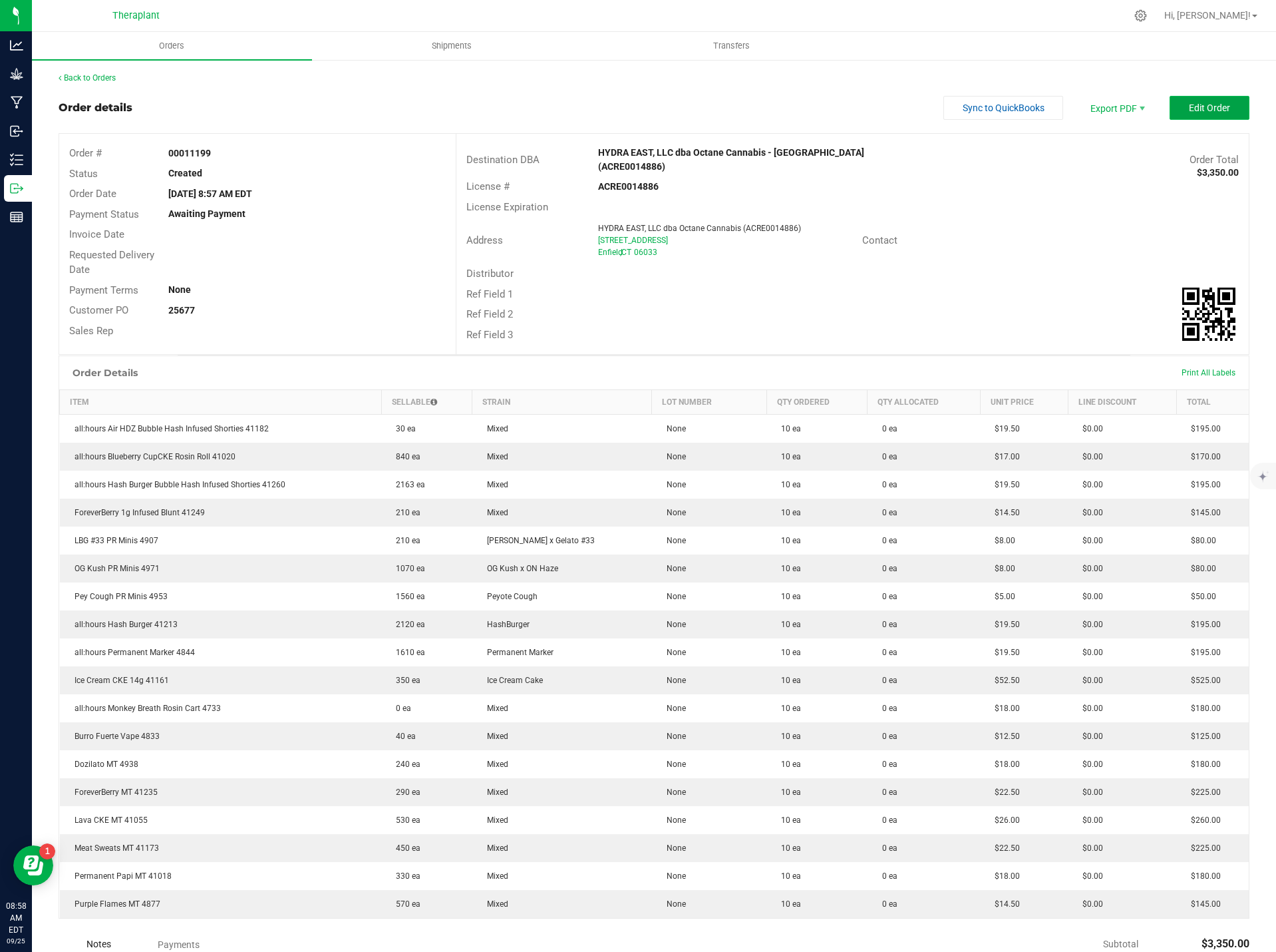
click at [1215, 102] on span "Edit Order" at bounding box center [1210, 108] width 42 height 10
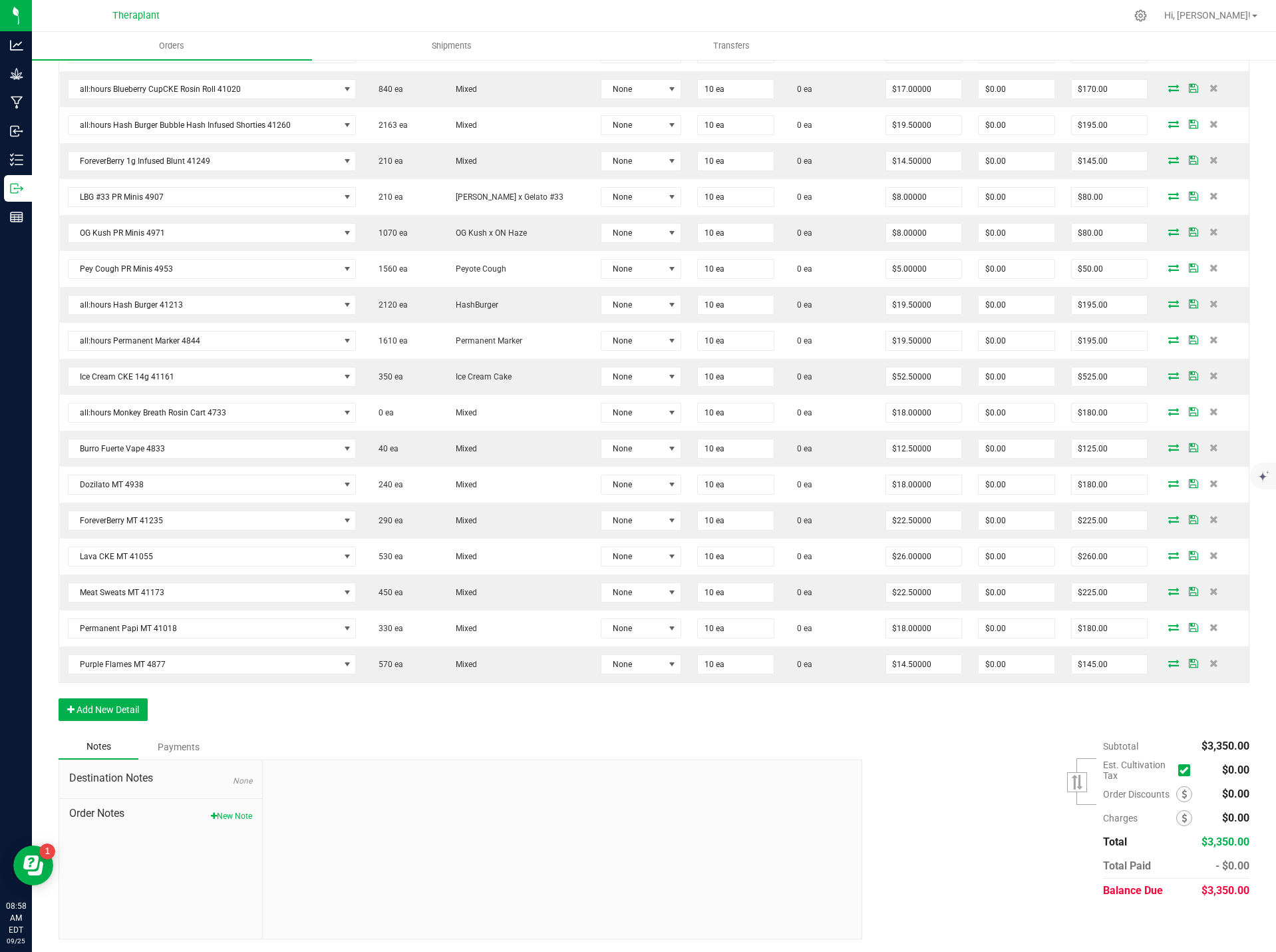
scroll to position [408, 0]
click at [231, 816] on button "New Note" at bounding box center [232, 816] width 42 height 12
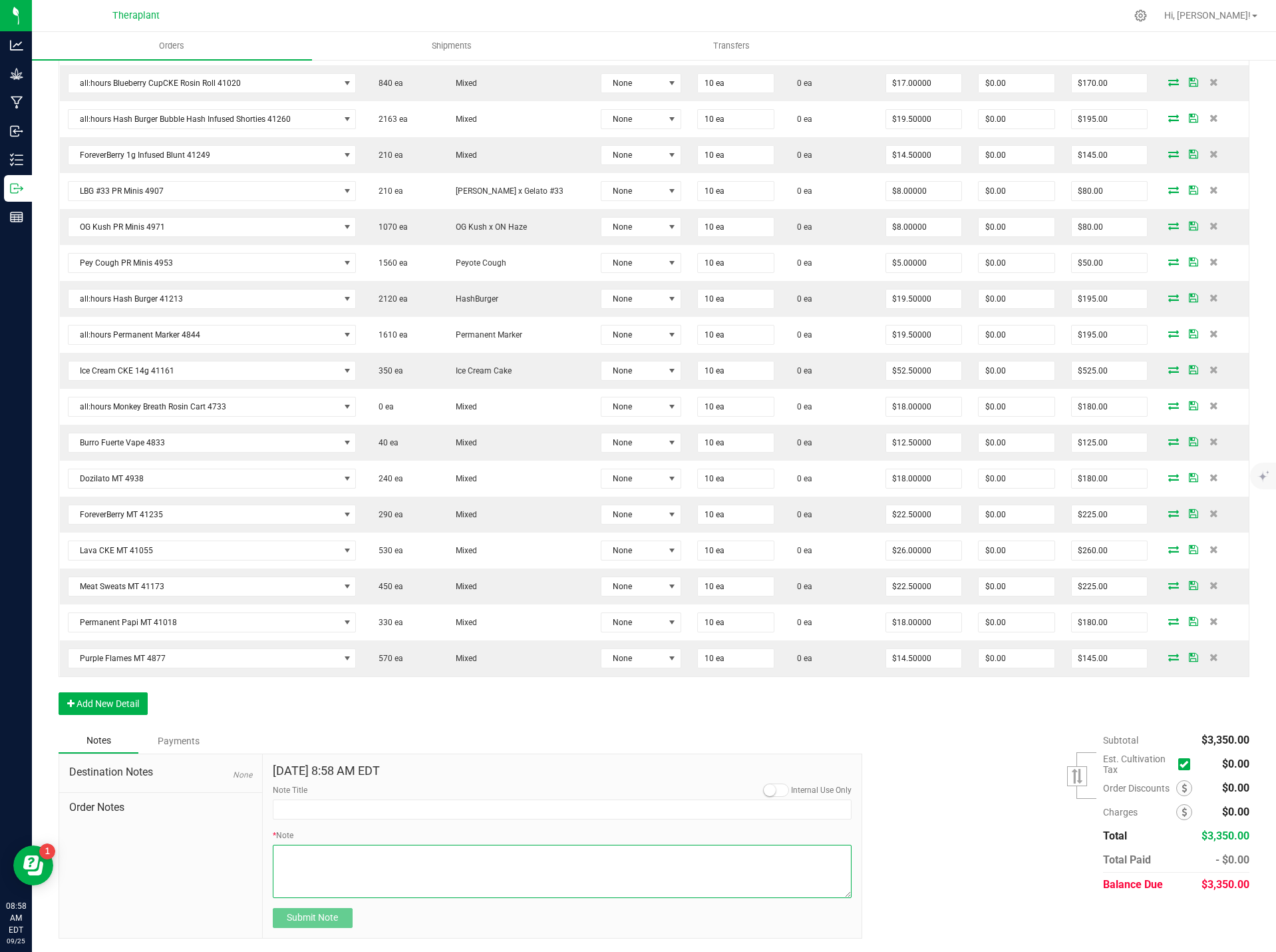
paste textarea "Wedding Cake 2g Fatboy 41253 – 10-pack- Removed 10 units due to stock,"
type textarea "Wedding Cake 2g Fatboy 41253 – 10-pack- Removed 10 units due to stock,"
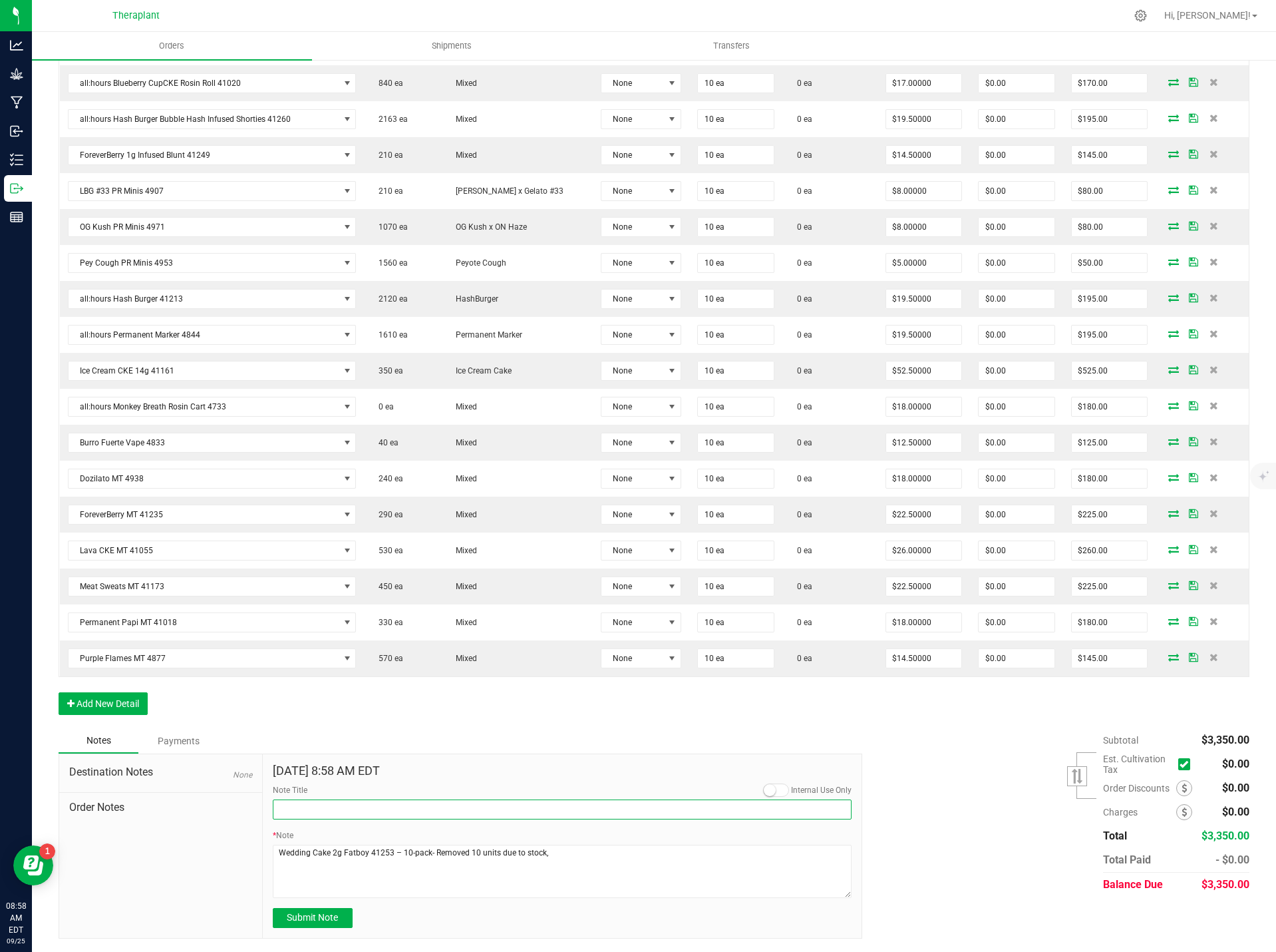
click at [303, 808] on input "Note Title" at bounding box center [562, 809] width 579 height 20
type input "Product Removed due to stock"
click at [334, 912] on span "Submit Note" at bounding box center [312, 917] width 51 height 10
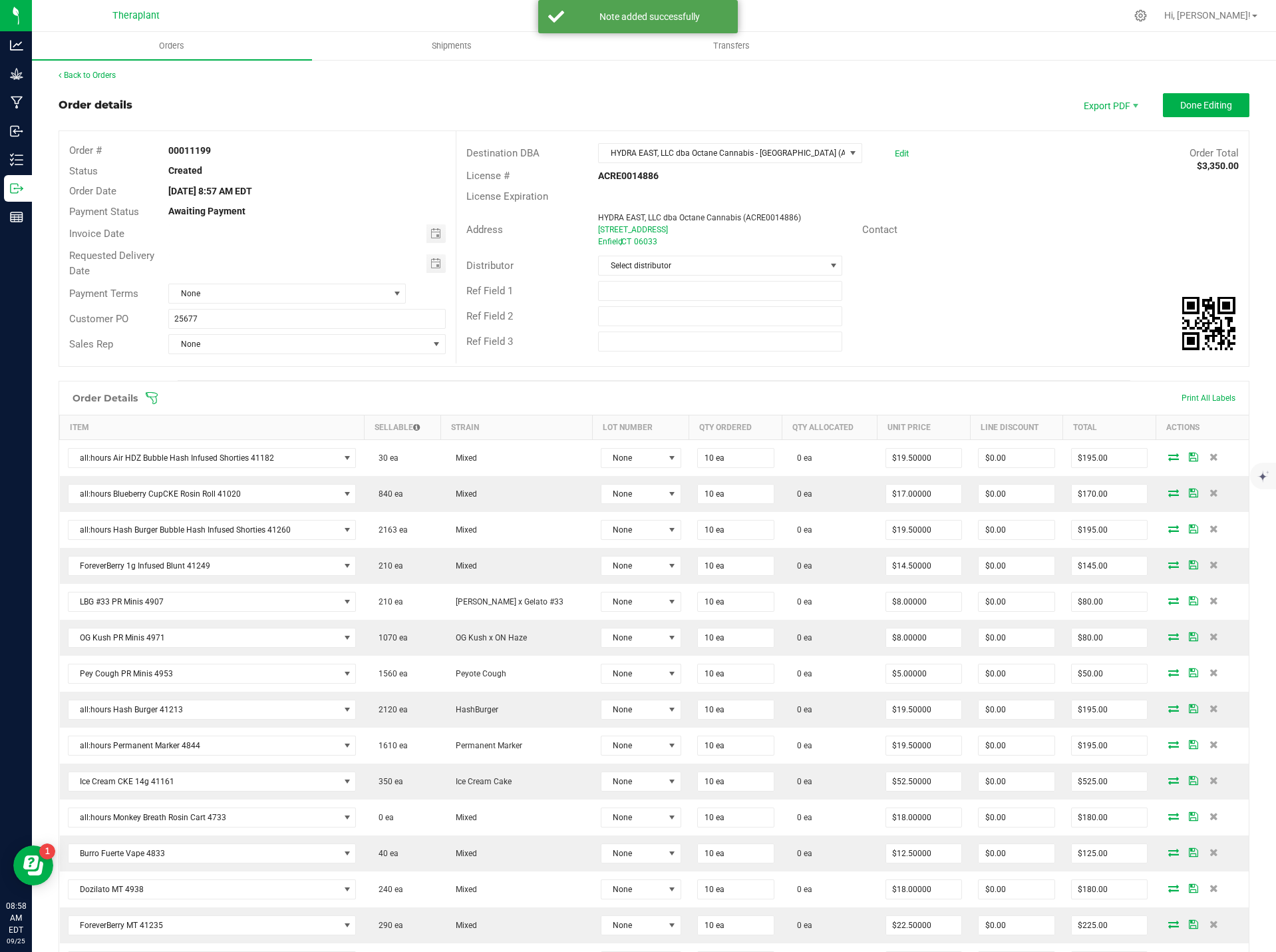
scroll to position [0, 0]
click at [1180, 111] on span "Done Editing" at bounding box center [1207, 108] width 52 height 10
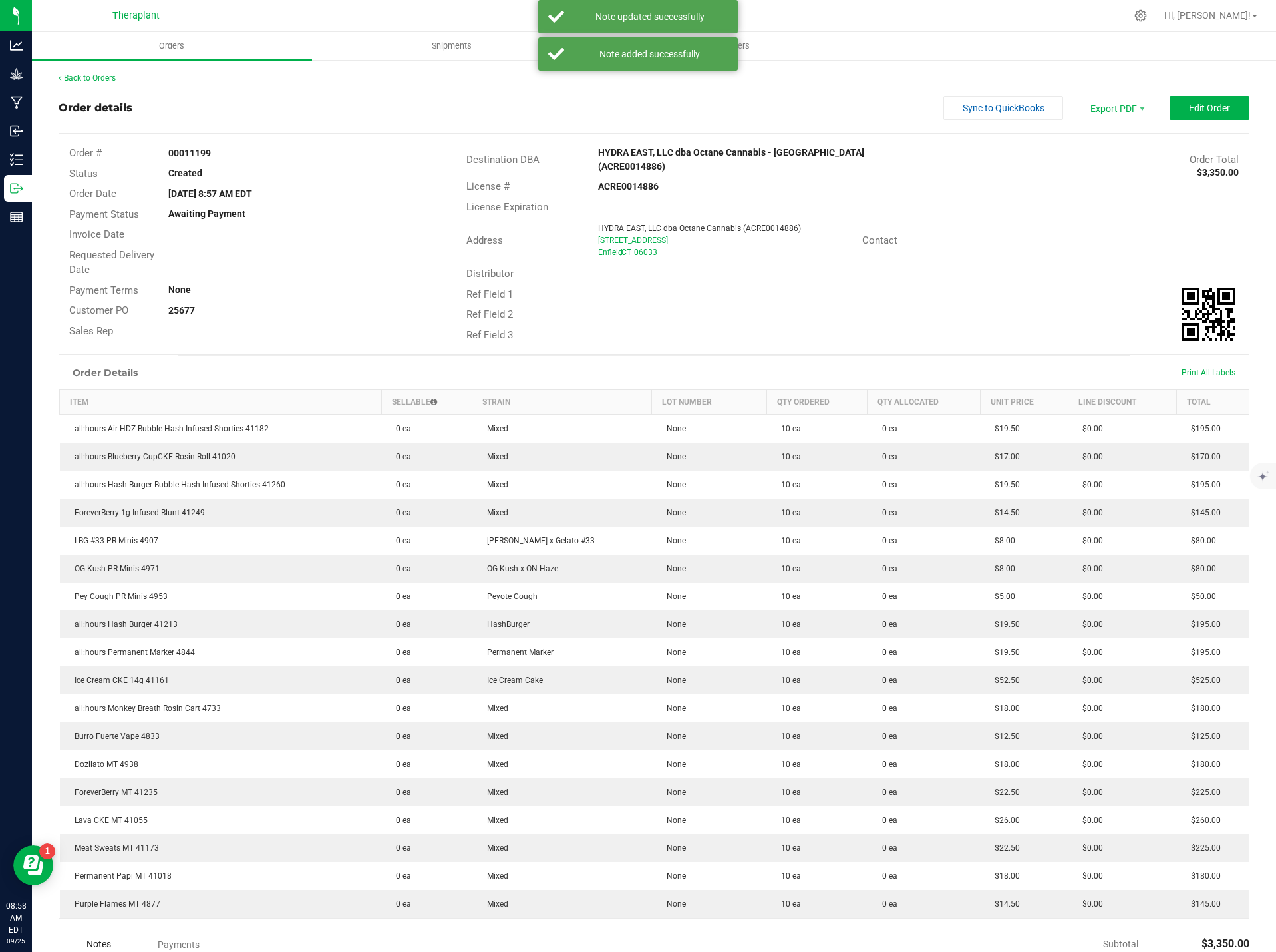
click at [99, 83] on div "Back to Orders" at bounding box center [653, 78] width 1191 height 12
click at [99, 78] on link "Back to Orders" at bounding box center [87, 77] width 57 height 10
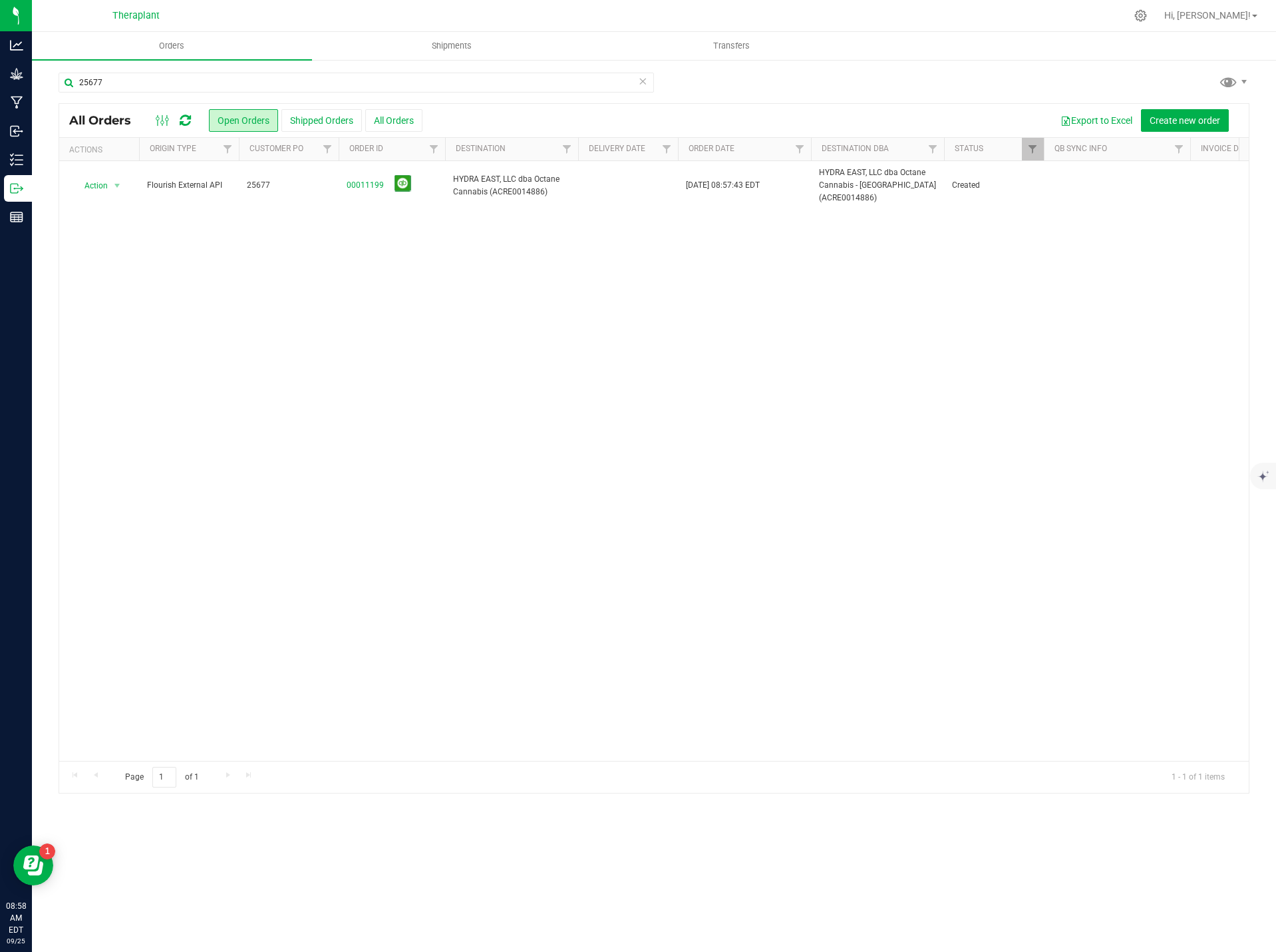
click at [639, 83] on icon at bounding box center [643, 81] width 10 height 16
